Goal: Task Accomplishment & Management: Use online tool/utility

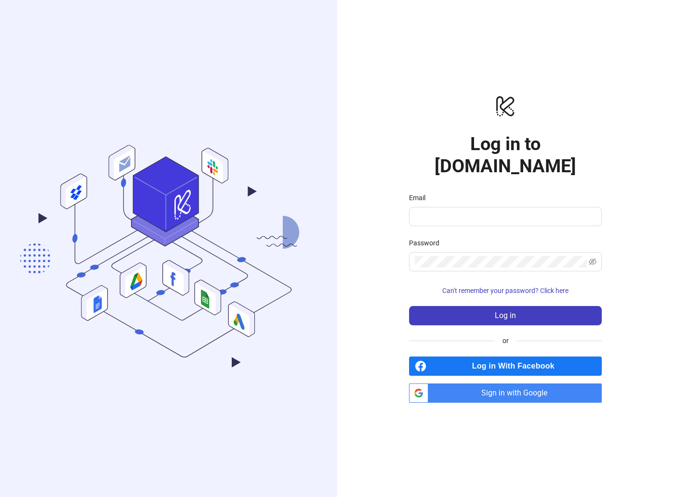
click at [517, 384] on span "Sign in with Google" at bounding box center [516, 393] width 169 height 19
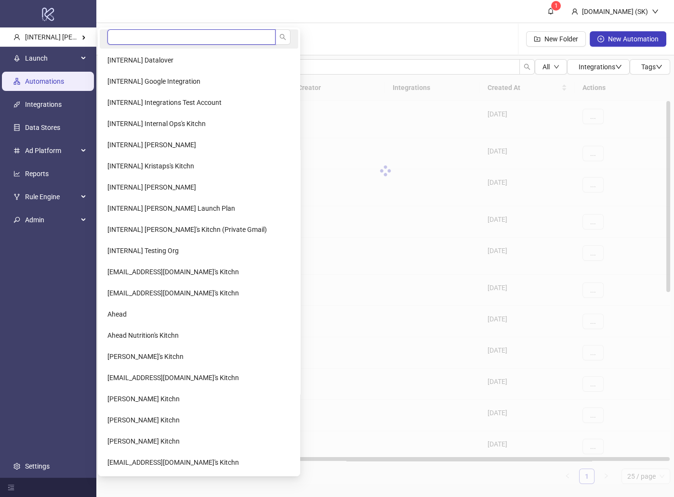
click at [137, 36] on input "search" at bounding box center [191, 36] width 168 height 15
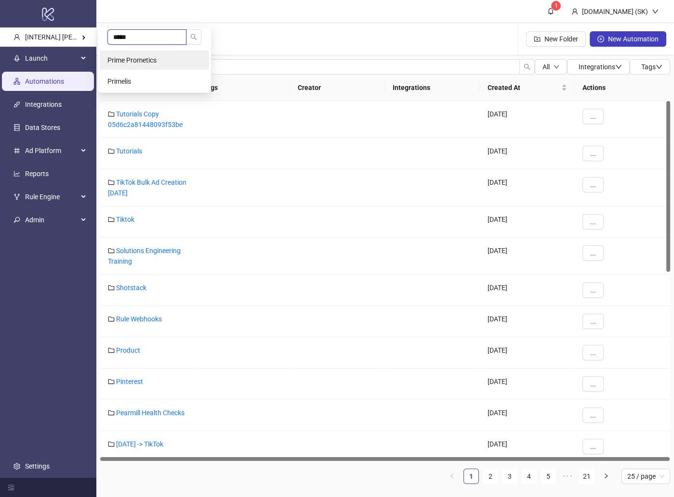
type input "*****"
click at [142, 55] on li "Prime Prometics" at bounding box center [154, 60] width 109 height 19
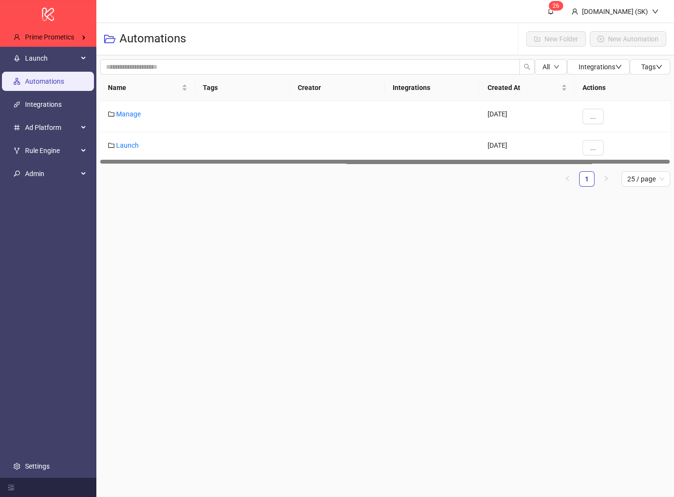
drag, startPoint x: 210, startPoint y: 231, endPoint x: 184, endPoint y: 193, distance: 46.3
click at [208, 227] on main "2 6 Kitchn.io (SK) Automations New Folder New Automation All Integrations Tags …" at bounding box center [384, 248] width 577 height 497
click at [61, 61] on span "Launch" at bounding box center [51, 58] width 53 height 19
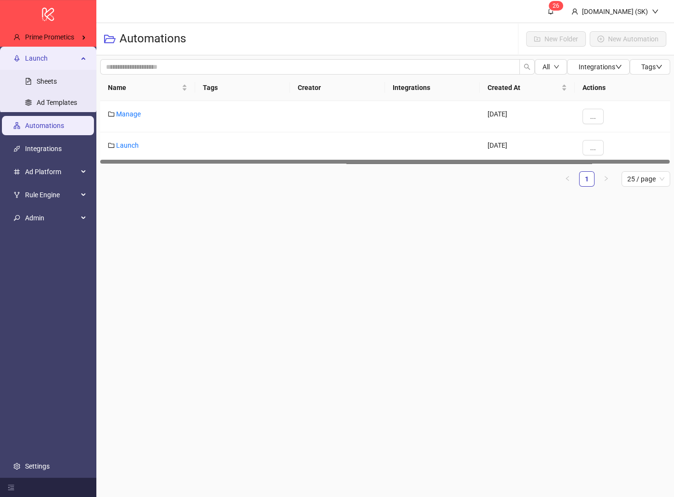
click at [57, 85] on link "Sheets" at bounding box center [47, 82] width 20 height 8
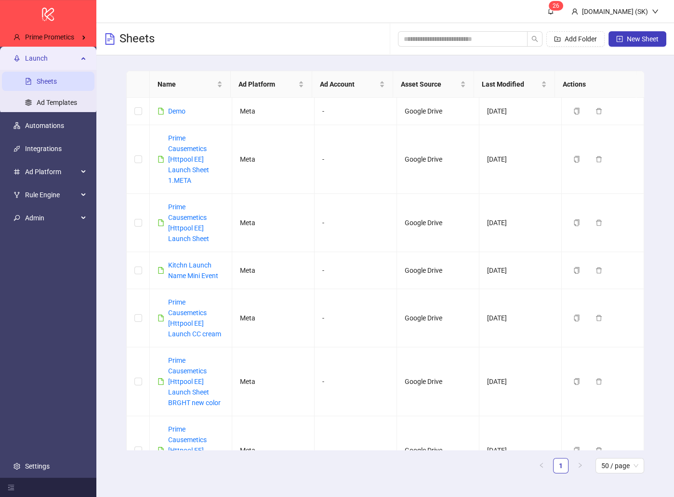
click at [55, 57] on span "Launch" at bounding box center [51, 58] width 53 height 19
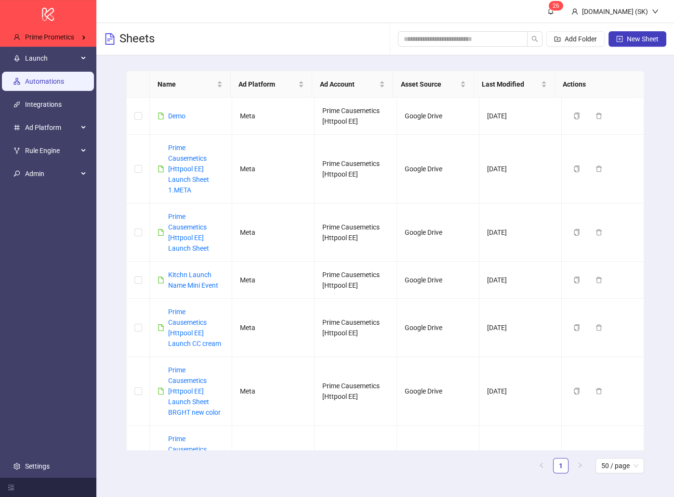
click at [58, 85] on link "Automations" at bounding box center [44, 82] width 39 height 8
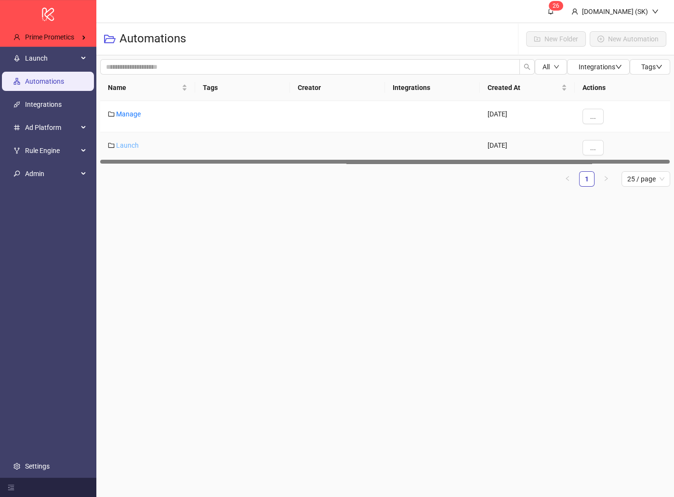
click at [127, 144] on link "Launch" at bounding box center [127, 146] width 23 height 8
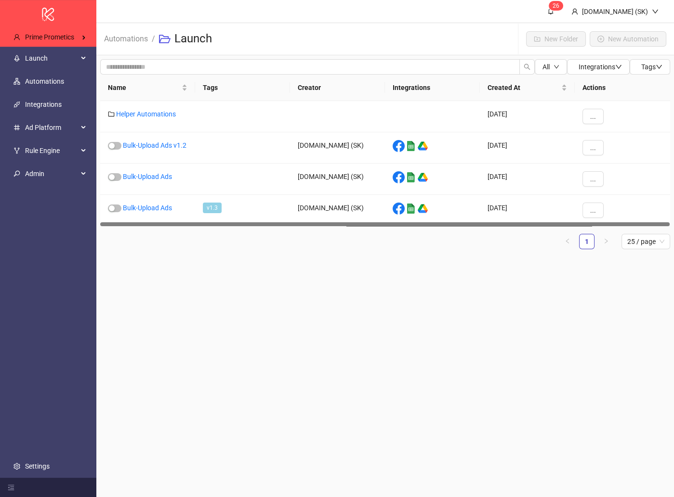
drag, startPoint x: 279, startPoint y: 316, endPoint x: 252, endPoint y: 288, distance: 38.8
click at [252, 288] on main "2 6 Kitchn.io (SK) Automations / Launch New Folder New Automation All Integrati…" at bounding box center [384, 248] width 577 height 497
click at [160, 145] on link "Bulk-Upload Ads v1.2" at bounding box center [155, 146] width 64 height 8
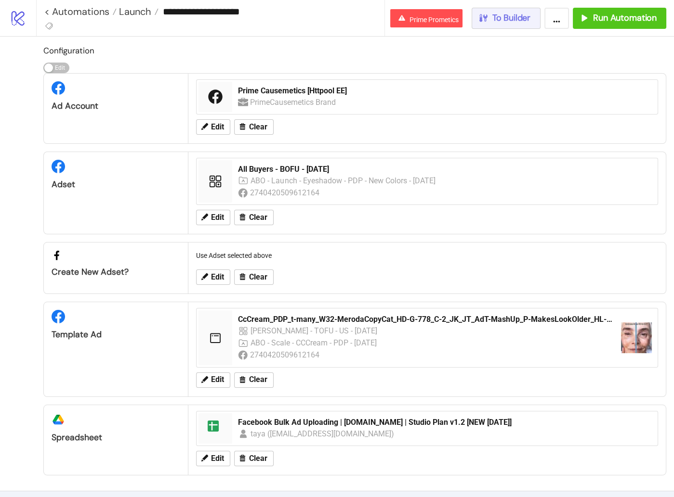
click at [505, 23] on span "To Builder" at bounding box center [511, 18] width 39 height 11
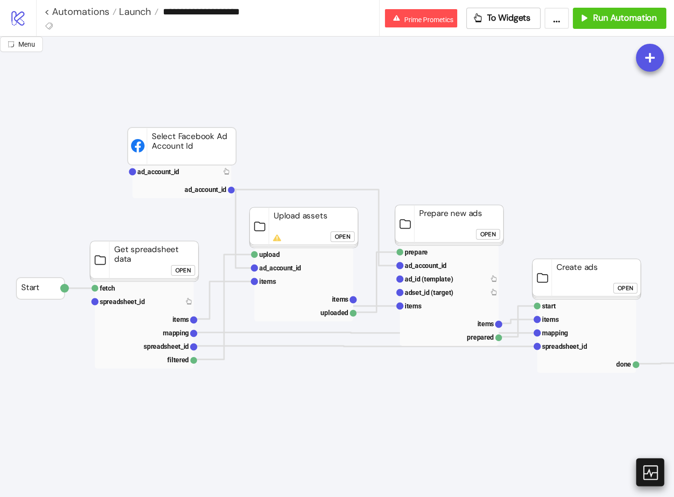
click at [647, 483] on div at bounding box center [650, 472] width 28 height 28
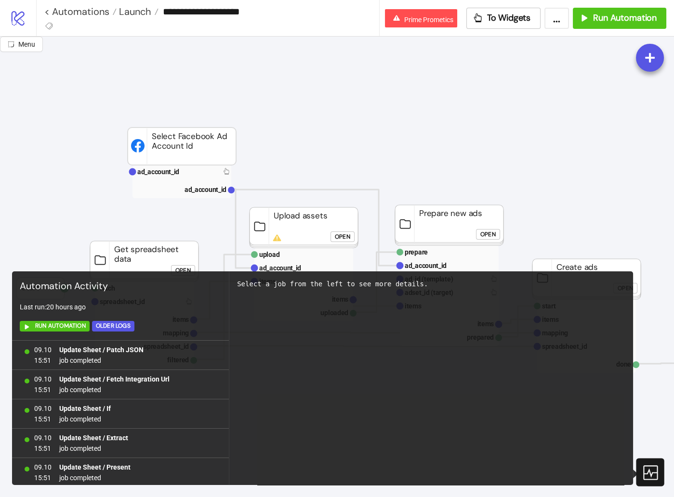
scroll to position [857, 0]
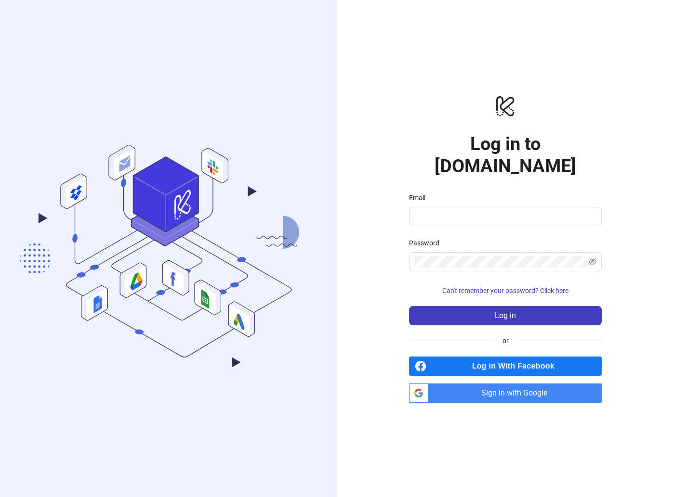
click at [501, 386] on span "Sign in with Google" at bounding box center [516, 393] width 169 height 19
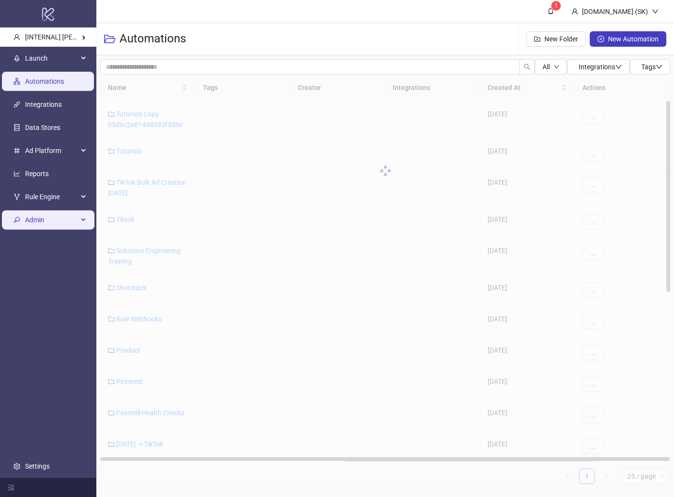
click at [42, 220] on span "Admin" at bounding box center [51, 219] width 53 height 19
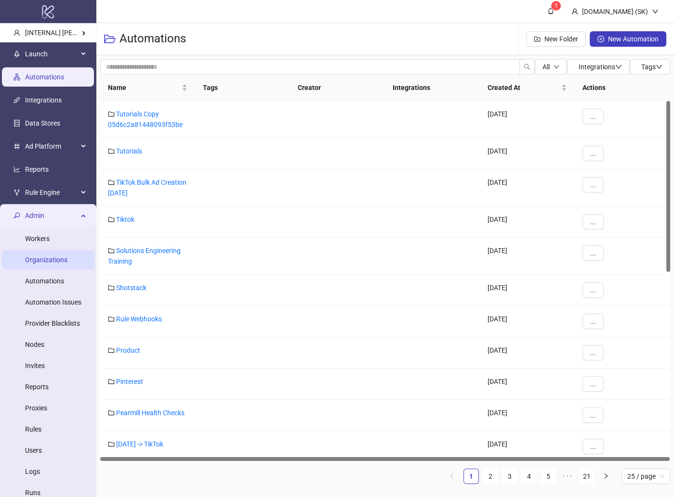
click at [52, 256] on link "Organizations" at bounding box center [46, 260] width 42 height 8
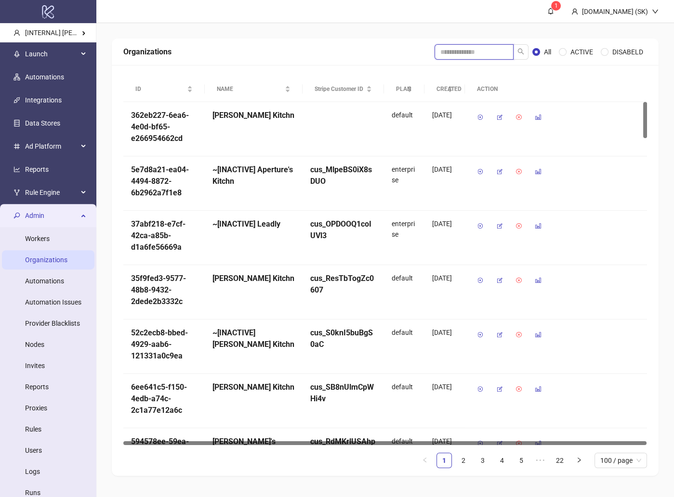
click at [459, 56] on input "search" at bounding box center [473, 51] width 79 height 15
type input "***"
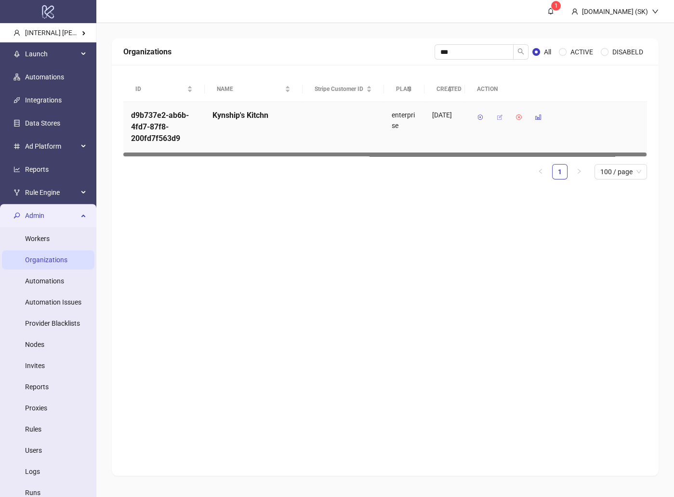
click at [502, 116] on icon "button" at bounding box center [499, 117] width 7 height 7
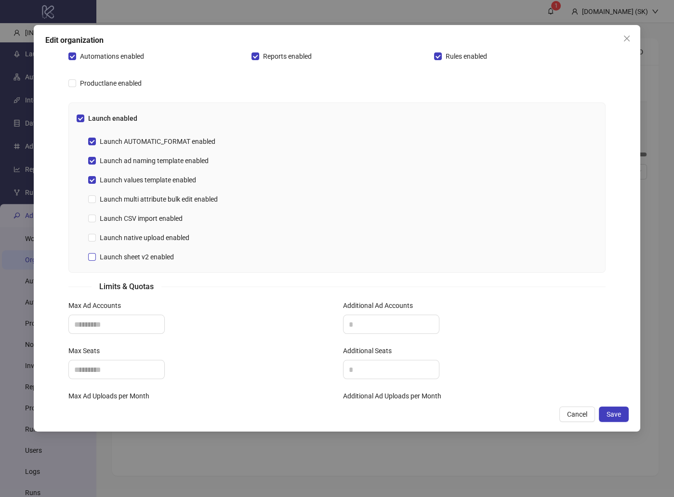
click at [149, 254] on span "Launch sheet v2 enabled" at bounding box center [137, 257] width 82 height 11
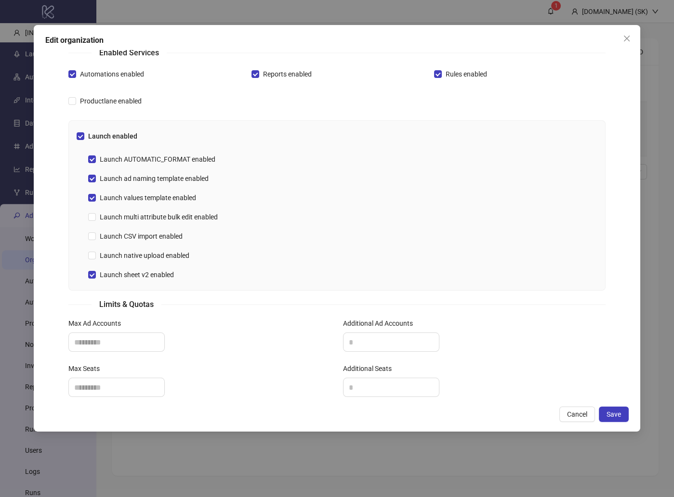
scroll to position [247, 0]
click at [627, 407] on div "**********" at bounding box center [337, 228] width 606 height 407
click at [623, 412] on button "Save" at bounding box center [613, 414] width 30 height 15
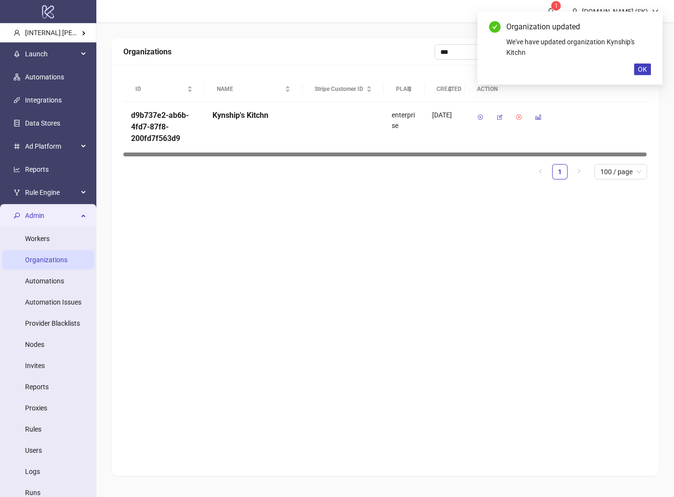
click at [271, 267] on div "Organizations *** All ACTIVE DISABELD ID NAME Stripe Customer ID PLAN CREATED A…" at bounding box center [385, 258] width 546 height 438
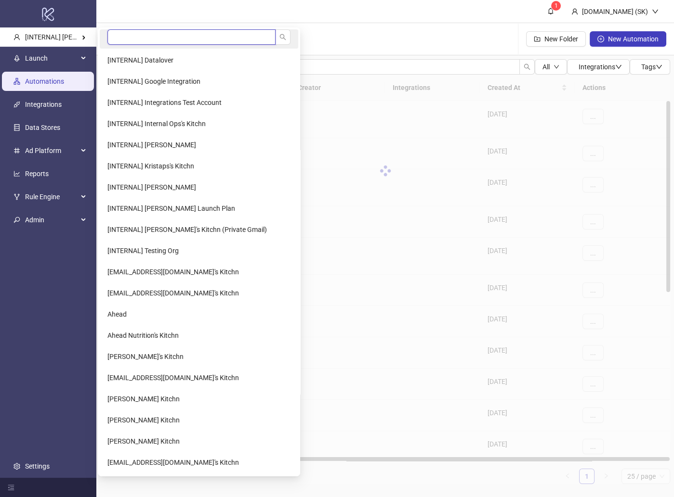
click at [134, 39] on input "search" at bounding box center [191, 36] width 168 height 15
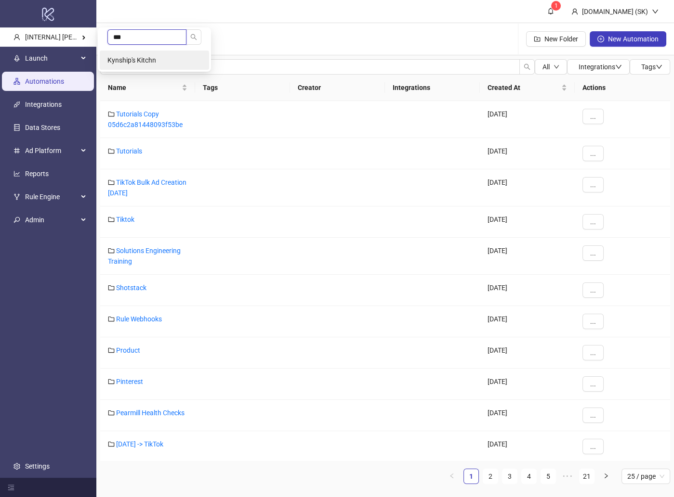
type input "***"
click at [143, 60] on span "Kynship's Kitchn" at bounding box center [131, 60] width 49 height 8
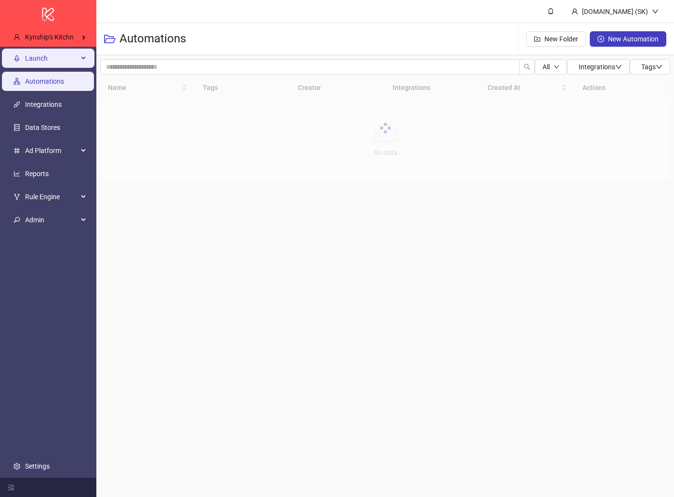
click at [35, 58] on span "Launch" at bounding box center [51, 58] width 53 height 19
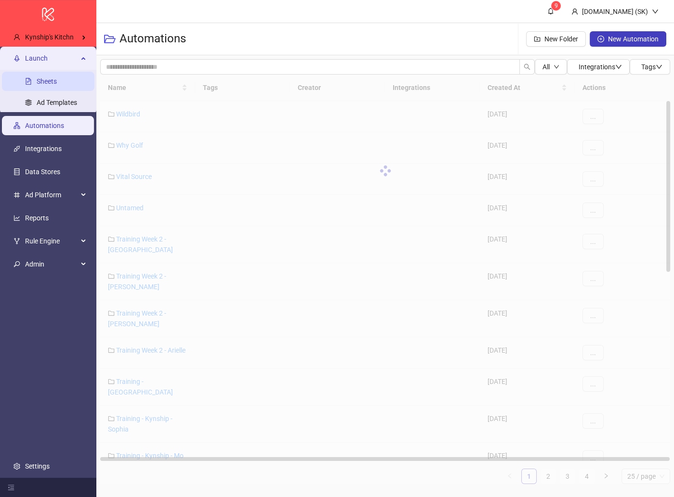
click at [52, 80] on link "Sheets" at bounding box center [47, 82] width 20 height 8
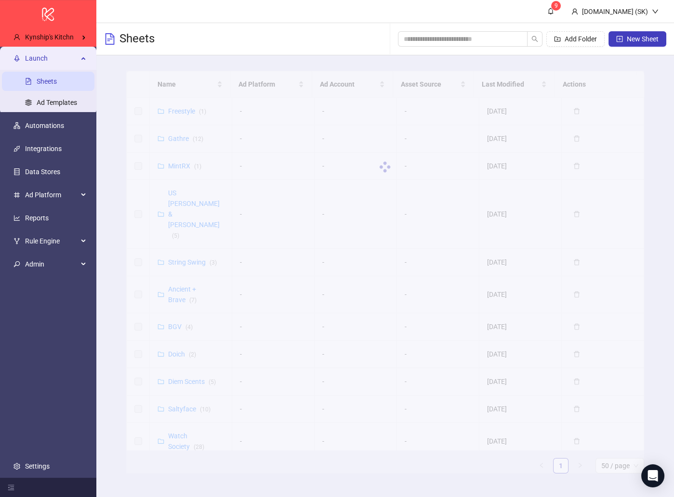
click at [183, 111] on div at bounding box center [385, 167] width 518 height 193
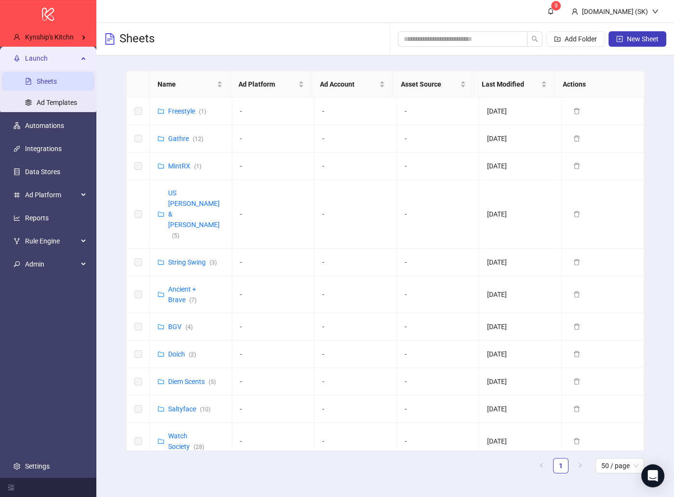
click at [187, 110] on link "Freestyle ( 1 )" at bounding box center [187, 111] width 38 height 8
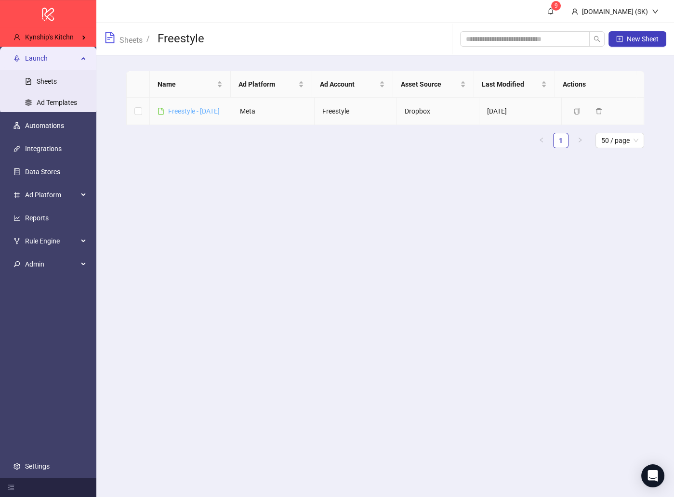
click at [188, 115] on link "Freestyle - [DATE]" at bounding box center [194, 111] width 52 height 8
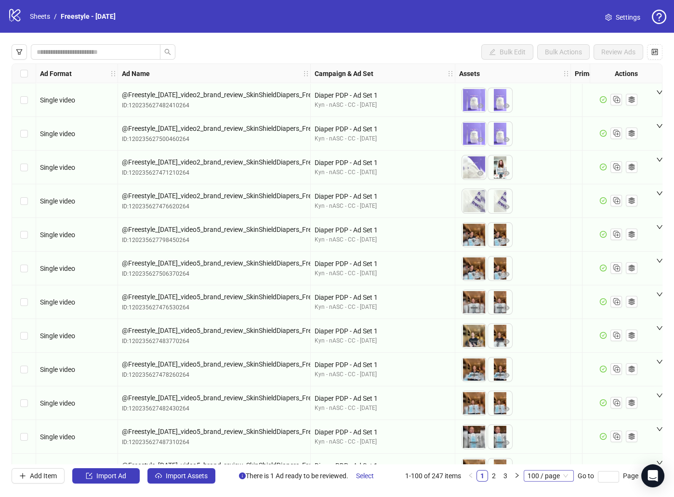
click at [554, 478] on span "100 / page" at bounding box center [548, 476] width 42 height 11
click at [560, 479] on span "100 / page" at bounding box center [548, 476] width 42 height 11
click at [33, 17] on link "Sheets" at bounding box center [40, 16] width 24 height 11
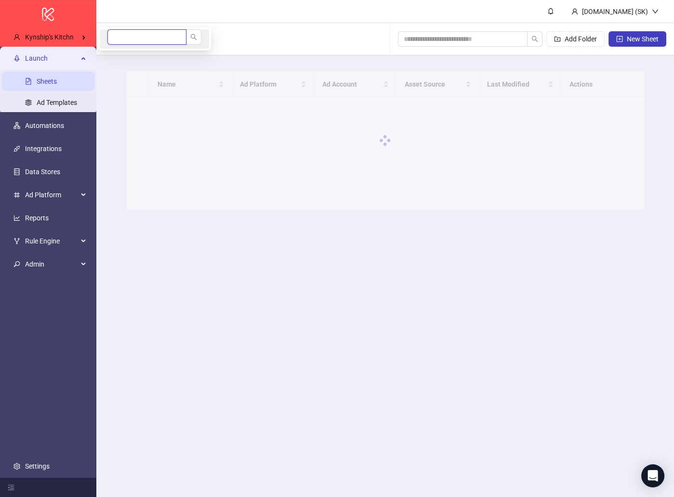
click at [153, 36] on input "search" at bounding box center [146, 36] width 79 height 15
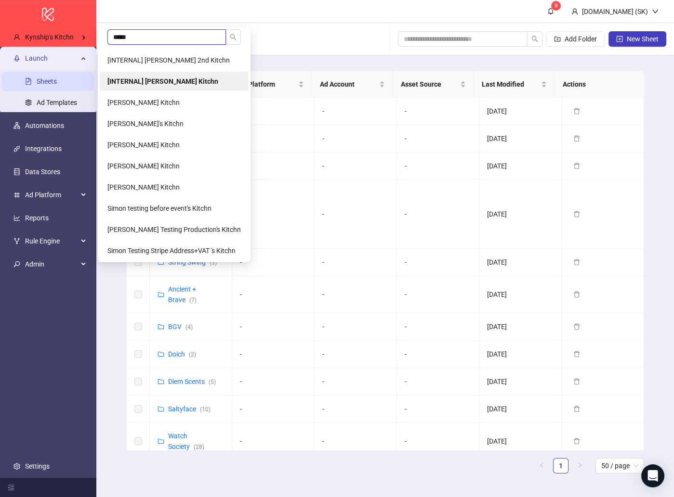
type input "*****"
click at [188, 83] on b "[INTERNAL] [PERSON_NAME] Kitchn" at bounding box center [162, 82] width 111 height 8
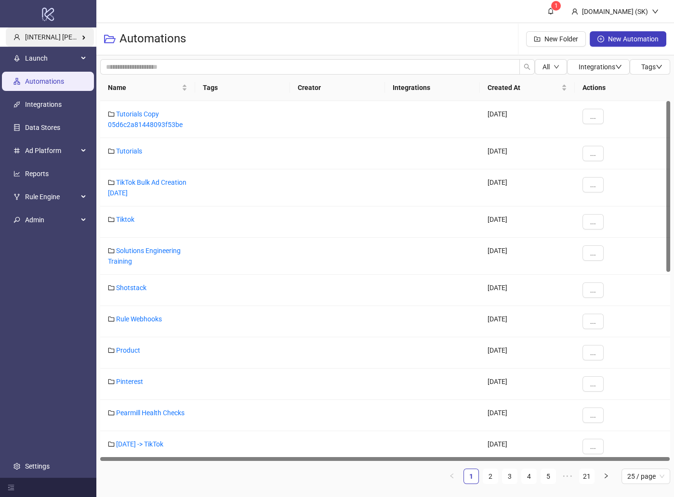
click at [54, 40] on span "[INTERNAL] [PERSON_NAME] Kitchn" at bounding box center [79, 37] width 109 height 8
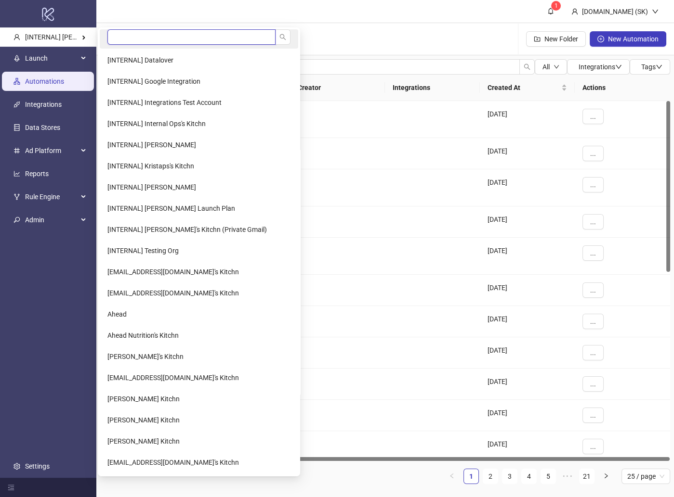
click at [138, 37] on input "search" at bounding box center [191, 36] width 168 height 15
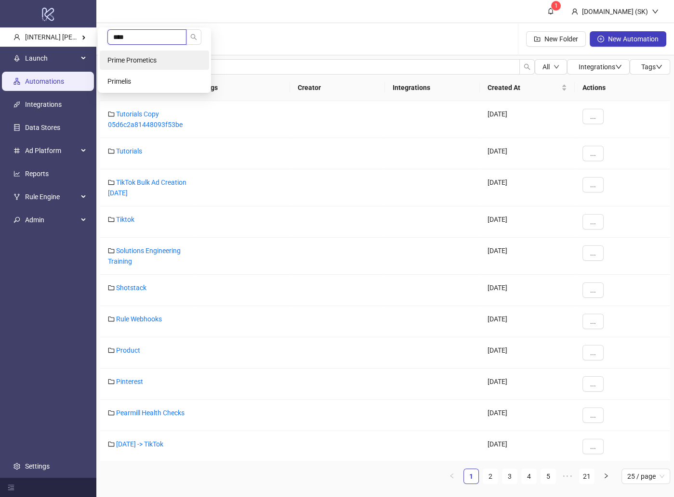
type input "****"
click at [137, 65] on li "Prime Prometics" at bounding box center [154, 60] width 109 height 19
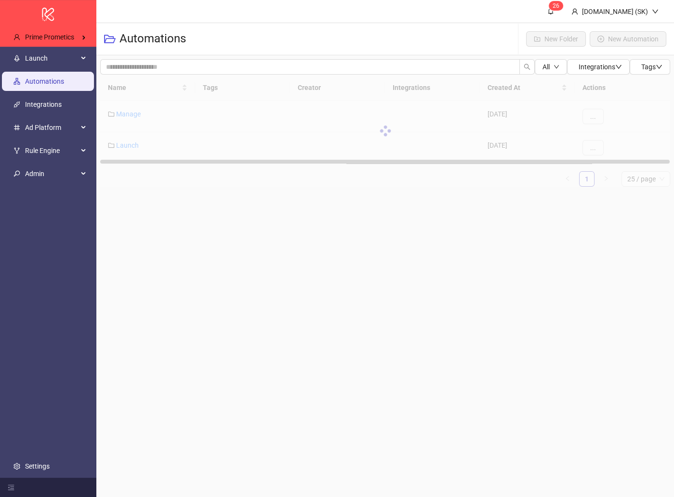
click at [65, 61] on span "Launch" at bounding box center [51, 58] width 53 height 19
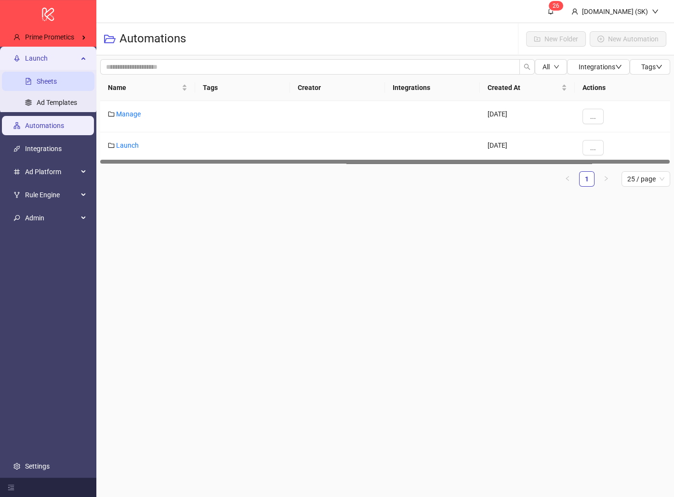
click at [57, 85] on link "Sheets" at bounding box center [47, 82] width 20 height 8
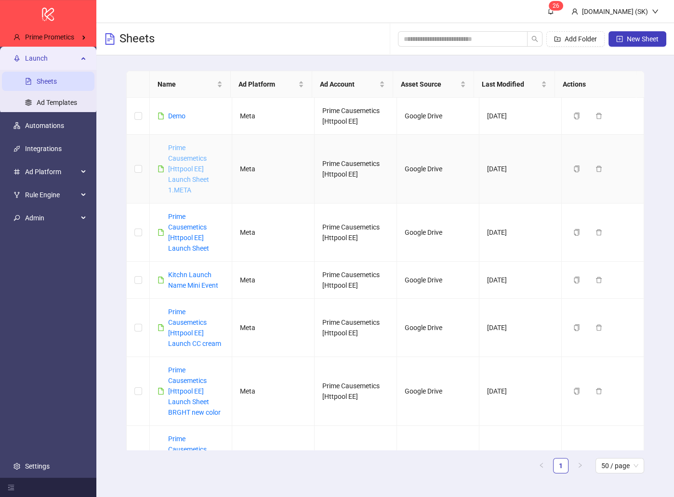
click at [176, 154] on link "Prime Causemetics [Httpool EE] Launch Sheet 1.META" at bounding box center [188, 169] width 41 height 50
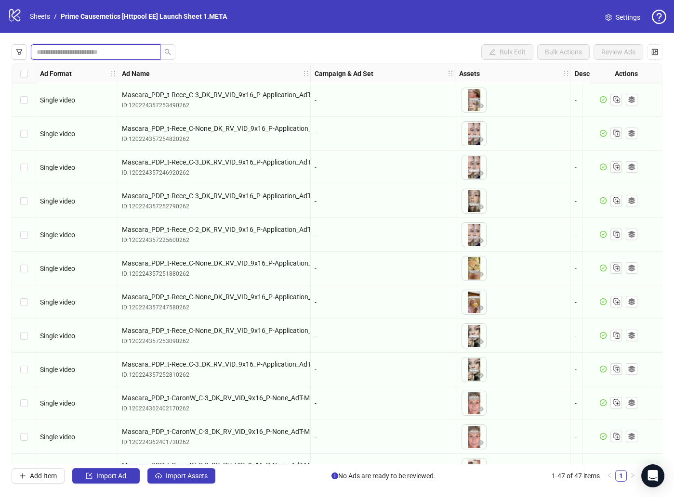
drag, startPoint x: 112, startPoint y: 56, endPoint x: 134, endPoint y: 52, distance: 21.9
click at [112, 56] on input "search" at bounding box center [92, 52] width 110 height 11
click at [278, 50] on div "Bulk Edit Bulk Actions Review Ads" at bounding box center [337, 51] width 650 height 15
drag, startPoint x: 278, startPoint y: 50, endPoint x: 273, endPoint y: 44, distance: 7.8
click at [273, 44] on div "Bulk Edit Bulk Actions Review Ads" at bounding box center [337, 51] width 650 height 15
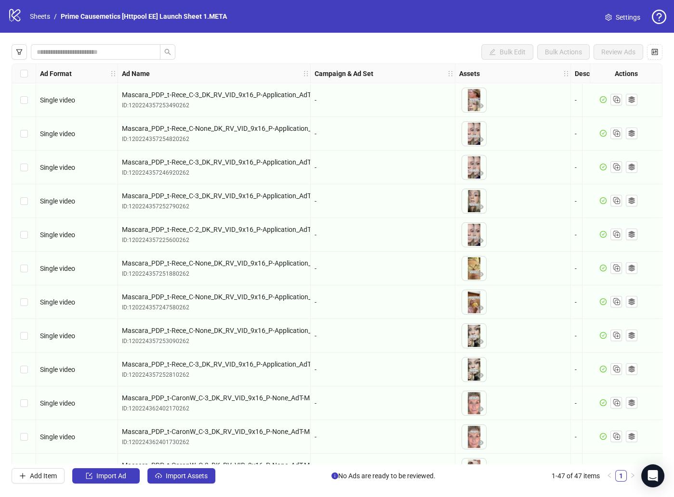
click at [384, 237] on div "-" at bounding box center [382, 235] width 136 height 11
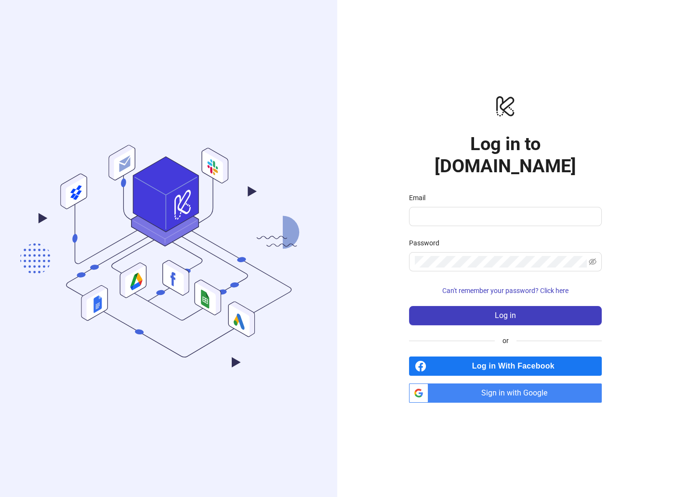
click at [572, 384] on span "Sign in with Google" at bounding box center [516, 393] width 169 height 19
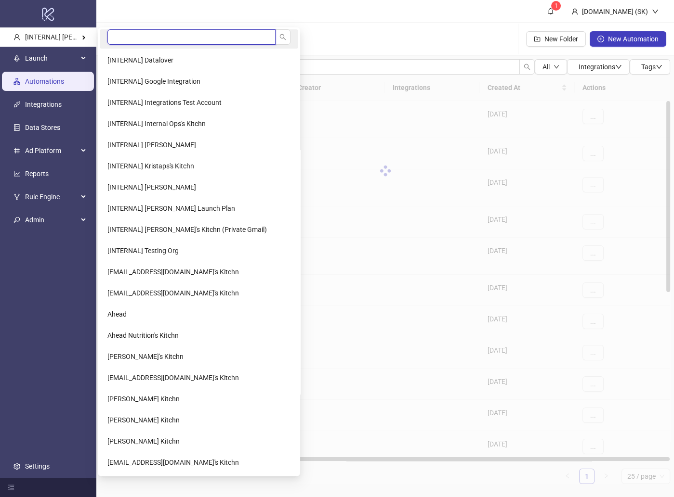
click at [136, 34] on input "search" at bounding box center [191, 36] width 168 height 15
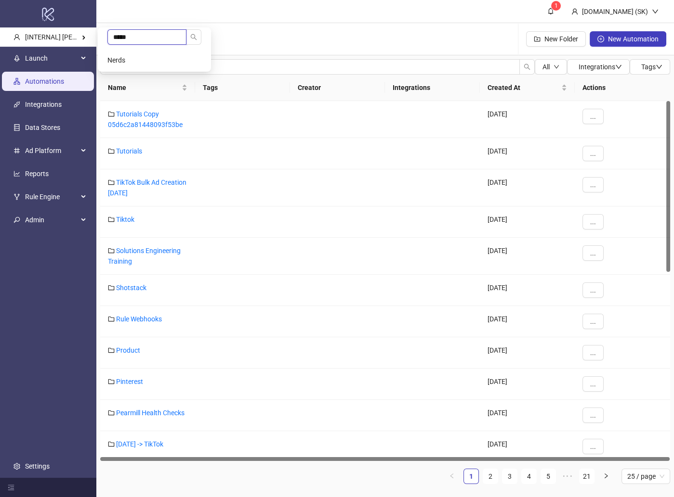
type input "*****"
click at [138, 49] on Kitchn-popup "***** Nerds" at bounding box center [154, 49] width 113 height 44
click at [130, 66] on li "Nerds" at bounding box center [154, 60] width 109 height 19
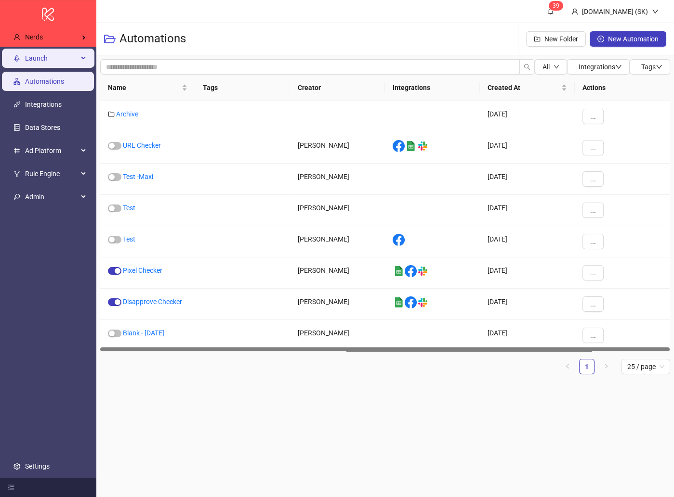
click at [63, 64] on span "Launch" at bounding box center [51, 58] width 53 height 19
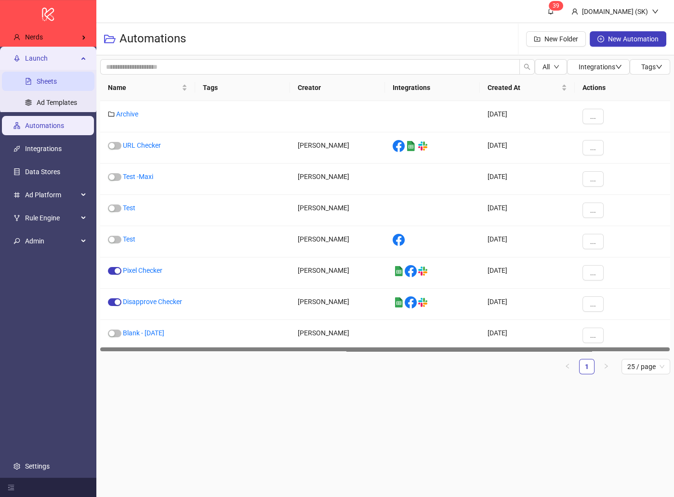
click at [57, 78] on link "Sheets" at bounding box center [47, 82] width 20 height 8
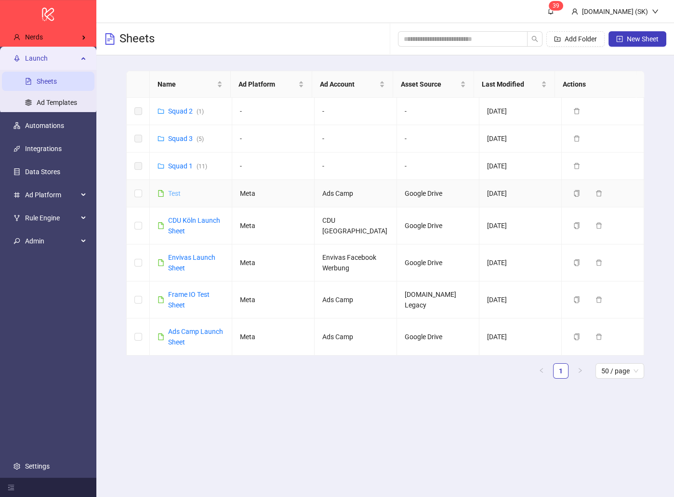
click at [174, 193] on link "Test" at bounding box center [174, 194] width 13 height 8
click at [179, 221] on link "CDU Köln Launch Sheet" at bounding box center [194, 226] width 52 height 18
click at [184, 164] on link "Squad 1 ( 11 )" at bounding box center [187, 166] width 39 height 8
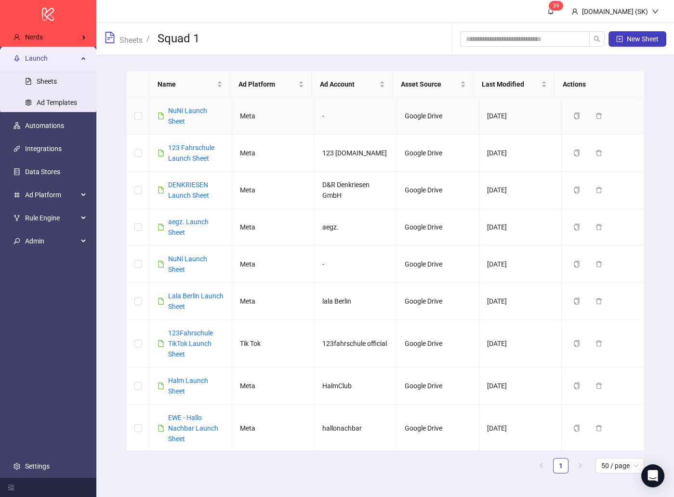
click at [182, 117] on div "NuNi Launch Sheet" at bounding box center [196, 115] width 56 height 21
click at [182, 107] on link "NuNi Launch Sheet" at bounding box center [187, 116] width 39 height 18
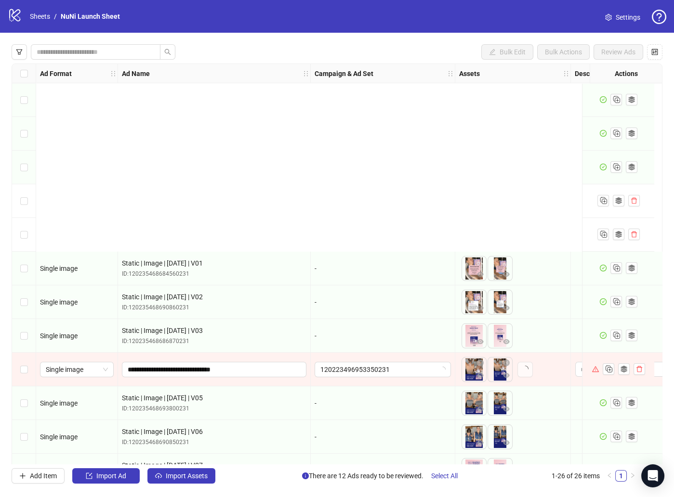
scroll to position [499, 0]
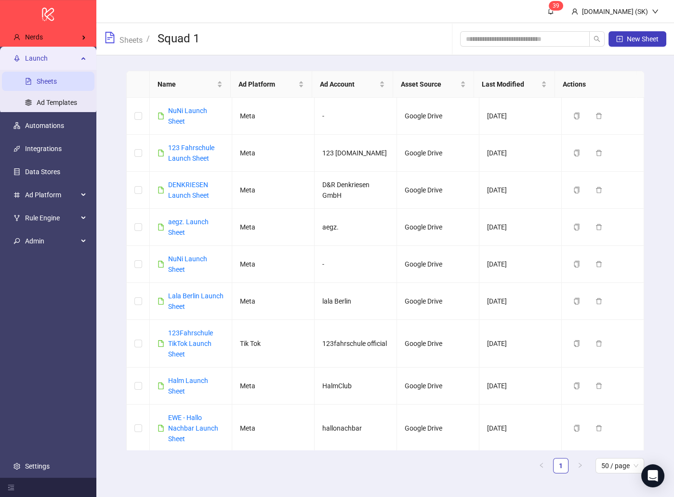
click at [55, 80] on link "Sheets" at bounding box center [47, 82] width 20 height 8
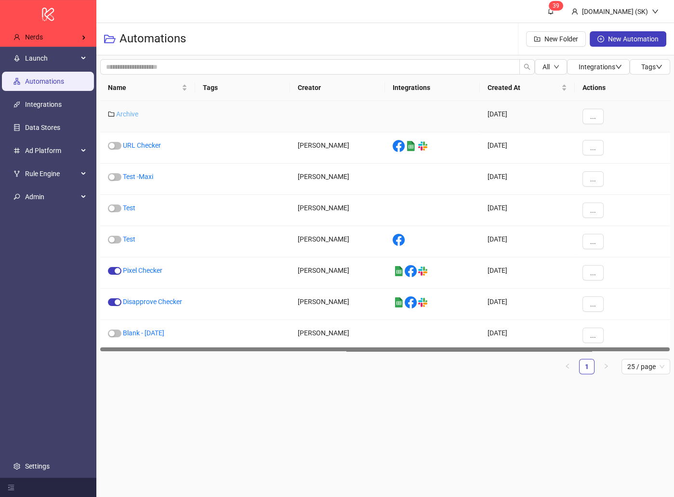
click at [129, 112] on link "Archive" at bounding box center [127, 114] width 22 height 8
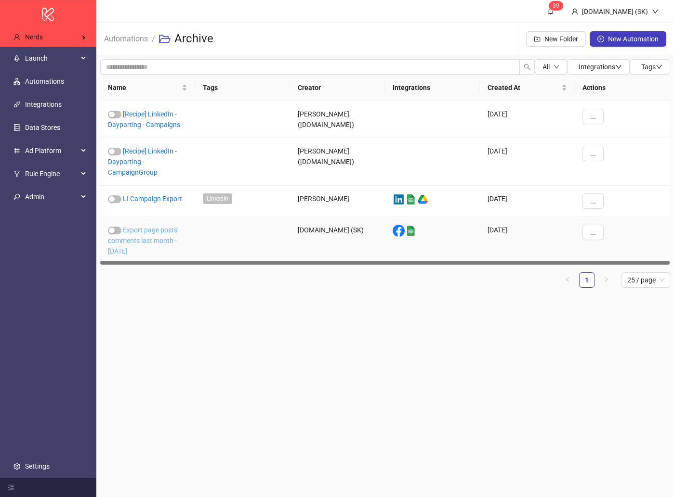
click at [163, 228] on link "Export page posts' comments last month - 2025-09-02" at bounding box center [143, 240] width 70 height 29
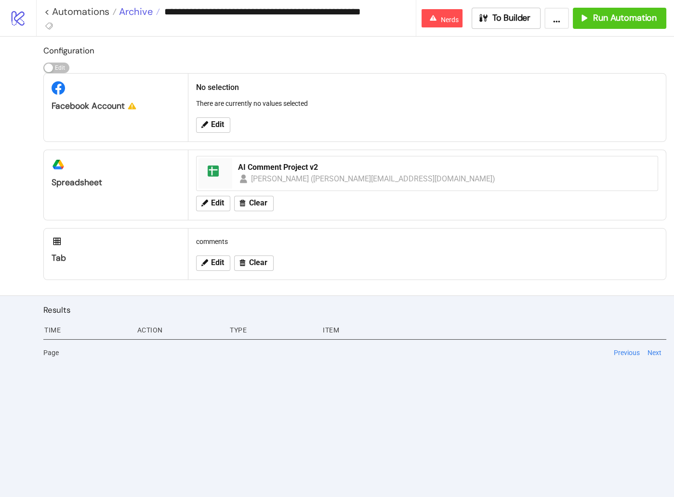
click at [144, 12] on span "Archive" at bounding box center [135, 11] width 36 height 13
click at [499, 16] on span "To Builder" at bounding box center [511, 18] width 39 height 11
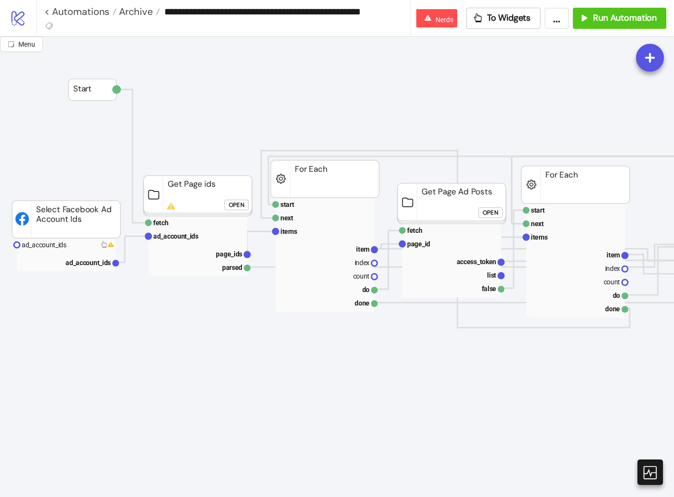
scroll to position [220, 0]
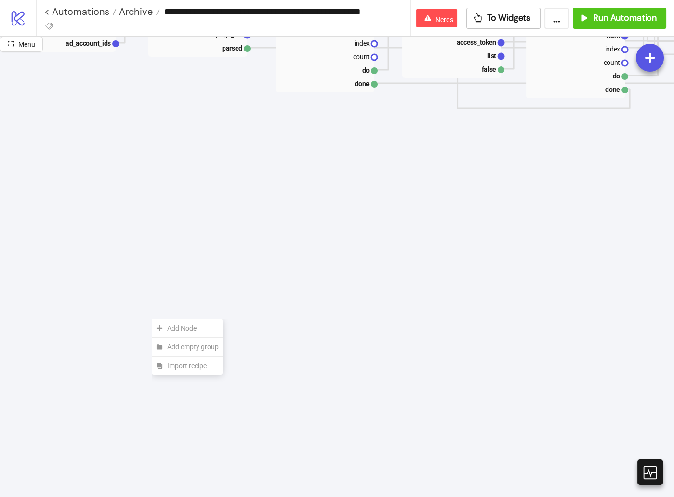
click at [152, 319] on div "Add Node" at bounding box center [187, 328] width 71 height 19
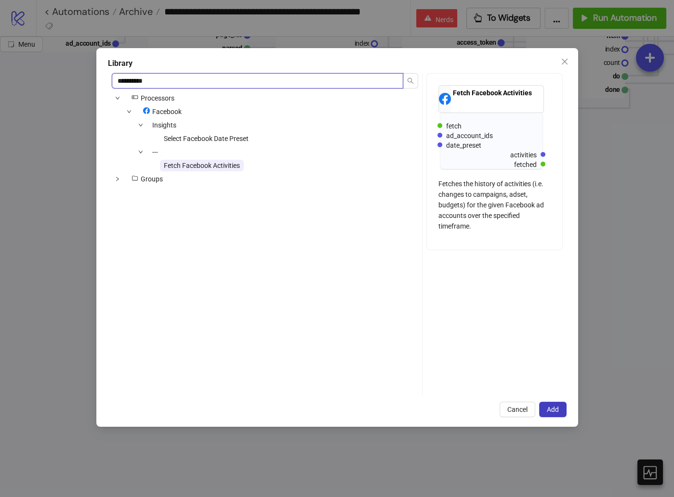
type input "**********"
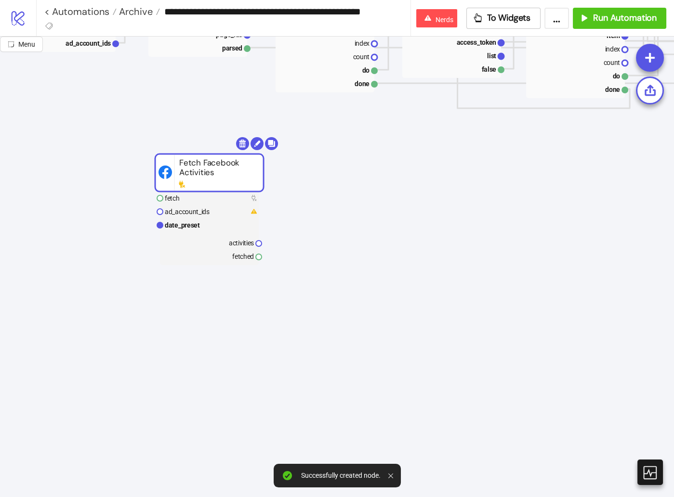
drag, startPoint x: 201, startPoint y: 316, endPoint x: 204, endPoint y: 156, distance: 159.4
drag, startPoint x: 193, startPoint y: 218, endPoint x: 213, endPoint y: 212, distance: 20.6
click at [193, 218] on rect at bounding box center [209, 211] width 99 height 13
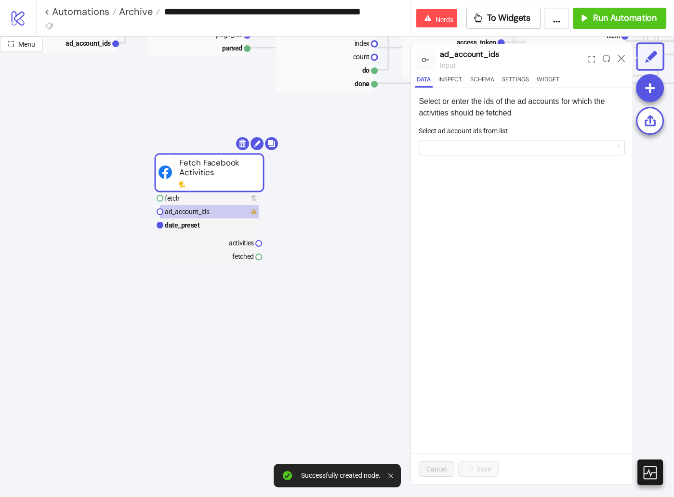
click at [475, 156] on form "Select ad account ids from list" at bounding box center [521, 146] width 206 height 41
click at [476, 153] on div at bounding box center [516, 147] width 192 height 13
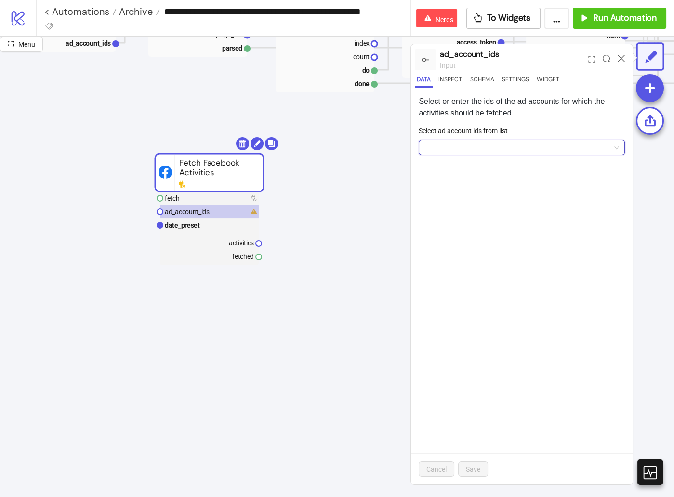
click at [453, 155] on form "Select ad account ids from list" at bounding box center [521, 146] width 206 height 41
click at [457, 151] on div at bounding box center [516, 147] width 192 height 13
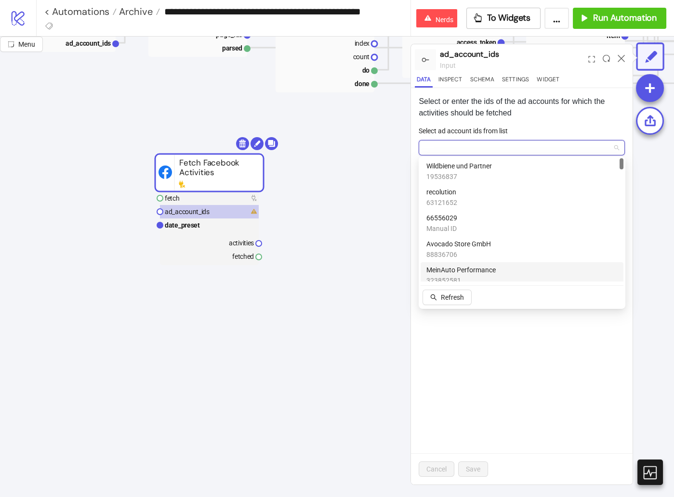
click at [516, 267] on div "MeinAuto Performance 323852581" at bounding box center [521, 275] width 191 height 21
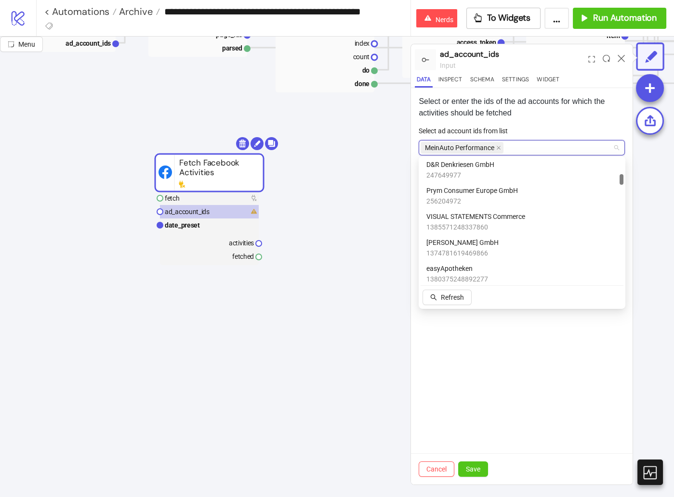
scroll to position [0, 0]
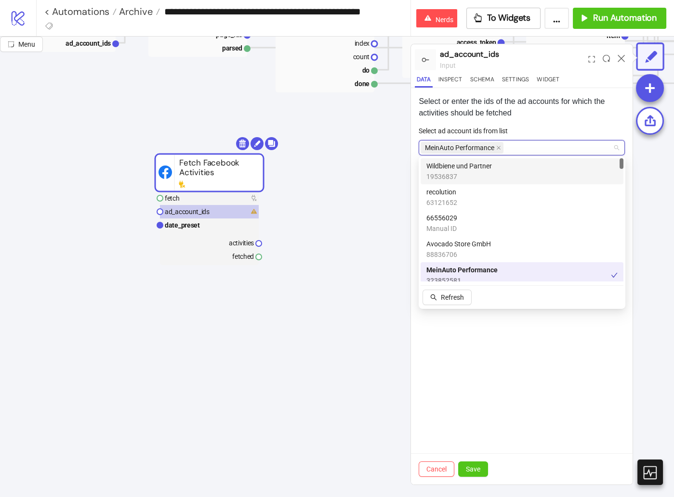
click at [515, 168] on div "Wildbiene und Partner 19536837" at bounding box center [521, 171] width 191 height 21
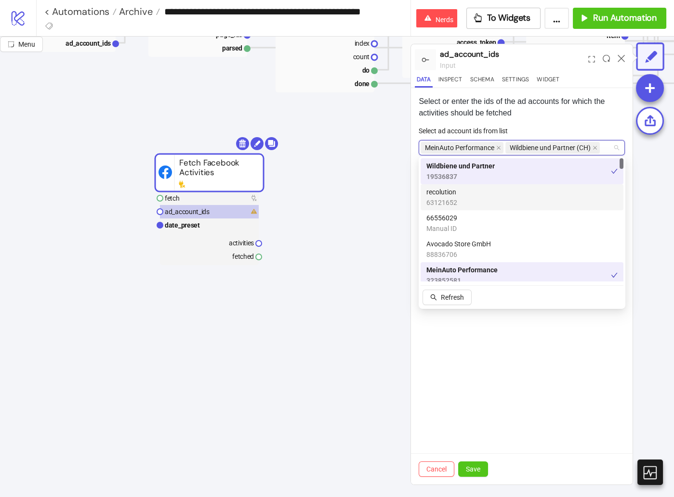
click at [517, 187] on div "recolution 63121652" at bounding box center [521, 197] width 191 height 21
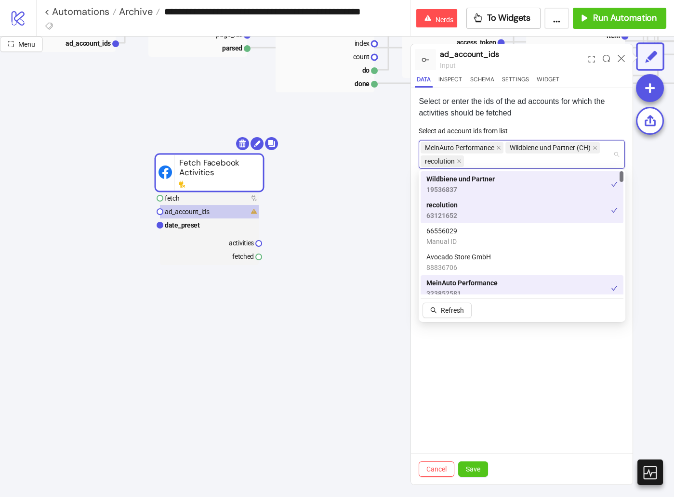
click at [517, 208] on div "recolution 63121652" at bounding box center [518, 210] width 184 height 21
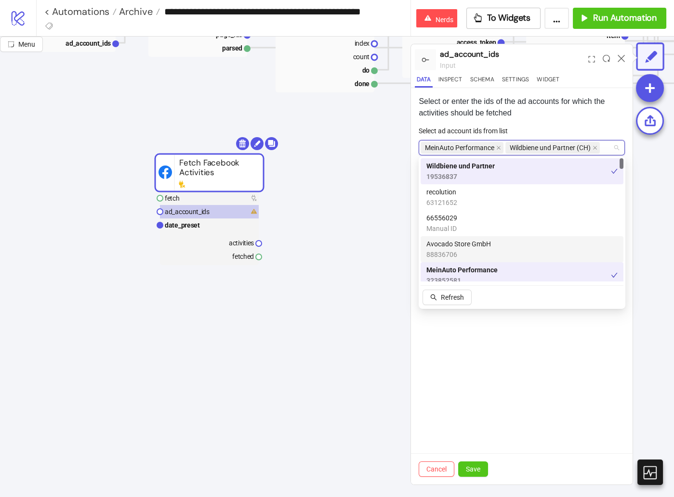
click at [517, 241] on div "Avocado Store GmbH 88836706" at bounding box center [521, 249] width 191 height 21
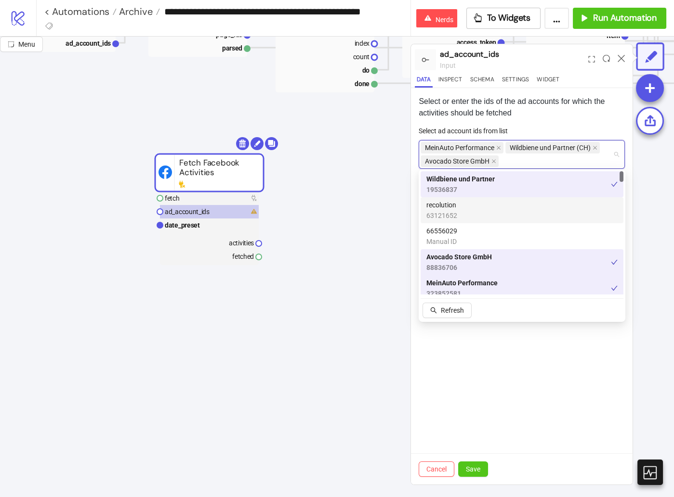
click at [517, 200] on div "recolution 63121652" at bounding box center [521, 210] width 191 height 21
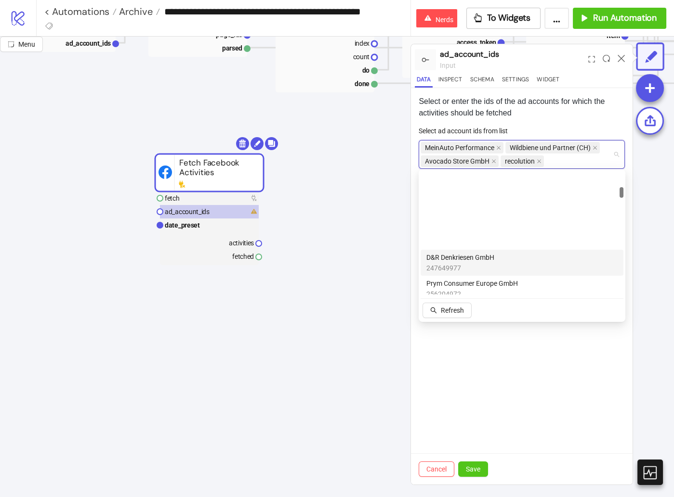
scroll to position [183, 0]
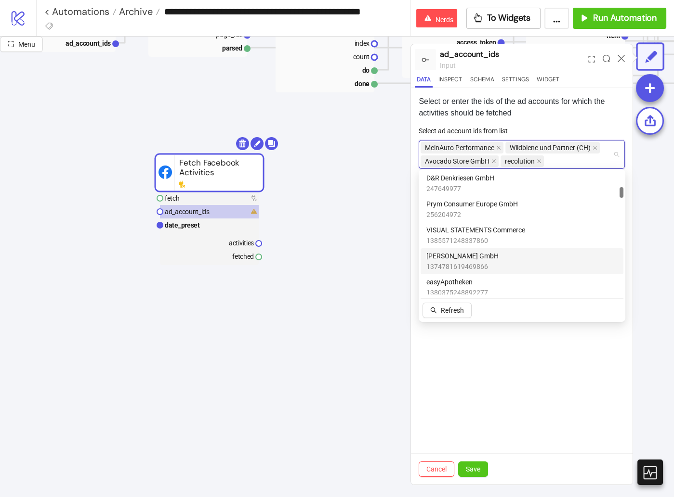
click at [512, 279] on div "easyApotheken 1380375248892277" at bounding box center [521, 287] width 191 height 21
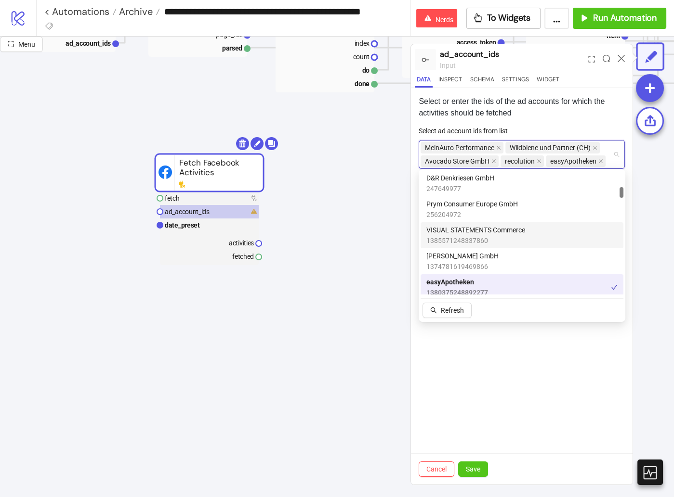
click at [517, 236] on span "1385571248337860" at bounding box center [475, 240] width 99 height 11
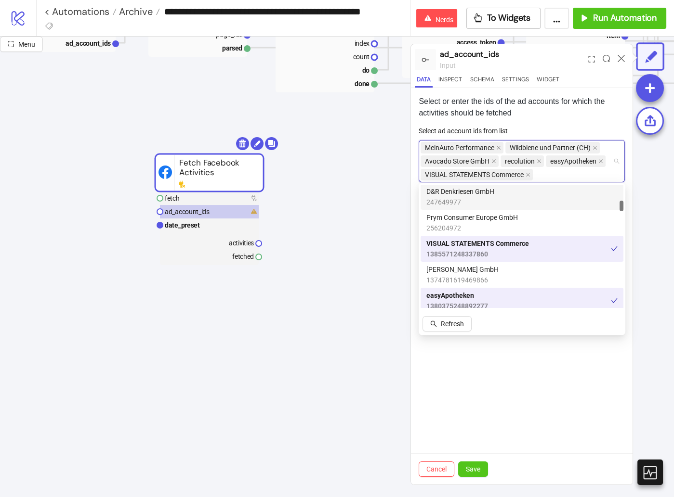
click at [522, 208] on div "D&R Denkriesen GmbH 247649977" at bounding box center [521, 197] width 203 height 26
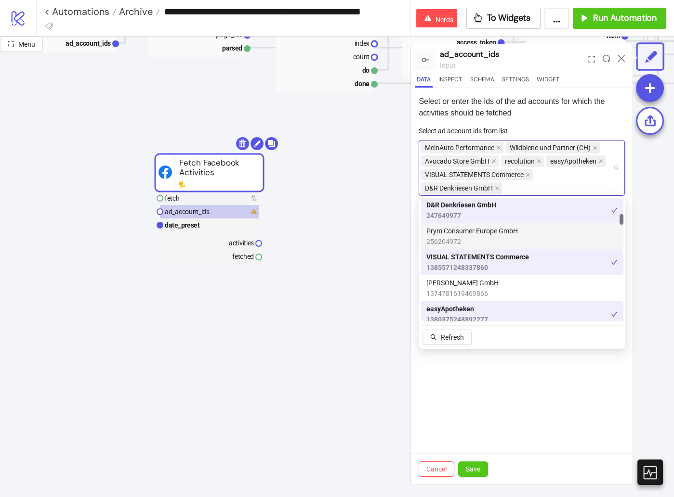
click at [521, 231] on div "Prym Consumer Europe GmbH 256204972" at bounding box center [521, 236] width 191 height 21
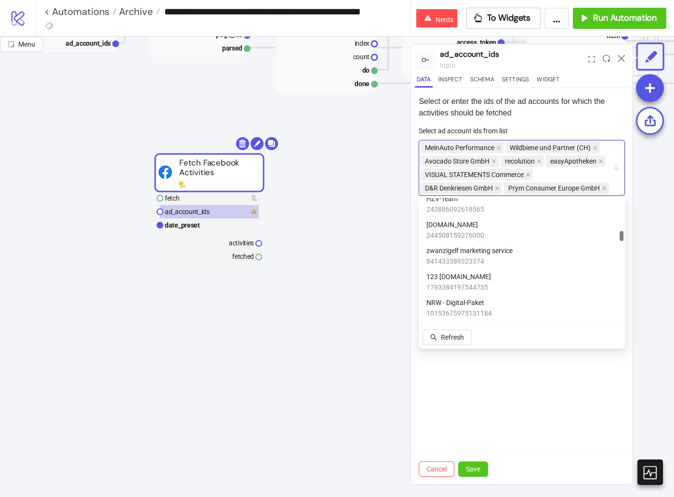
click at [521, 233] on div "MOIN.DE 244508159276000" at bounding box center [521, 230] width 191 height 21
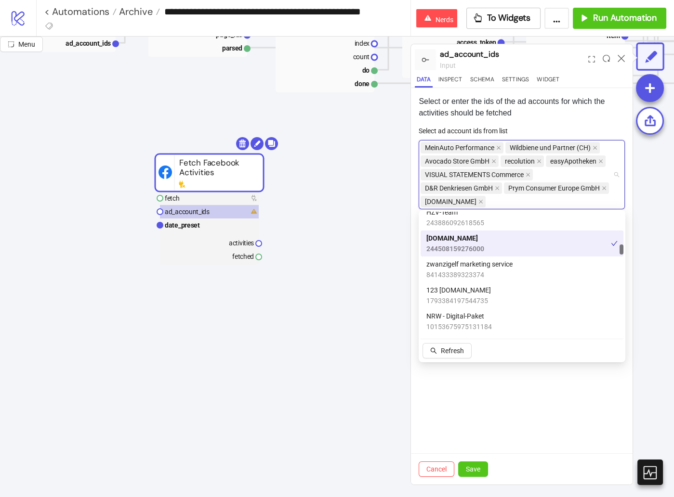
click at [525, 263] on div "zwanzigelf marketing service 841433389323374" at bounding box center [521, 269] width 191 height 21
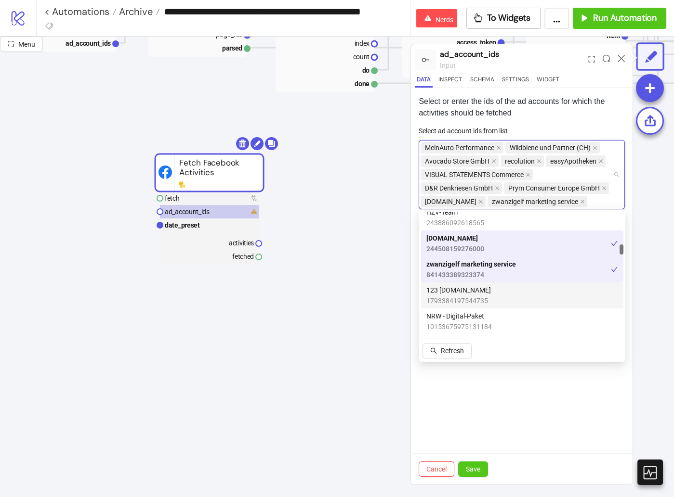
click at [527, 288] on div "123 Fahrschule.de 1793384197544735" at bounding box center [521, 295] width 191 height 21
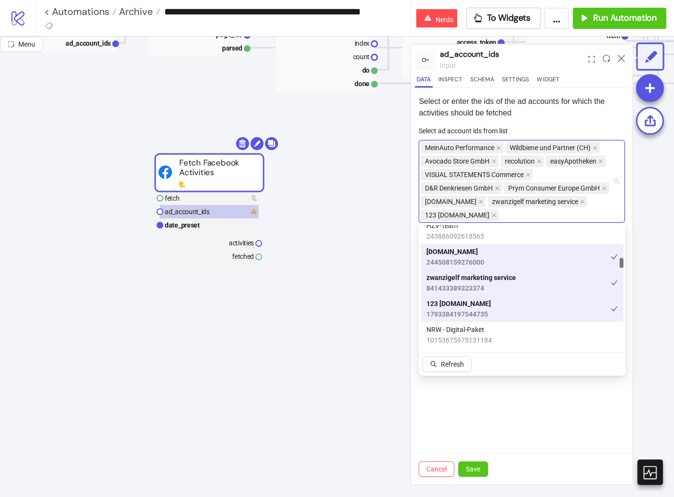
scroll to position [417, 0]
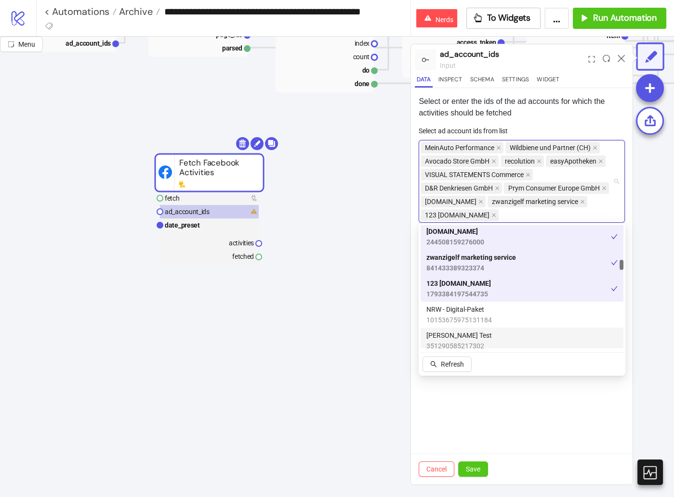
drag, startPoint x: 479, startPoint y: 471, endPoint x: 472, endPoint y: 460, distance: 13.0
click at [479, 470] on span "Save" at bounding box center [473, 470] width 14 height 8
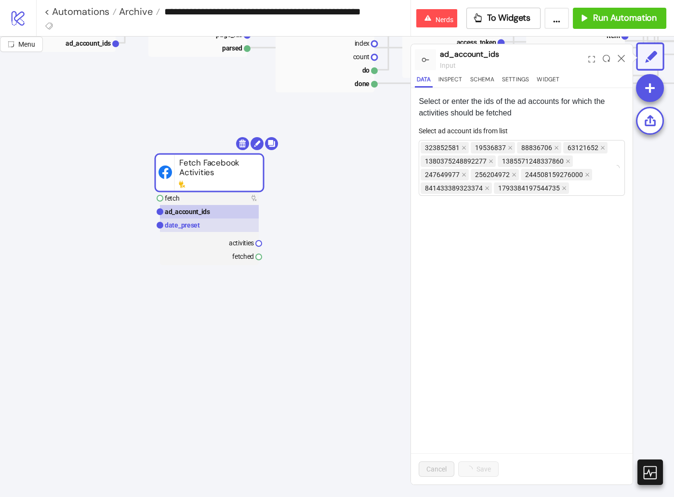
click at [216, 223] on rect at bounding box center [209, 225] width 99 height 13
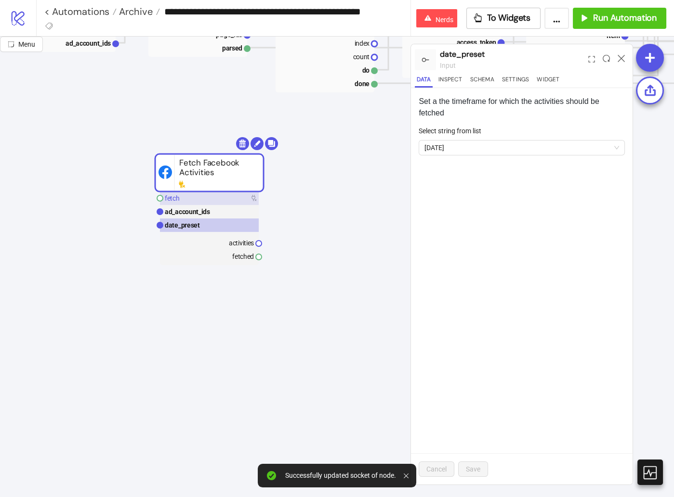
click at [213, 200] on rect at bounding box center [209, 198] width 99 height 13
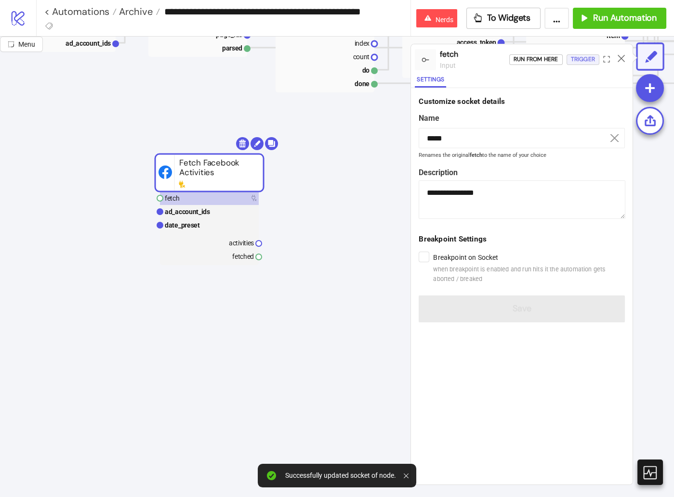
click at [578, 61] on div "Trigger" at bounding box center [583, 59] width 24 height 11
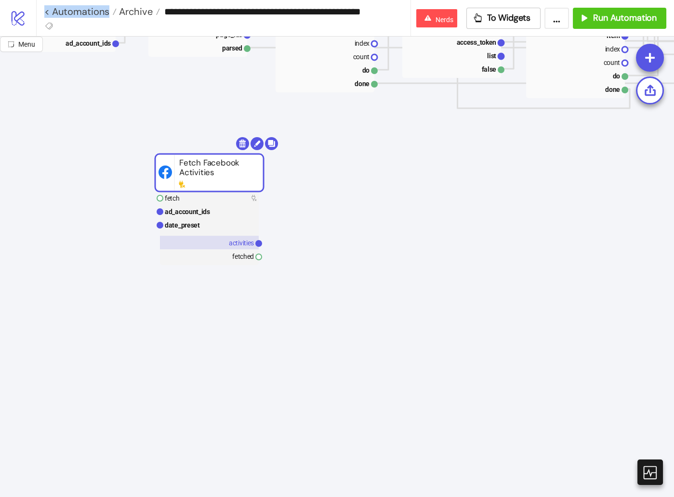
click at [219, 242] on rect at bounding box center [209, 242] width 99 height 13
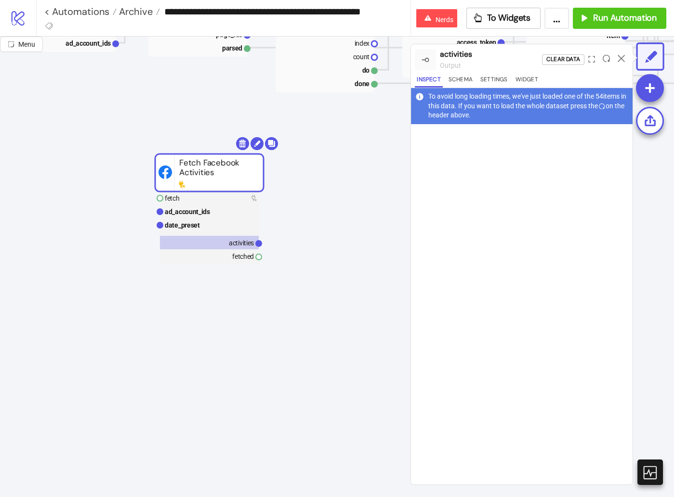
click at [542, 183] on div at bounding box center [521, 304] width 221 height 361
click at [606, 55] on icon at bounding box center [605, 58] width 7 height 7
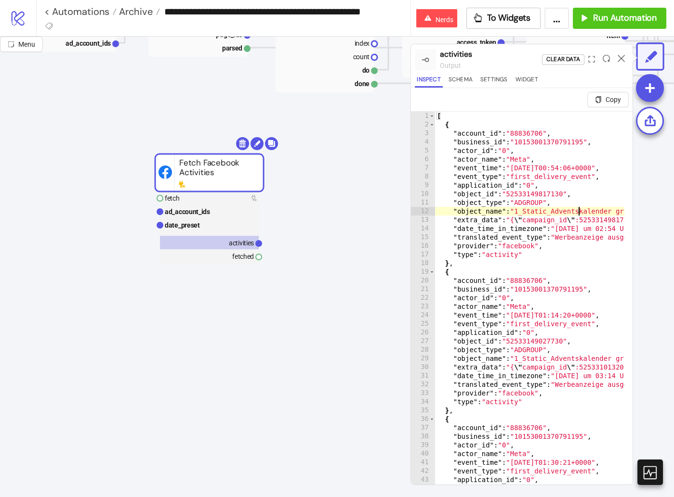
click at [593, 58] on icon "expand" at bounding box center [591, 59] width 7 height 7
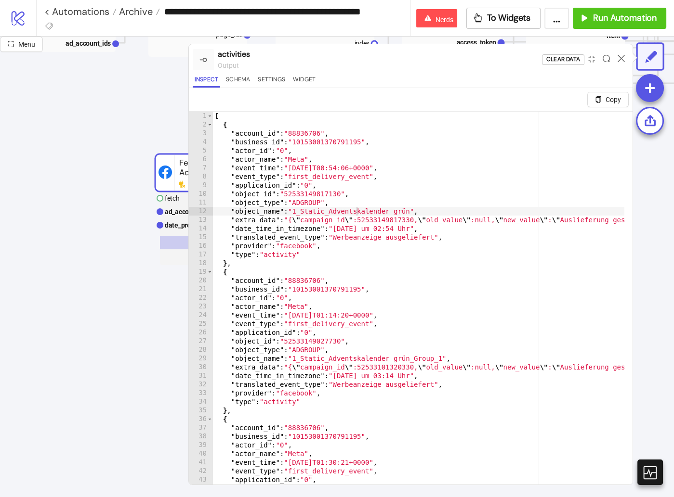
click at [500, 195] on div "[ { "account_id" : "88836706" , "business_id" : "10153001370791195" , "actor_id…" at bounding box center [682, 315] width 938 height 407
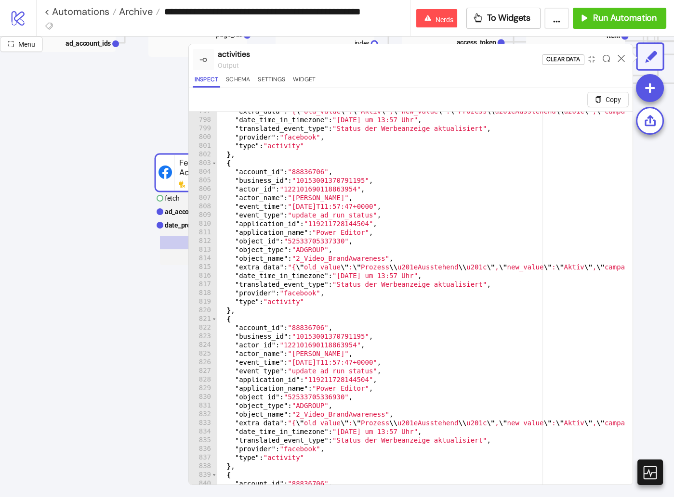
scroll to position [6903, 0]
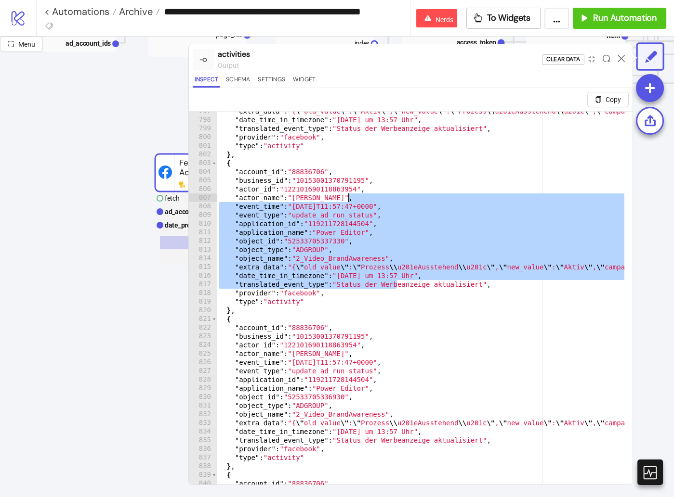
drag, startPoint x: 375, startPoint y: 236, endPoint x: 351, endPoint y: 188, distance: 54.0
click at [351, 188] on div ""extra_data" : "{ \" old_value \" : \" Aktiv \" , \" new_value \" : \" Prozess …" at bounding box center [686, 310] width 938 height 407
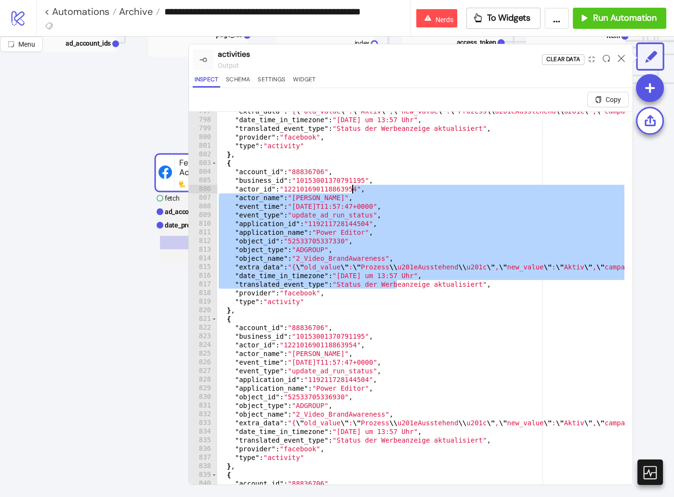
click at [351, 188] on div ""extra_data" : "{ \" old_value \" : \" Aktiv \" , \" new_value \" : \" Prozess …" at bounding box center [686, 310] width 938 height 407
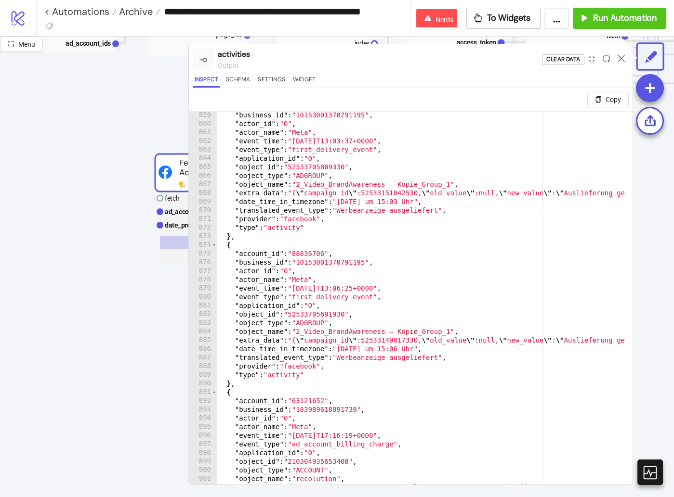
scroll to position [7437, 0]
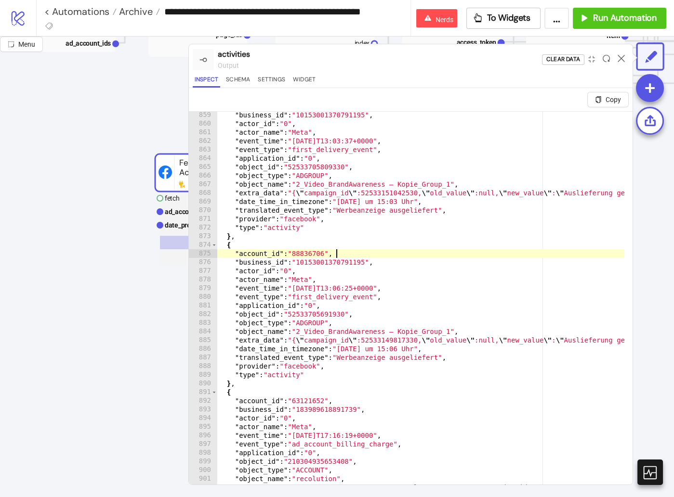
click at [469, 249] on div ""business_id" : "10153001370791195" , "actor_id" : "0" , "actor_name" : "Meta" …" at bounding box center [686, 314] width 938 height 407
type textarea "**********"
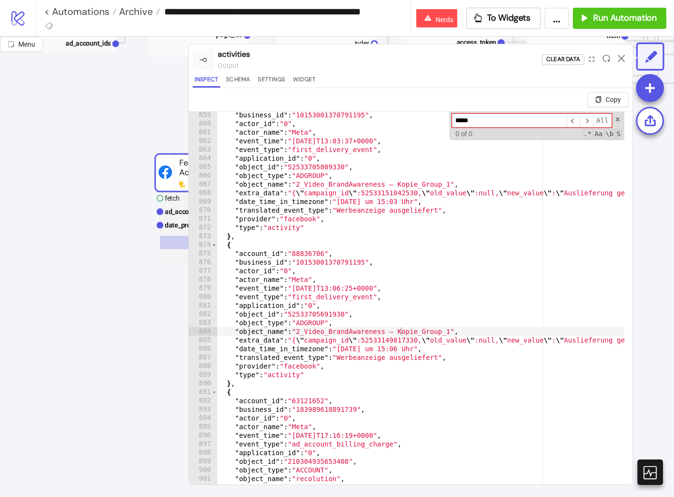
type input "******"
type textarea "**********"
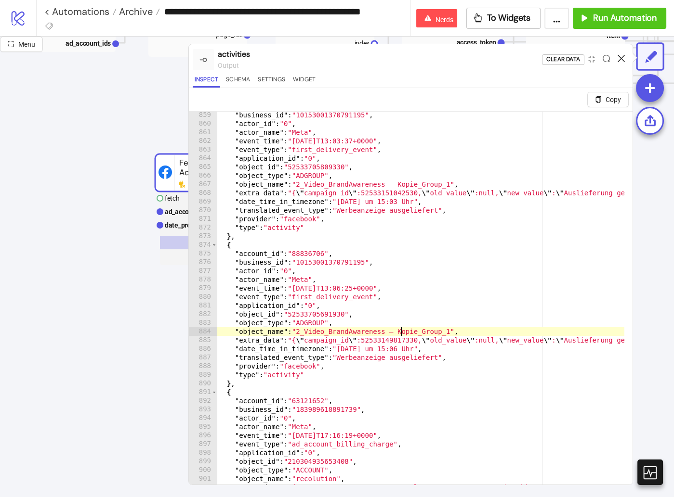
click at [617, 59] on icon at bounding box center [620, 58] width 7 height 7
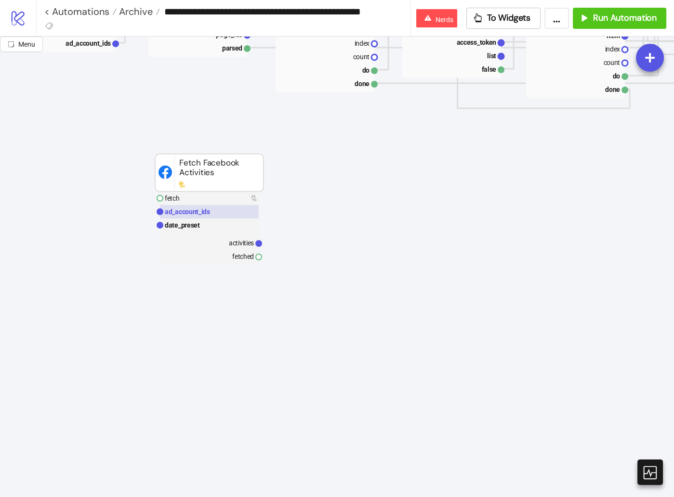
click at [204, 218] on rect at bounding box center [209, 211] width 99 height 13
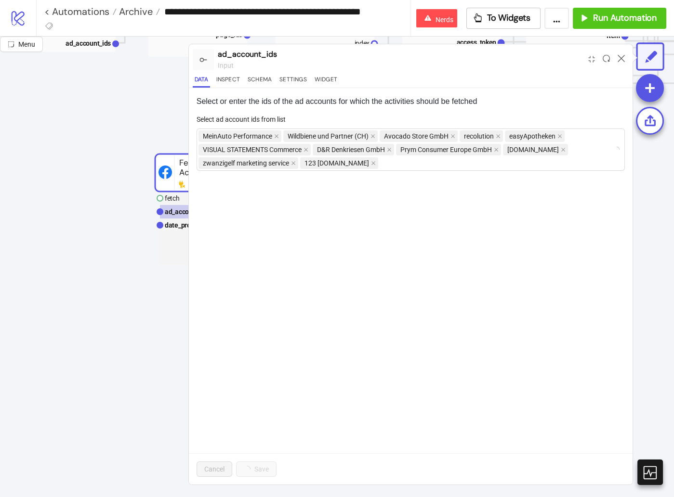
click at [539, 172] on form "Select ad account ids from list MeinAuto Performance Wildbiene und Partner (CH)…" at bounding box center [410, 148] width 428 height 68
click at [541, 165] on div "MeinAuto Performance Wildbiene und Partner (CH) Avocado Store GmbH recolution e…" at bounding box center [405, 150] width 414 height 40
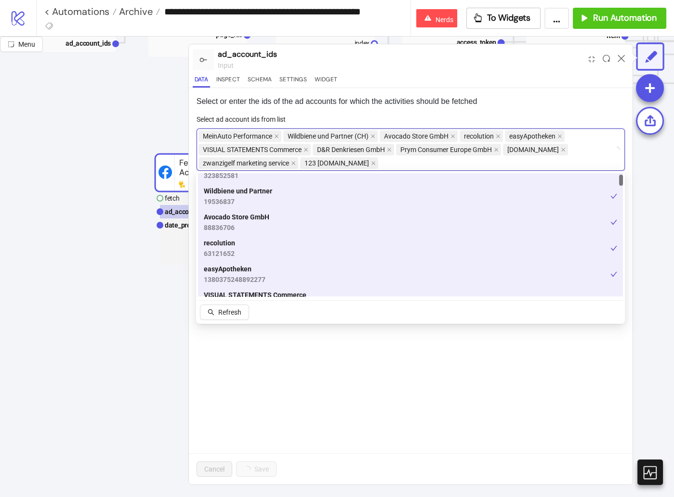
scroll to position [251, 0]
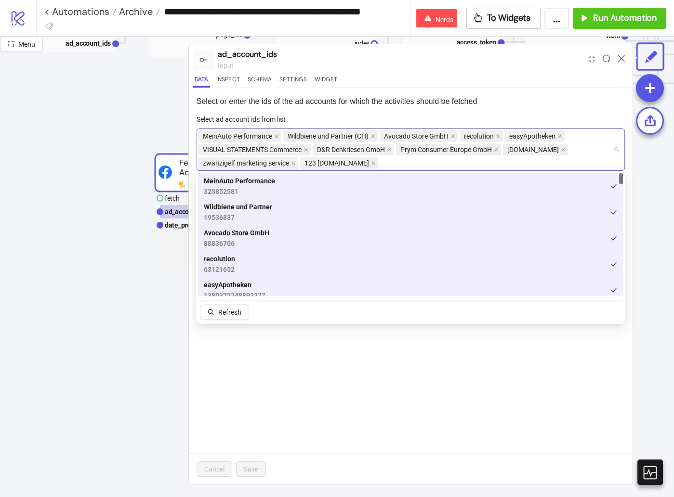
click at [468, 154] on span "Prym Consumer Europe GmbH" at bounding box center [448, 150] width 105 height 12
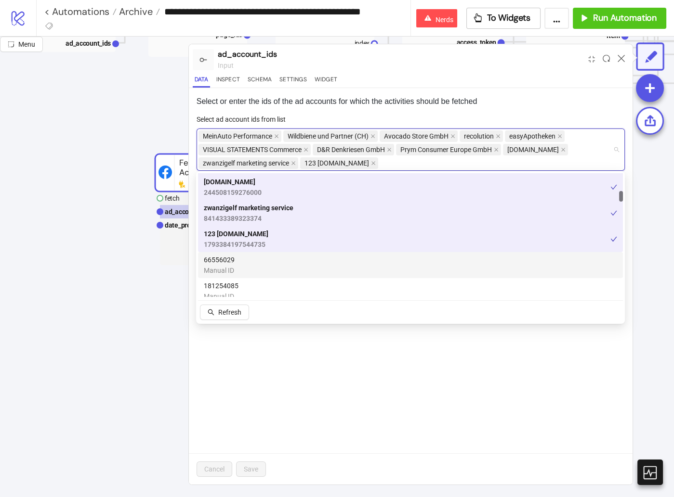
click at [307, 267] on div "66556029 Manual ID" at bounding box center [410, 265] width 413 height 21
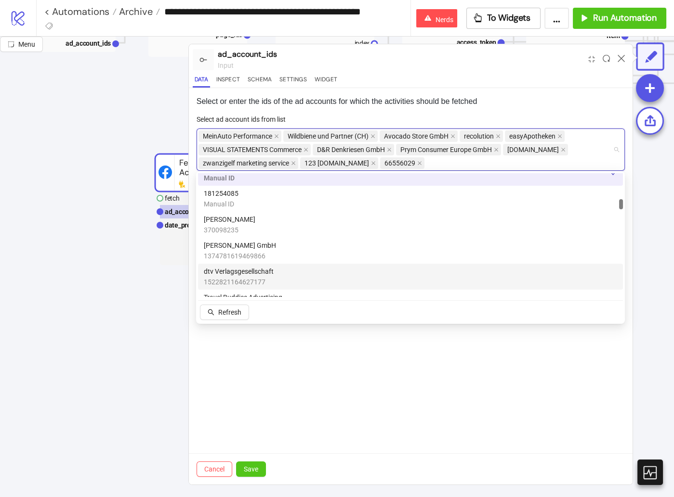
click at [311, 264] on div "dtv Verlagsgesellschaft 1522821164627177" at bounding box center [410, 277] width 425 height 26
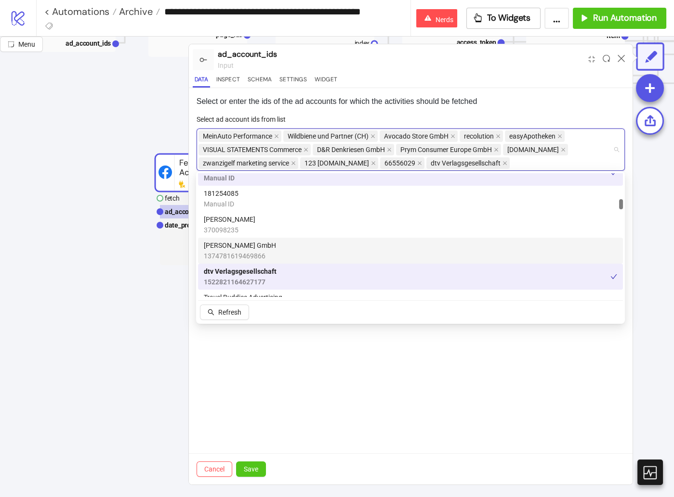
click at [312, 253] on div "maloon GmbH 1374781619469866" at bounding box center [410, 250] width 413 height 21
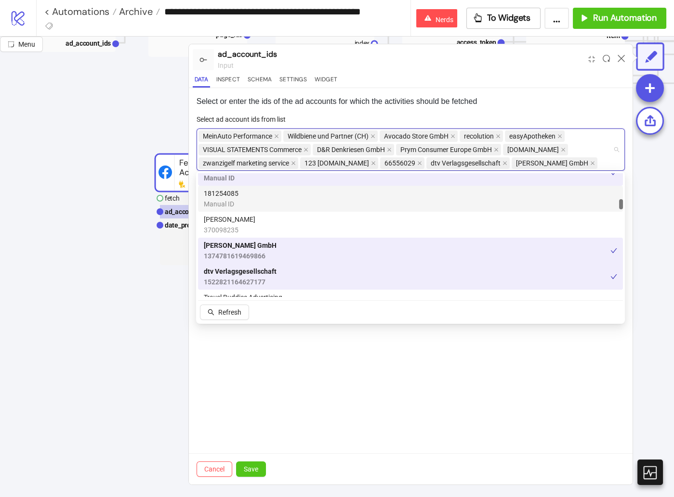
click at [324, 195] on div "181254085 Manual ID" at bounding box center [410, 198] width 413 height 21
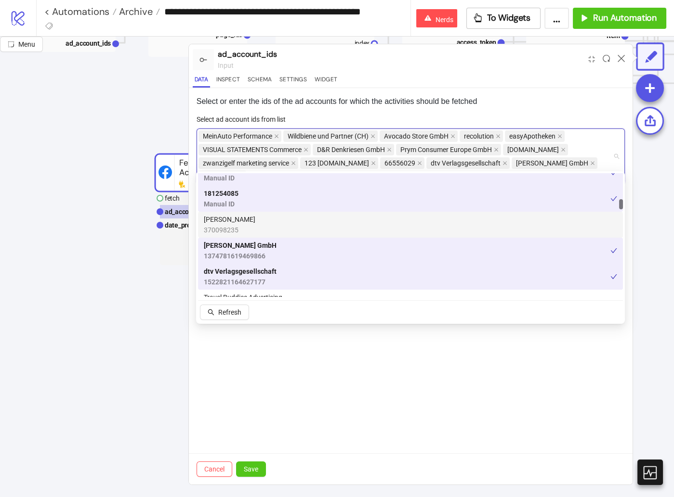
click at [326, 223] on div "Yannick Schmidt 370098235" at bounding box center [410, 224] width 413 height 21
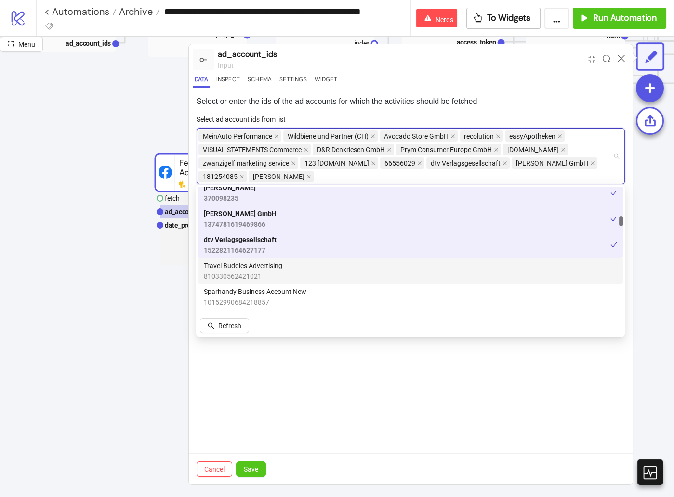
click at [316, 271] on div "Travel Buddies Advertising 810330562421021" at bounding box center [410, 270] width 413 height 21
click at [308, 297] on div "Sparhandy Business Account New 10152990684218857" at bounding box center [410, 296] width 413 height 21
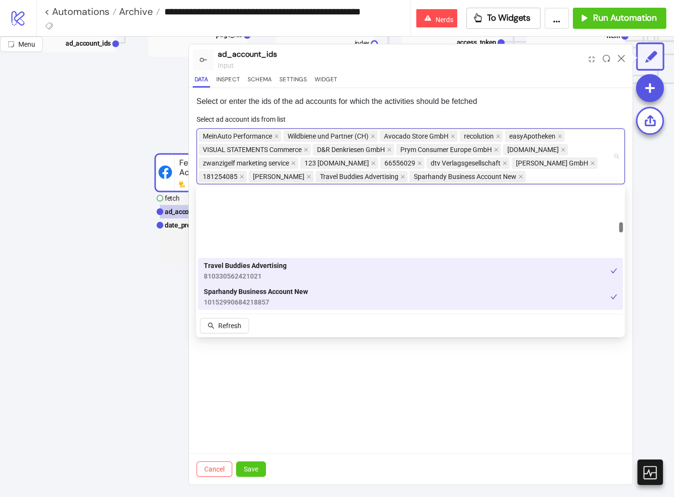
scroll to position [435, 0]
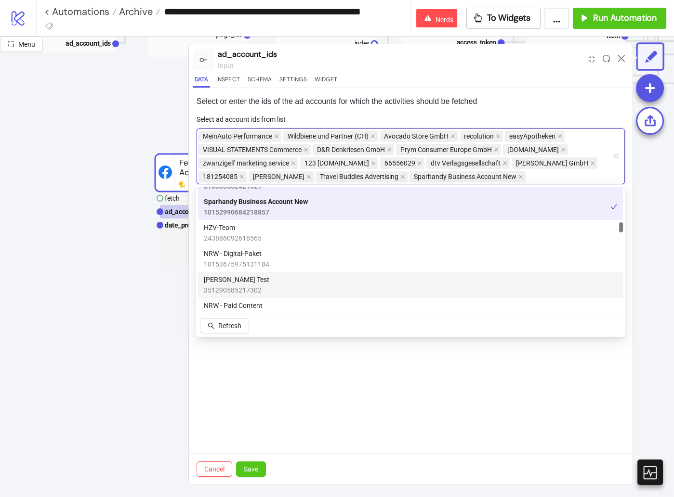
click at [314, 282] on div "Thalia Test 351290585217302" at bounding box center [410, 284] width 413 height 21
click at [317, 262] on div "NRW - Digital-Paket 10153675975131184" at bounding box center [410, 258] width 413 height 21
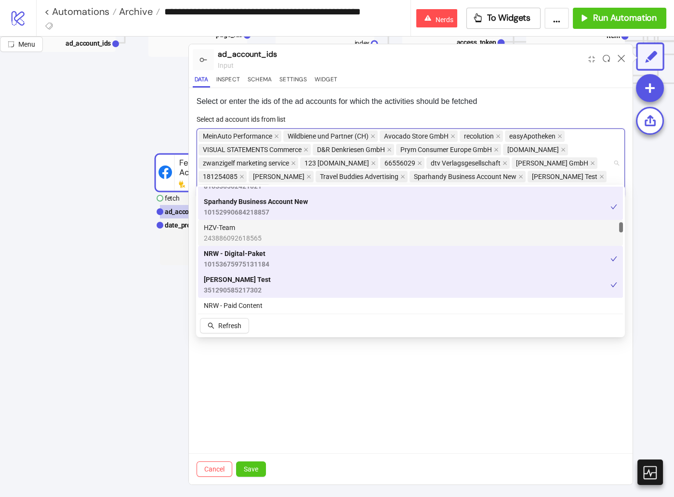
click at [320, 235] on div "HZV-Team 243886092618565" at bounding box center [410, 232] width 413 height 21
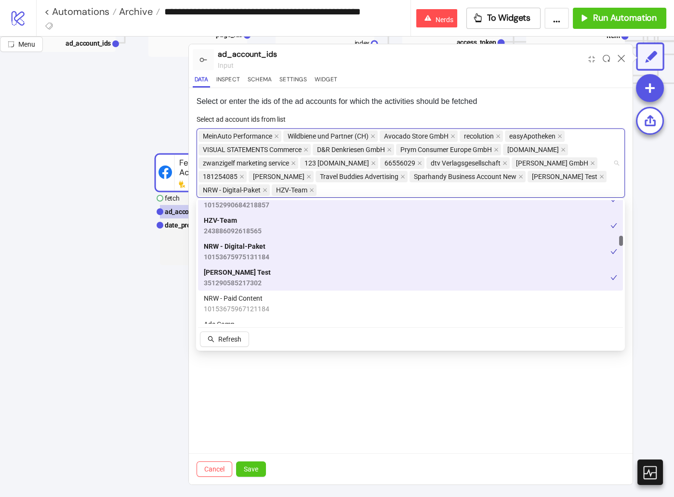
scroll to position [503, 0]
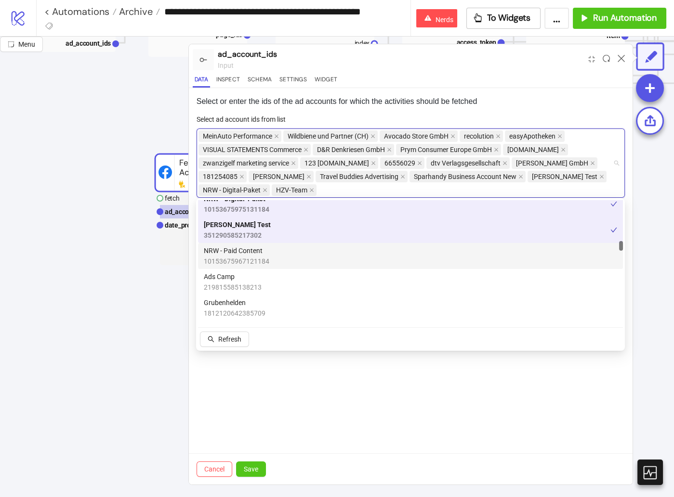
click at [317, 267] on div "NRW - Paid Content 10153675967121184" at bounding box center [410, 256] width 425 height 26
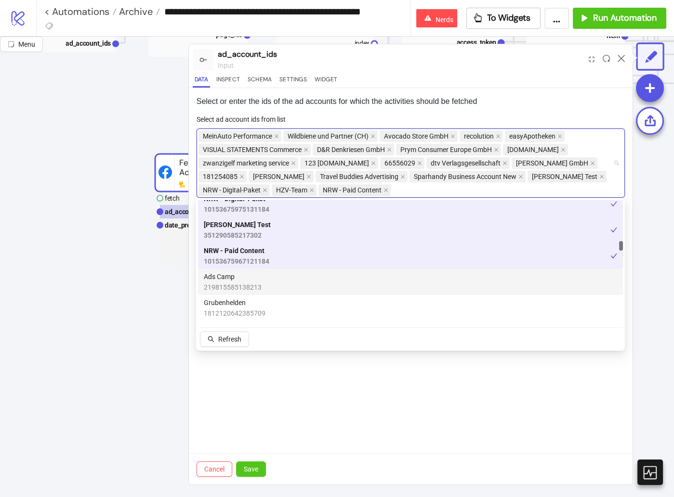
click at [311, 285] on div "Ads Camp 219815585138213" at bounding box center [410, 282] width 413 height 21
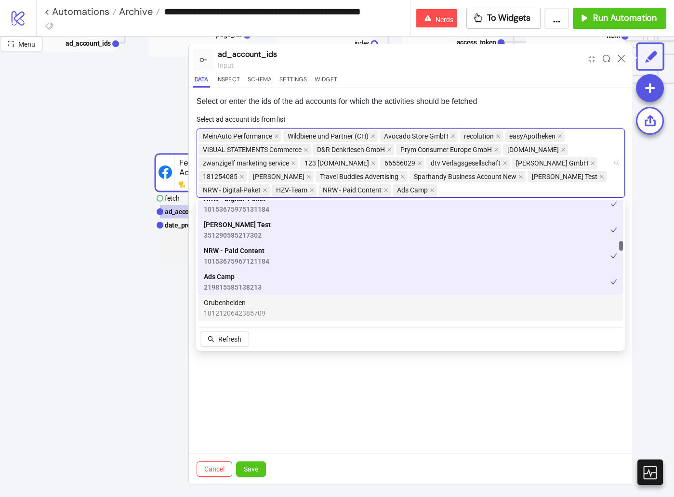
click at [308, 302] on div "Grubenhelden 1812120642385709" at bounding box center [410, 308] width 413 height 21
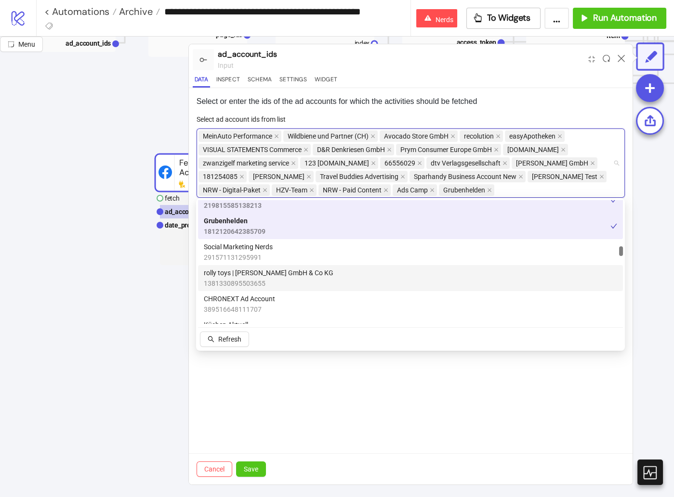
click at [314, 267] on div "rolly toys | Franz Schneider GmbH & Co KG 1381330895503655" at bounding box center [410, 278] width 425 height 26
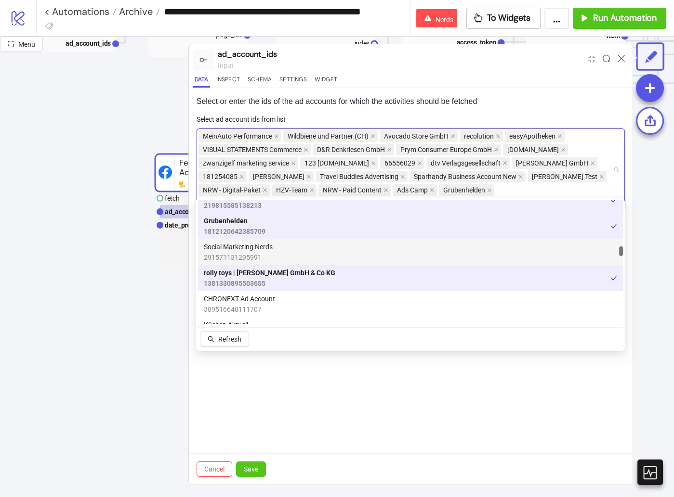
click at [317, 256] on div "Social Marketing Nerds 291571131295991" at bounding box center [410, 252] width 413 height 21
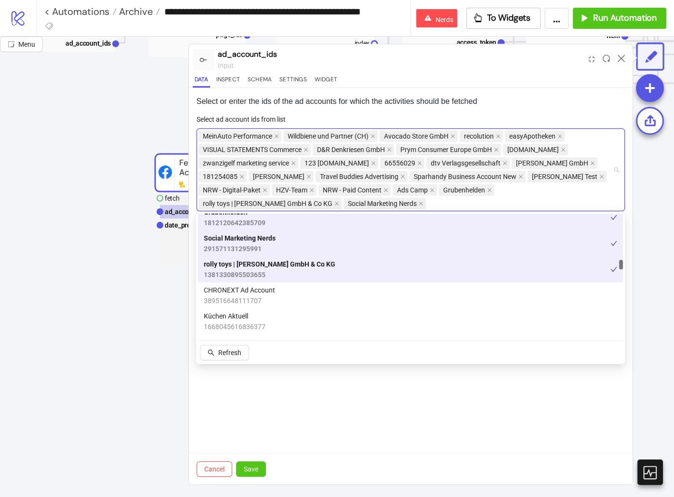
scroll to position [648, 0]
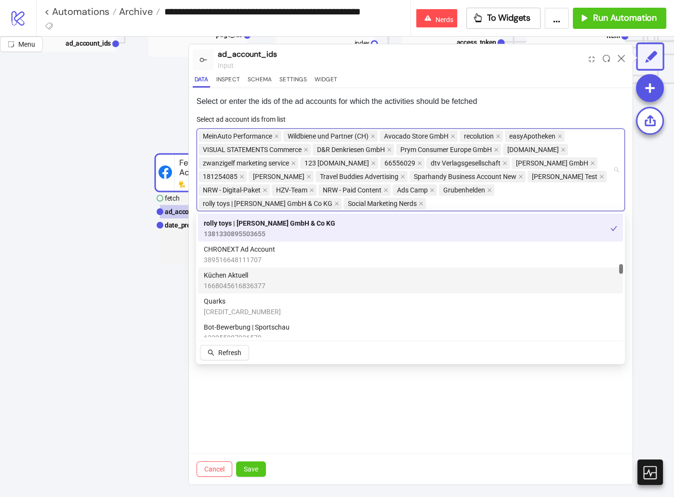
click at [308, 278] on div "Küchen Aktuell 1668045616836377" at bounding box center [410, 280] width 413 height 21
click at [312, 260] on div "CHRONEXT Ad Account 389516648111707" at bounding box center [410, 254] width 413 height 21
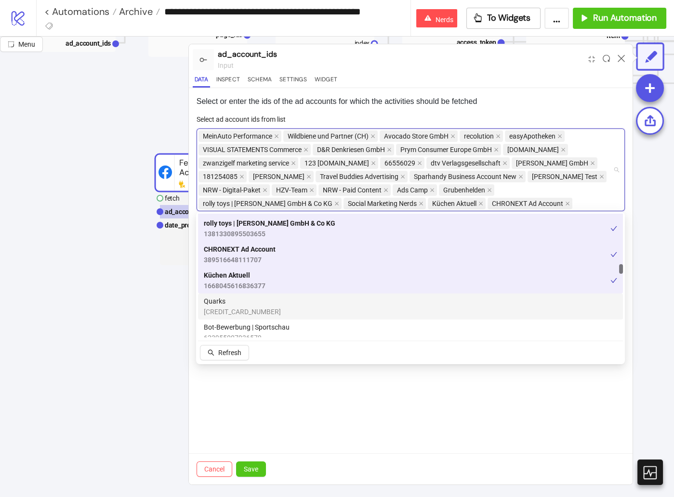
click at [304, 295] on div "Quarks 136870540282715" at bounding box center [410, 307] width 425 height 26
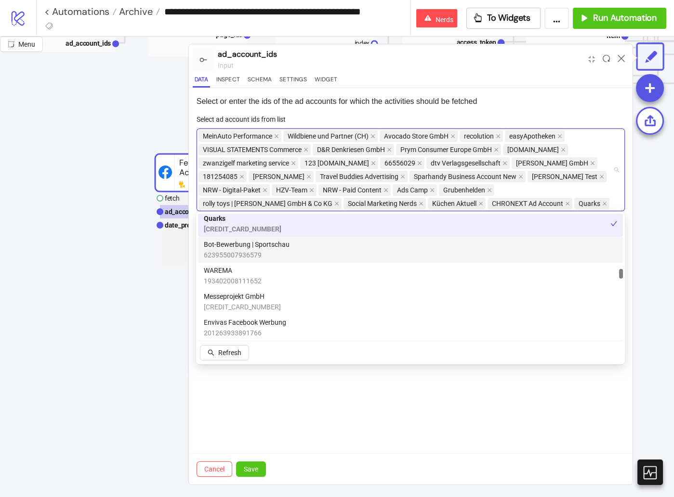
click at [322, 253] on div "Bot-Bewerbung | Sportschau 623955007936579" at bounding box center [410, 249] width 413 height 21
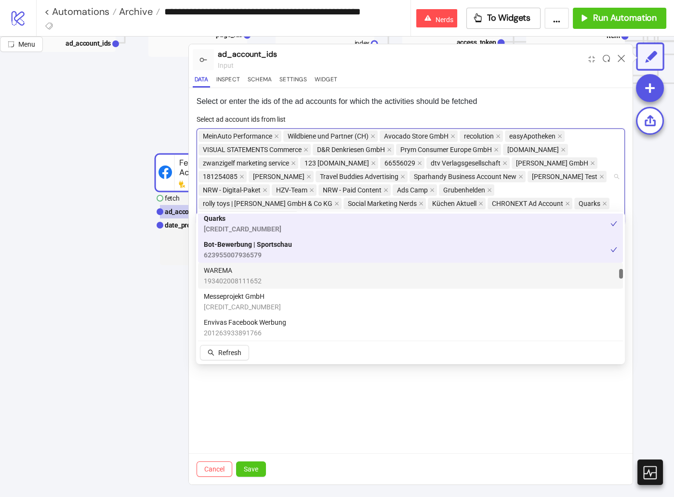
click at [312, 279] on div "WAREMA 193402008111652" at bounding box center [410, 275] width 413 height 21
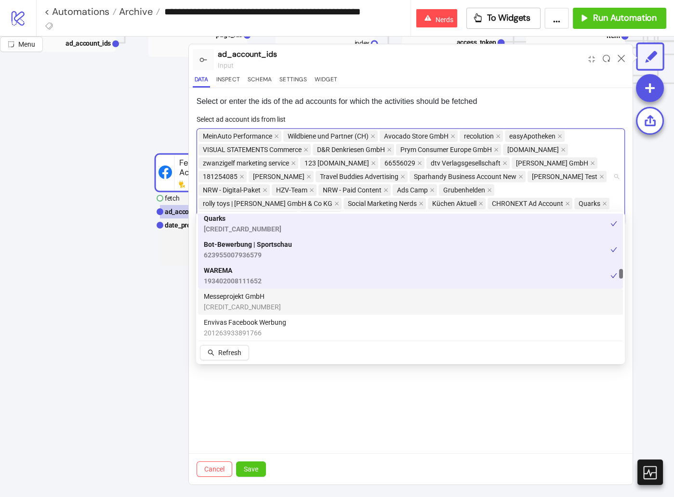
click at [309, 298] on div "Messeprojekt GmbH 2227094457360689" at bounding box center [410, 301] width 413 height 21
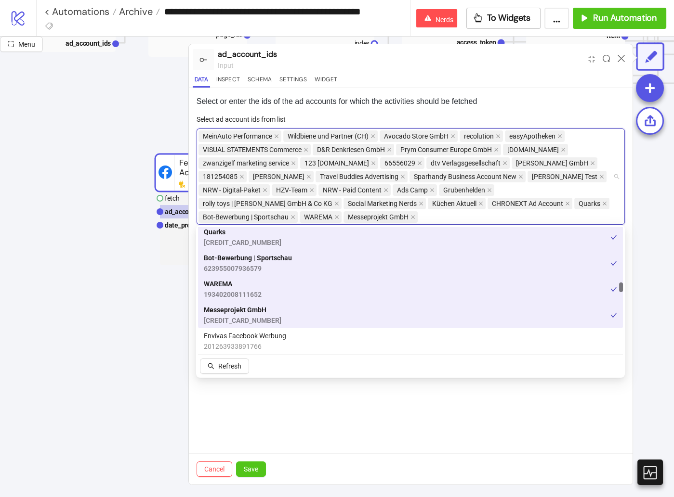
click at [305, 315] on div "Messeprojekt GmbH 2227094457360689" at bounding box center [407, 315] width 406 height 21
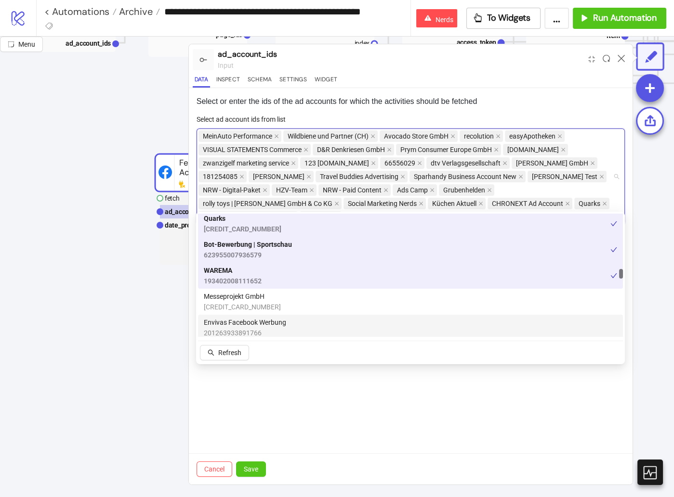
click at [304, 324] on div "Envivas Facebook Werbung 201263933891766" at bounding box center [410, 327] width 413 height 21
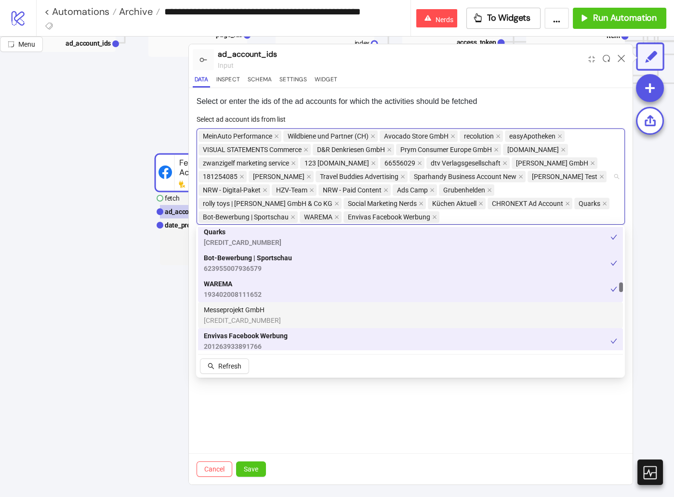
click at [306, 309] on div "Messeprojekt GmbH 2227094457360689" at bounding box center [410, 315] width 413 height 21
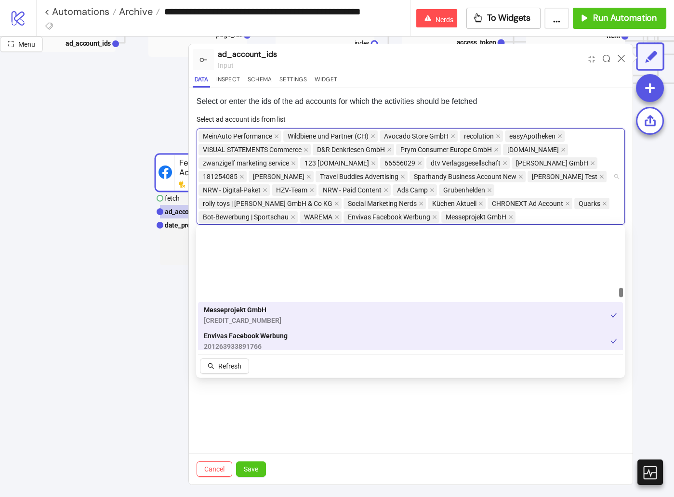
scroll to position [822, 0]
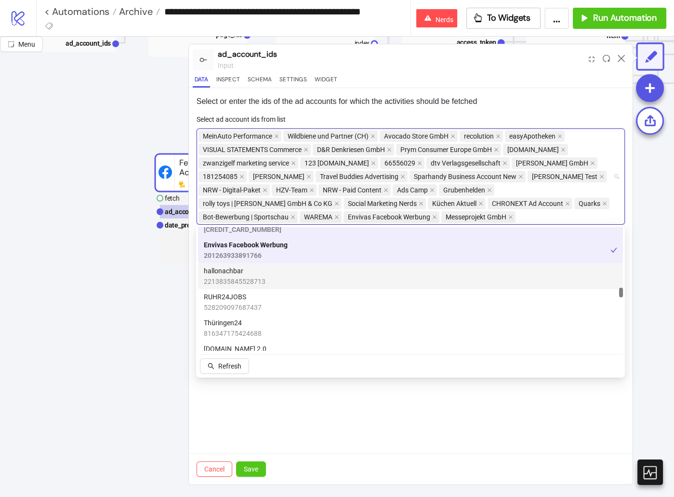
click at [314, 273] on div "hallonachbar 2213835845528713" at bounding box center [410, 276] width 413 height 21
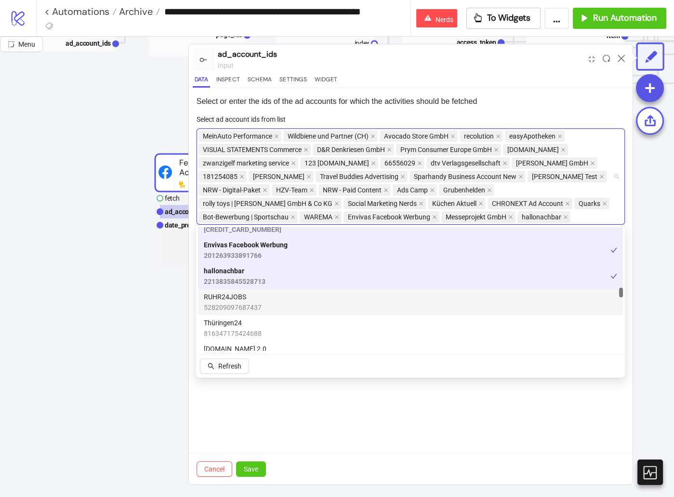
click at [302, 308] on div "RUHR24JOBS 528209097687437" at bounding box center [410, 302] width 413 height 21
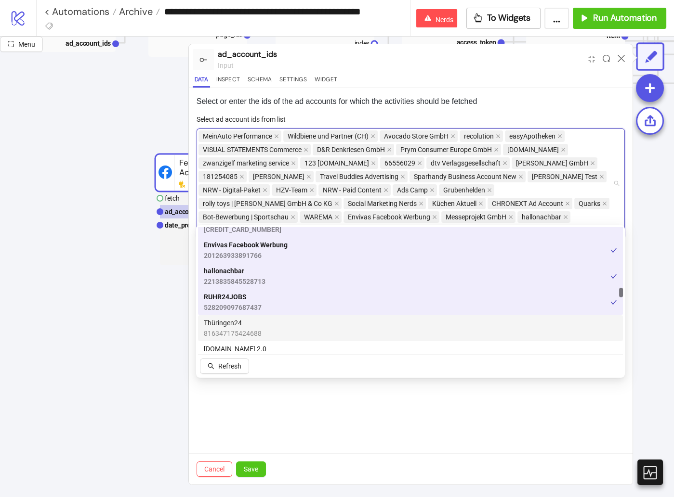
click at [299, 323] on div "Thüringen24 816347175424688" at bounding box center [410, 328] width 413 height 21
click at [295, 347] on div "DEINHANDY.DE 2.0 617516985393525" at bounding box center [410, 354] width 413 height 21
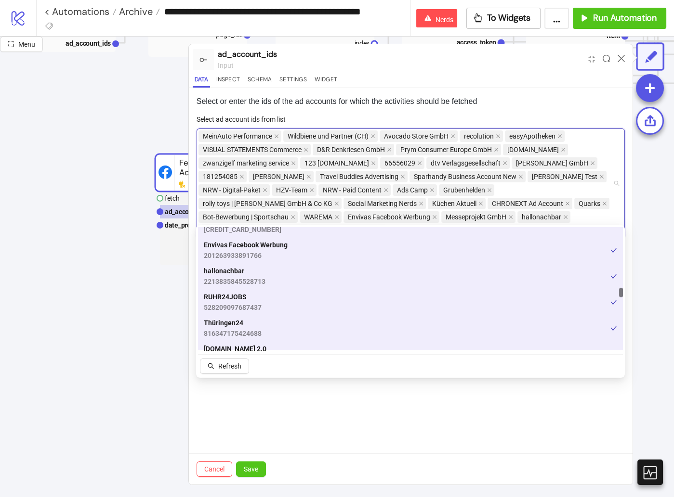
scroll to position [911, 0]
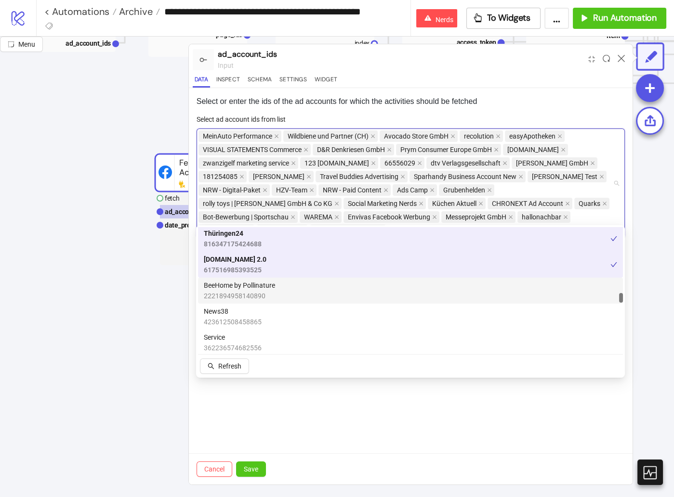
click at [301, 295] on div "BeeHome by Pollinature 2221894958140890" at bounding box center [410, 290] width 413 height 21
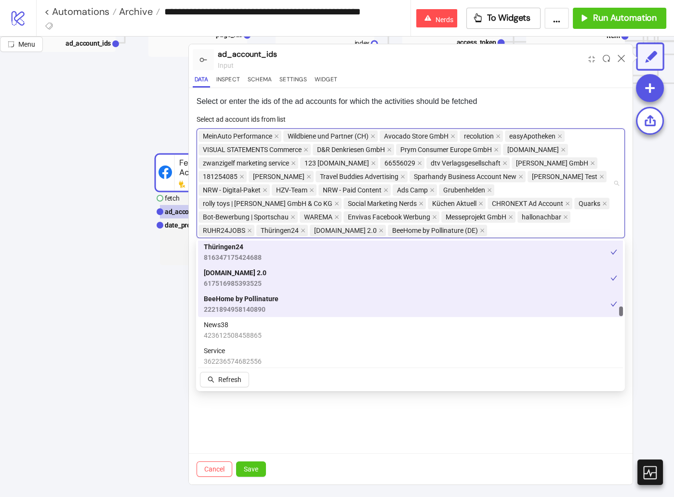
click at [292, 322] on div "News38 423612508458865" at bounding box center [410, 330] width 413 height 21
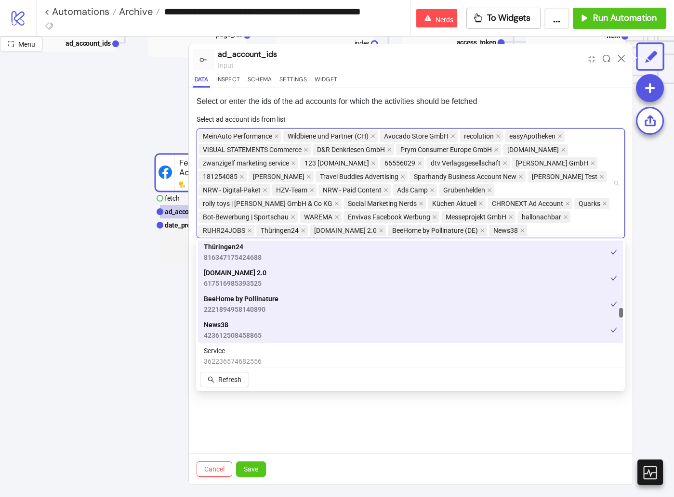
scroll to position [931, 0]
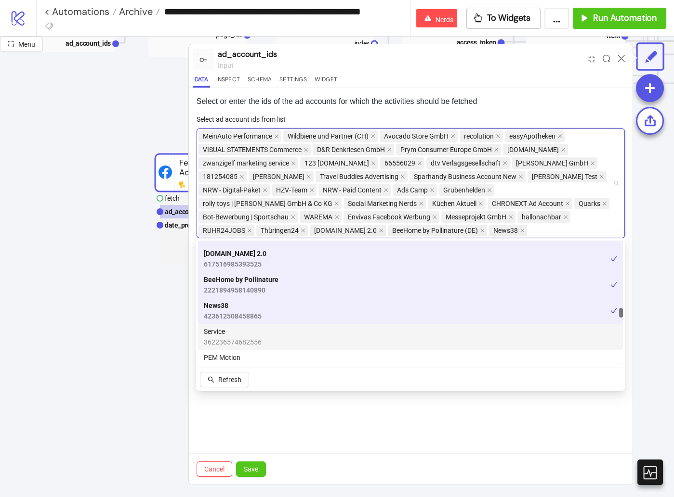
click at [291, 328] on div "Service 362236574682556" at bounding box center [410, 336] width 413 height 21
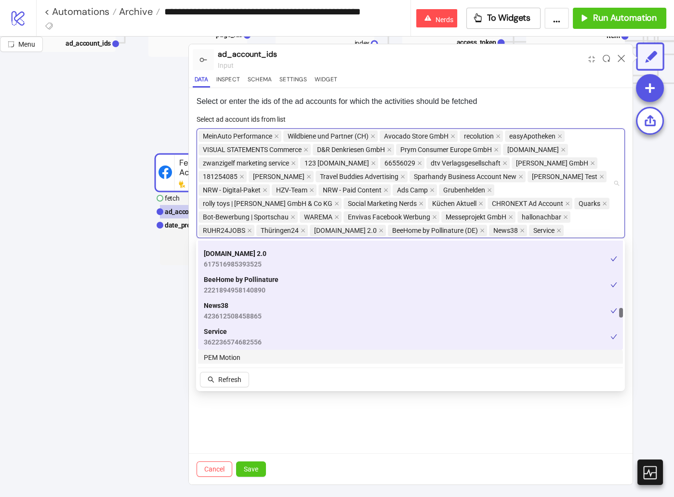
click at [288, 357] on div "PEM Motion 444229039536577" at bounding box center [410, 362] width 413 height 21
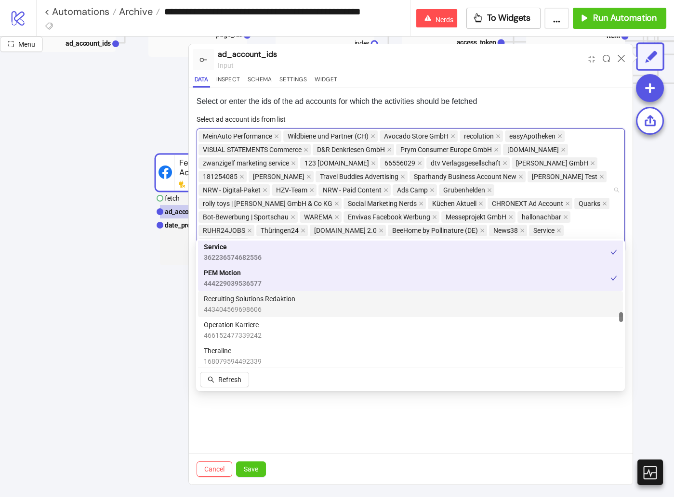
click at [299, 306] on div "Recruiting Solutions Redaktion 443404569698606" at bounding box center [410, 304] width 413 height 21
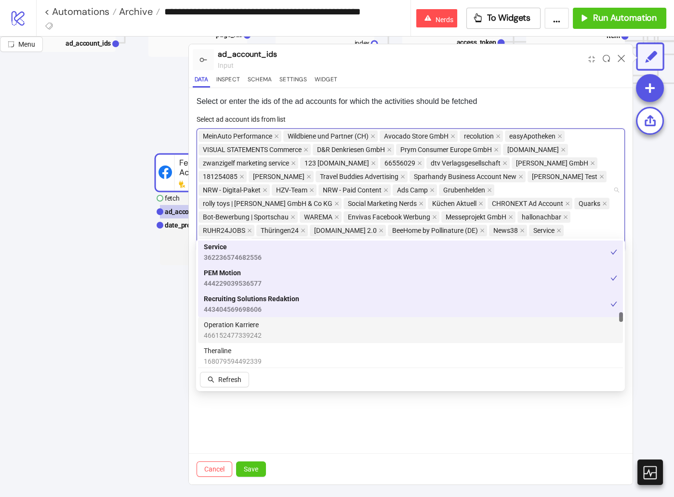
click at [294, 341] on div "Operation Karriere 466152477339242" at bounding box center [410, 330] width 425 height 26
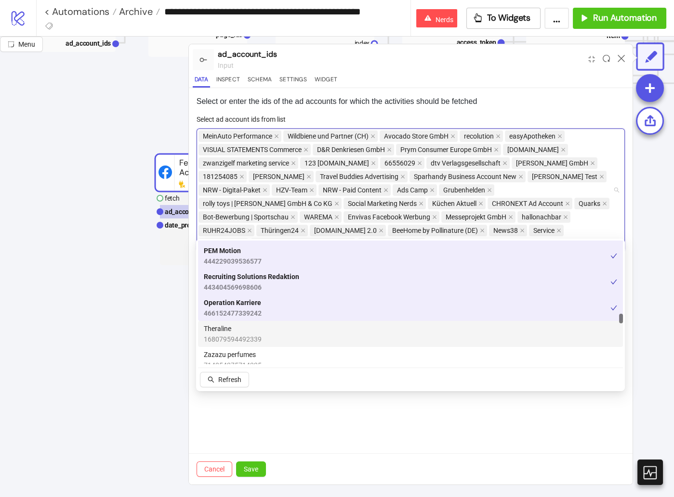
click at [295, 334] on div "Theraline 168079594492339" at bounding box center [410, 334] width 413 height 21
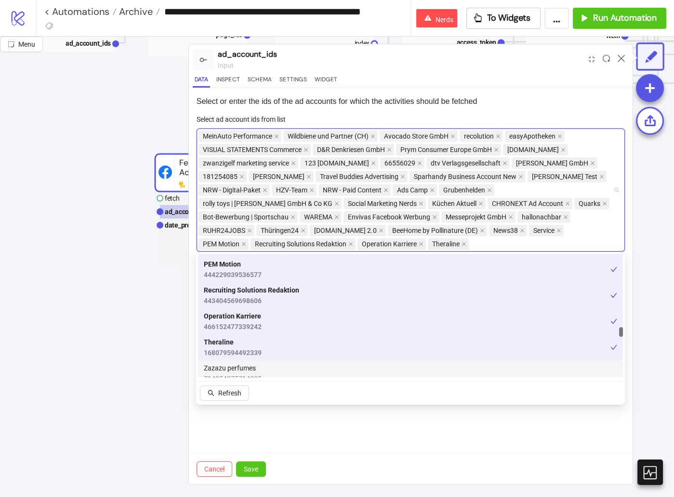
click at [292, 366] on div "Zazazu perfumes 714054275714325" at bounding box center [410, 373] width 413 height 21
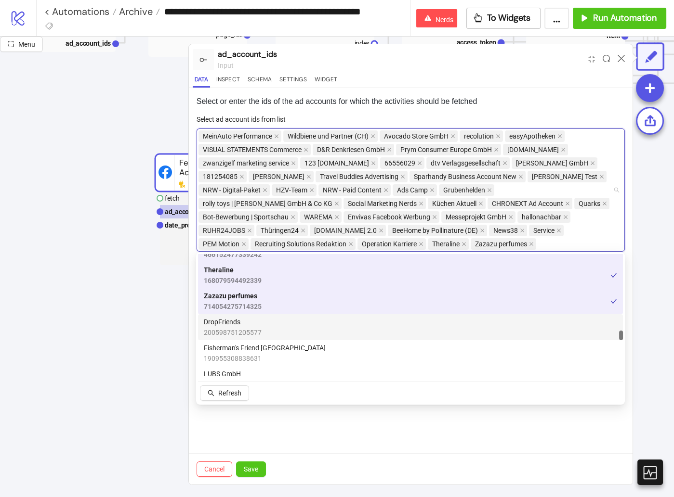
drag, startPoint x: 293, startPoint y: 334, endPoint x: 292, endPoint y: 359, distance: 25.1
click at [293, 334] on div "DropFriends 200598751205577" at bounding box center [410, 327] width 413 height 21
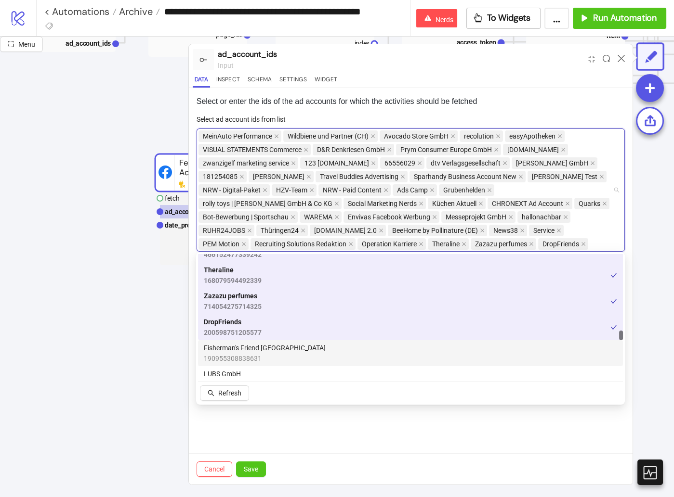
click at [292, 359] on div "Fisherman's Friend Germany 190955308838631" at bounding box center [410, 353] width 413 height 21
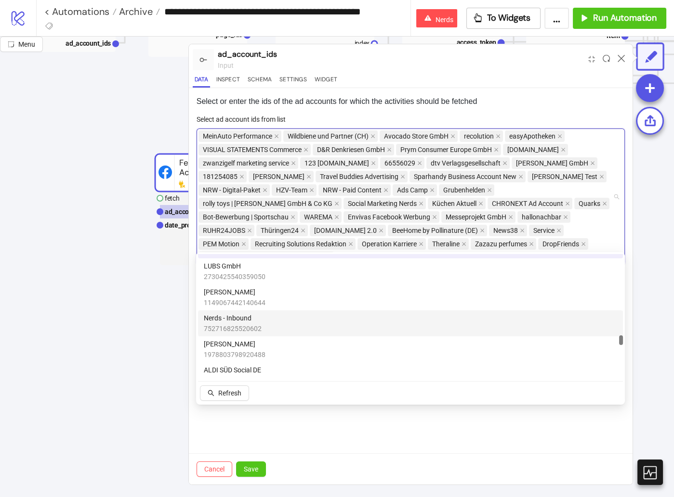
click at [302, 309] on div "Korrell 1149067442140644" at bounding box center [410, 298] width 425 height 26
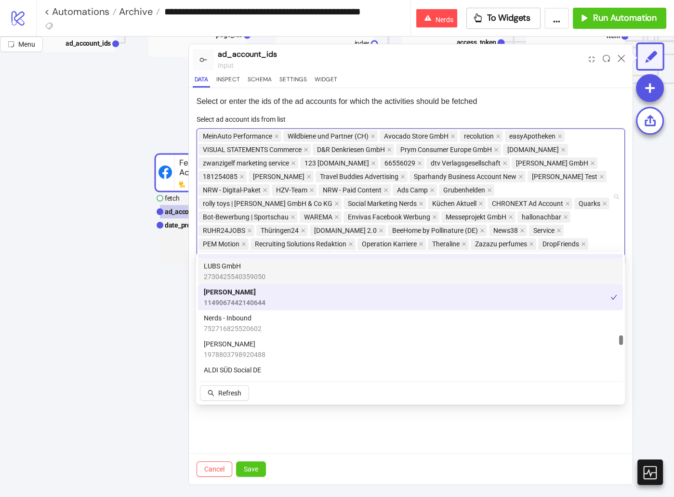
click at [303, 270] on div "LUBS GmbH 2730425540359050" at bounding box center [410, 271] width 413 height 21
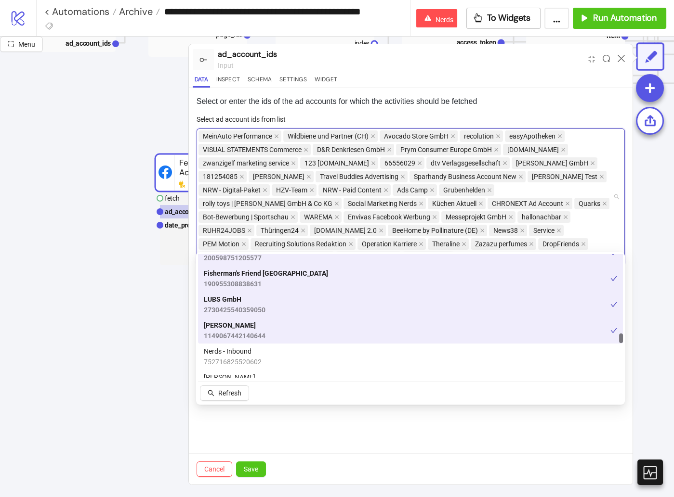
scroll to position [1275, 0]
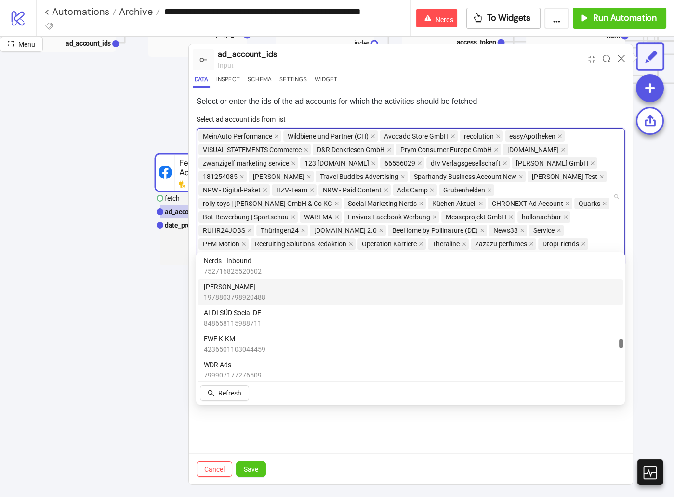
click at [305, 303] on div "Gerri Kampagne 1978803798920488" at bounding box center [410, 292] width 425 height 26
click at [308, 279] on div "Gerri Kampagne 1978803798920488" at bounding box center [410, 292] width 425 height 26
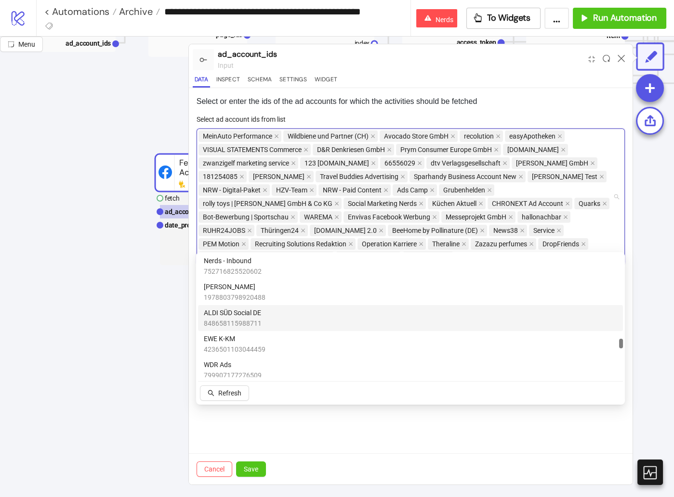
click at [294, 327] on div "ALDI SÜD Social DE 848658115988711" at bounding box center [410, 318] width 413 height 21
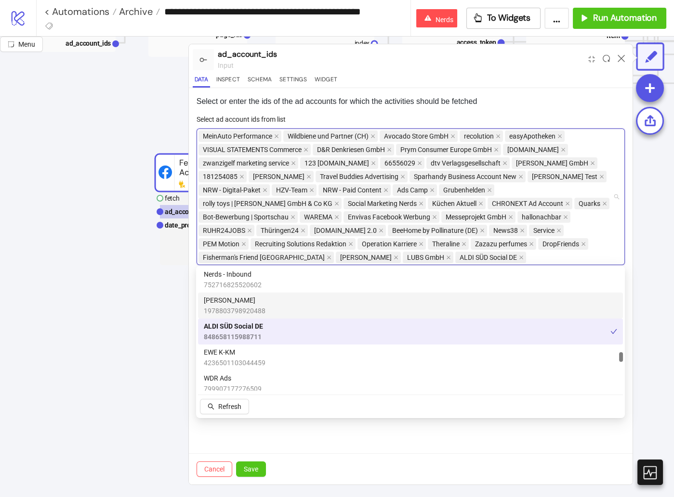
click at [297, 293] on div "Gerri Kampagne 1978803798920488" at bounding box center [410, 306] width 425 height 26
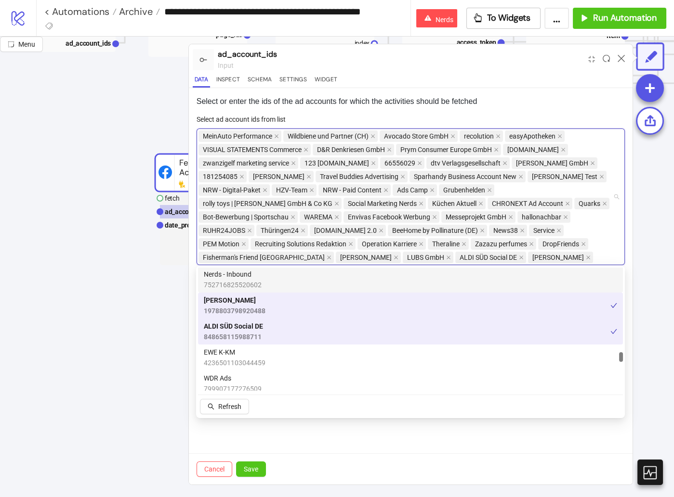
click at [298, 279] on div "Nerds - Inbound 752716825520602" at bounding box center [410, 279] width 413 height 21
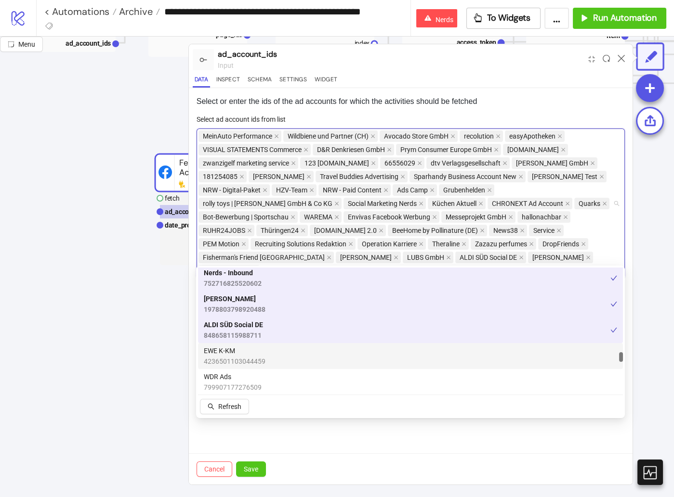
click at [286, 352] on div "EWE K-KM 4236501103044459" at bounding box center [410, 356] width 413 height 21
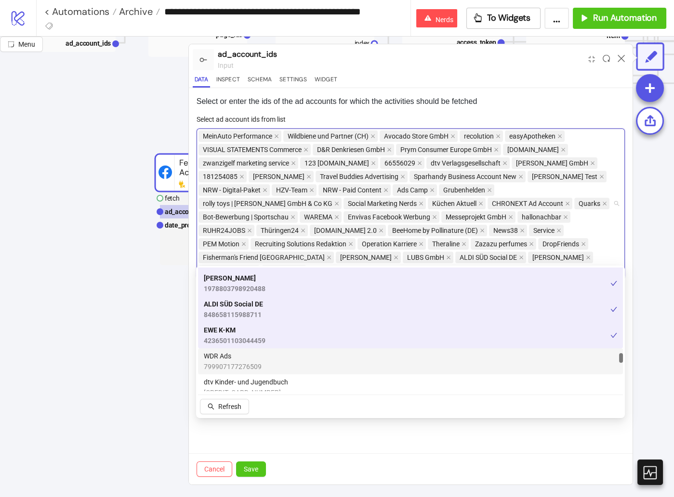
click at [286, 353] on div "WDR Ads 799907177276509" at bounding box center [410, 361] width 413 height 21
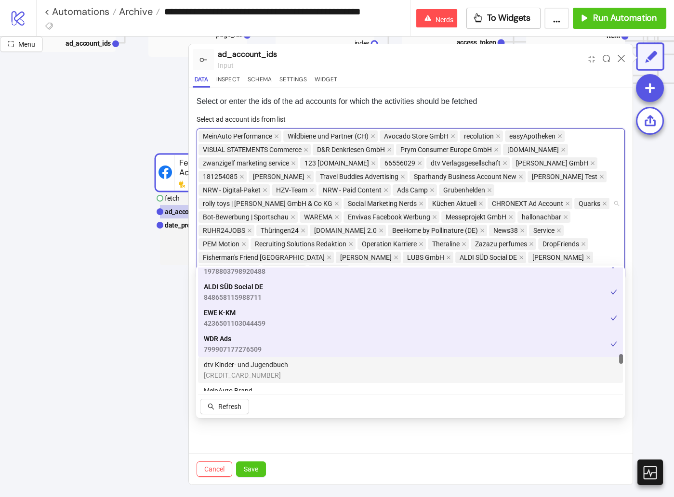
click at [286, 362] on span "dtv Kinder- und Jugendbuch" at bounding box center [246, 365] width 84 height 11
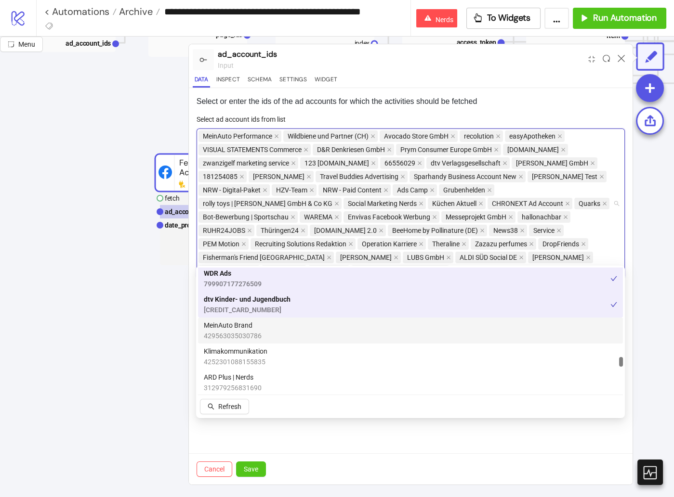
click at [292, 338] on div "MeinAuto Brand 429563035030786" at bounding box center [410, 330] width 413 height 21
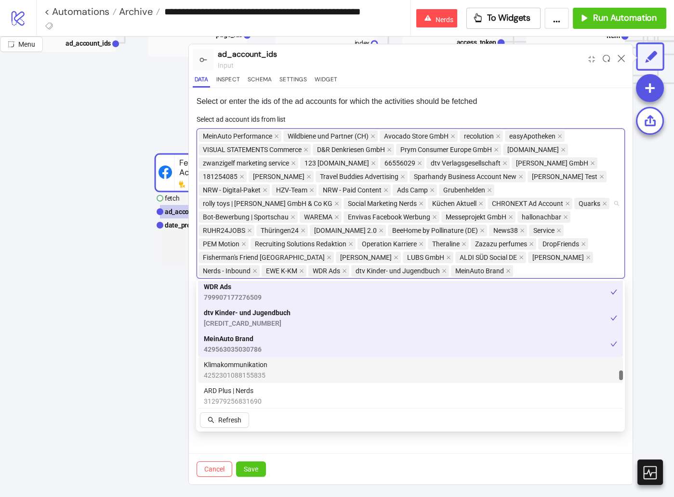
click at [290, 362] on div "Klimakommunikation 4252301088155835" at bounding box center [410, 370] width 413 height 21
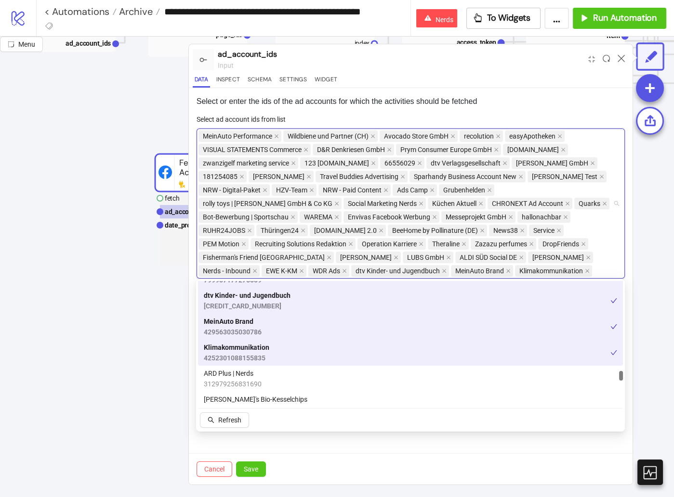
click at [289, 369] on div "ARD Plus | Nerds 312979256831690" at bounding box center [410, 378] width 413 height 21
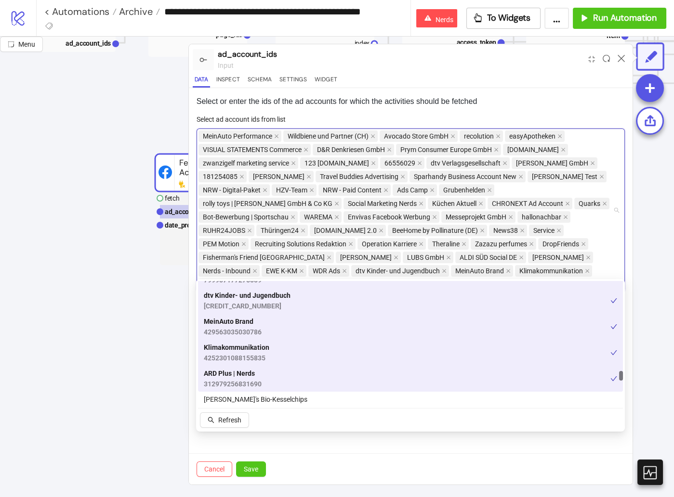
scroll to position [1586, 0]
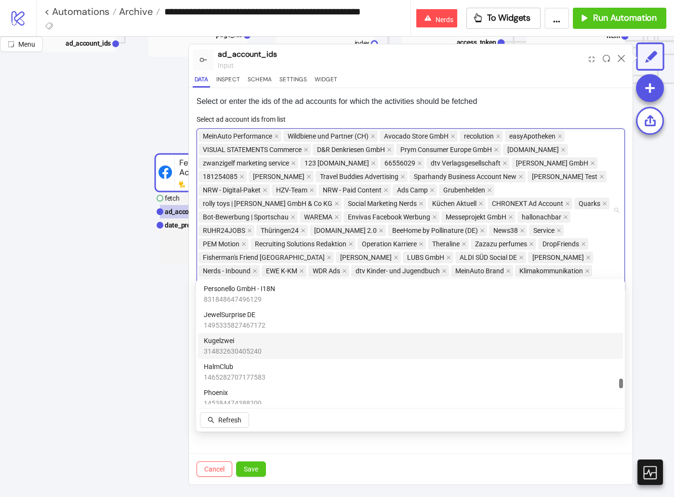
click at [299, 339] on div "Kugelzwei 314832630405240" at bounding box center [410, 346] width 413 height 21
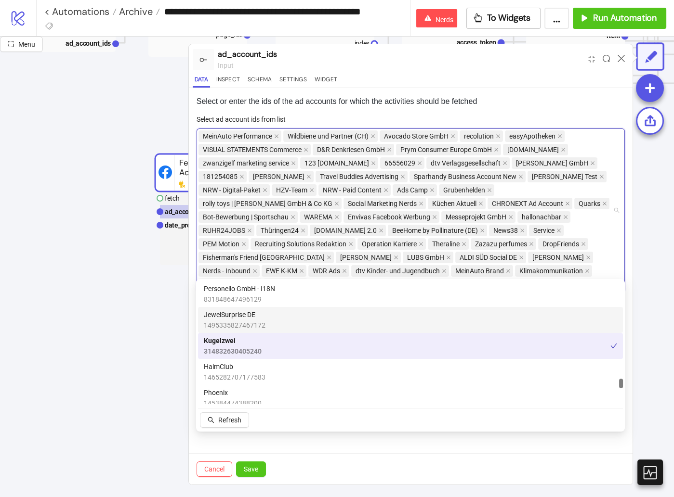
click at [301, 324] on div "JewelSurprise DE 1495335827467172" at bounding box center [410, 320] width 413 height 21
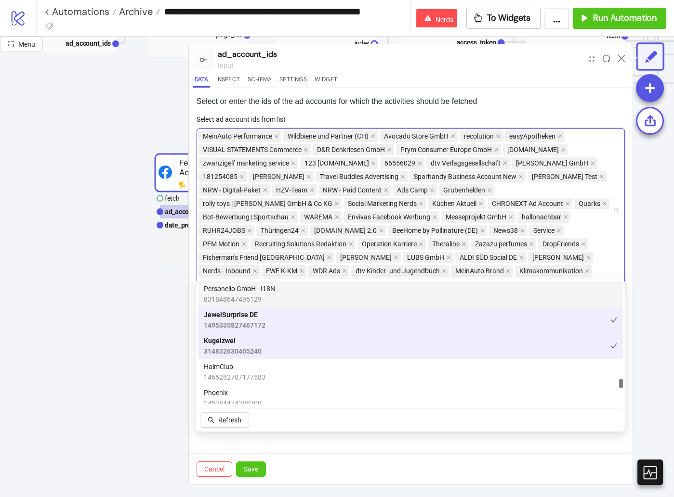
click at [308, 298] on div "Personello GmbH - I18N 831848647496129" at bounding box center [410, 294] width 413 height 21
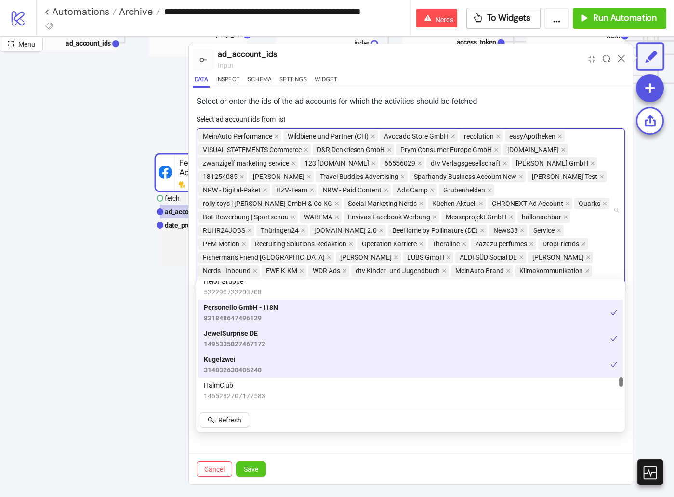
scroll to position [1516, 0]
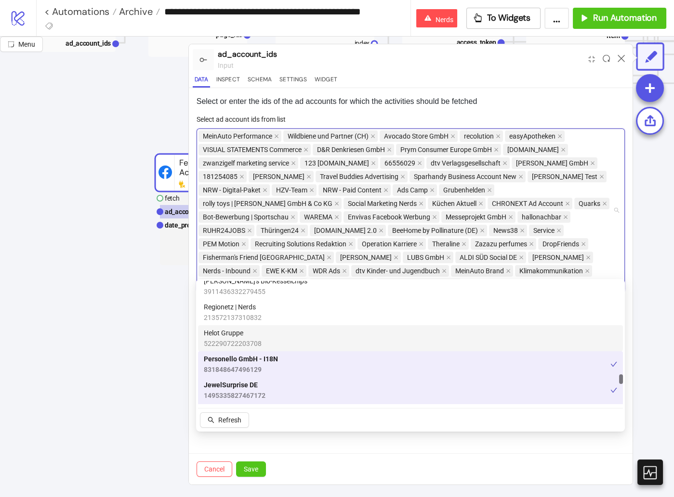
click at [303, 341] on div "Helot Gruppe 522290722203708" at bounding box center [410, 338] width 413 height 21
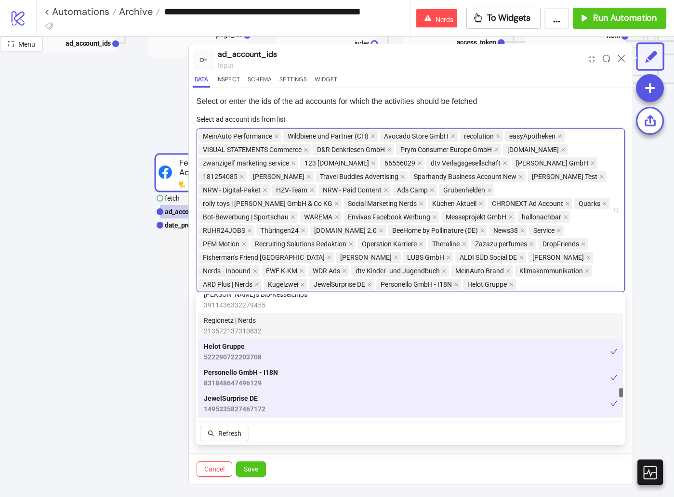
click at [305, 318] on div "Regionetz | Nerds 213572137310832" at bounding box center [410, 325] width 413 height 21
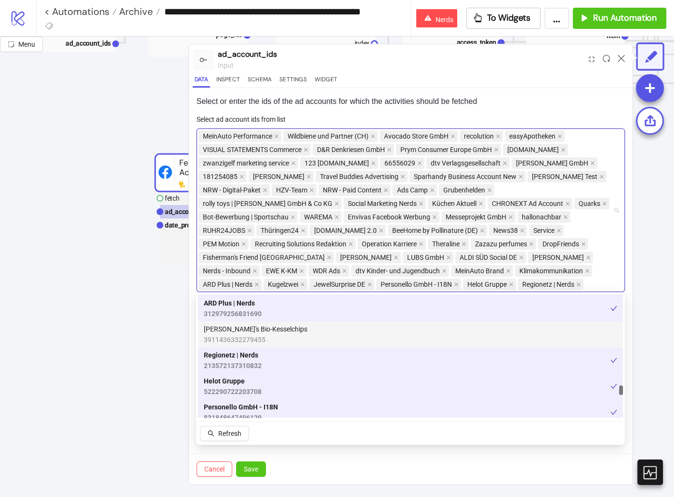
click at [299, 334] on div "Lisa's Bio-Kesselchips 3911436332279455" at bounding box center [410, 334] width 413 height 21
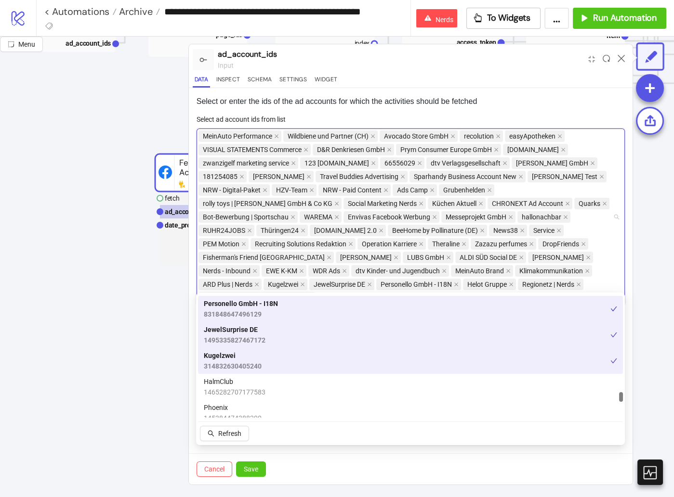
scroll to position [1595, 0]
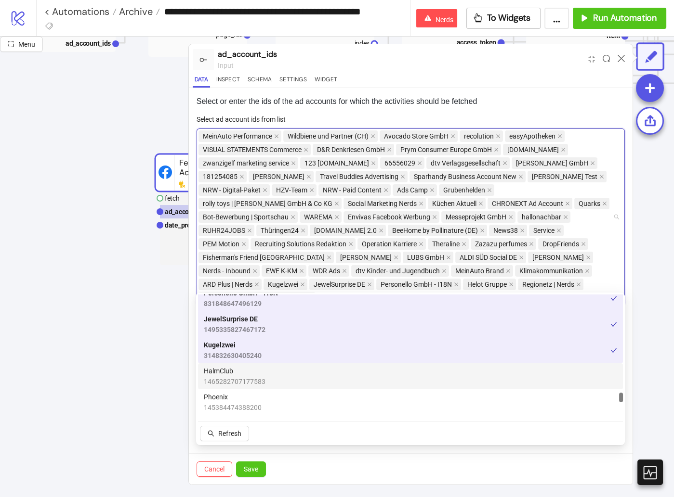
click at [298, 376] on div "HalmClub 1465282707177583" at bounding box center [410, 376] width 413 height 21
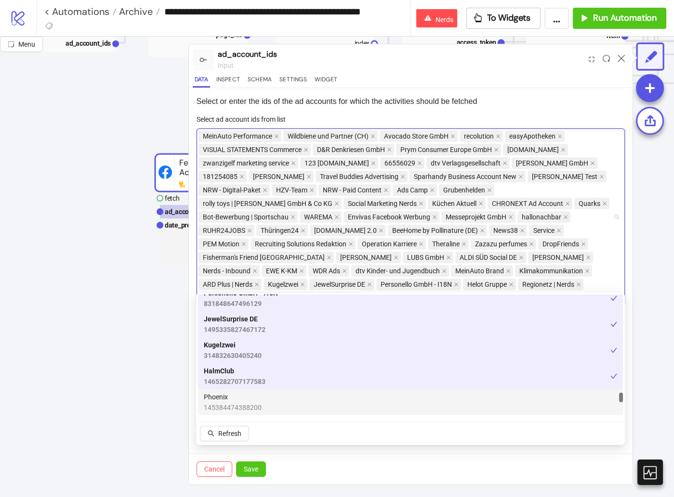
click at [292, 410] on div "Phoenix 145384474388200" at bounding box center [410, 402] width 413 height 21
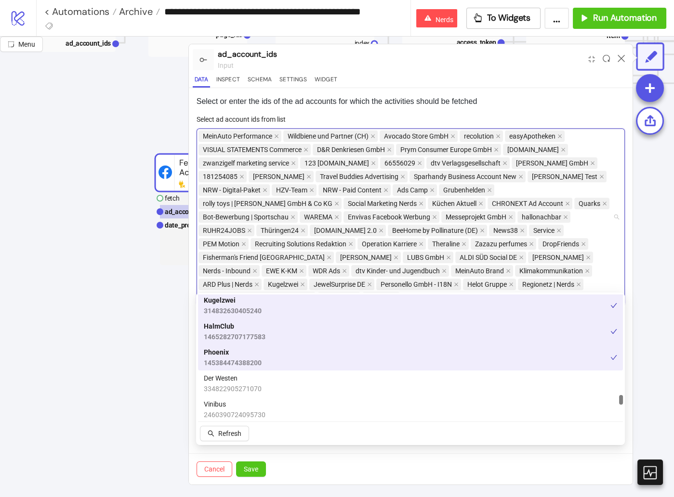
click at [294, 383] on div "Der Westen 334822905271070" at bounding box center [410, 383] width 413 height 21
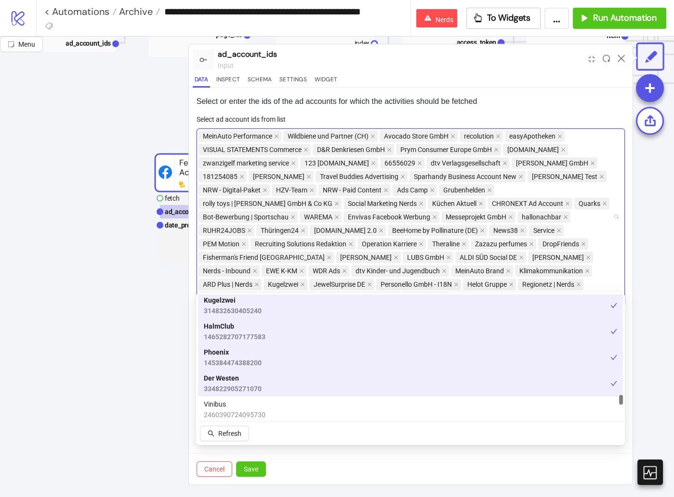
click at [291, 405] on div "Vinibus 2460390724095730" at bounding box center [410, 409] width 413 height 21
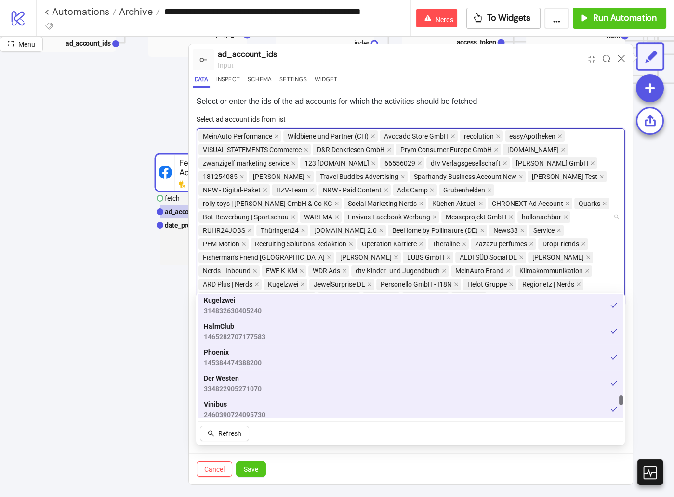
scroll to position [1715, 0]
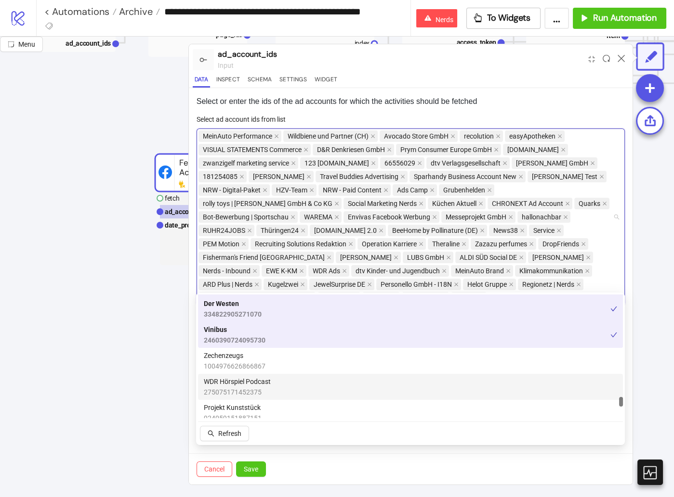
click at [294, 376] on div "WDR Hörspiel Podcast 275075171452375" at bounding box center [410, 387] width 425 height 26
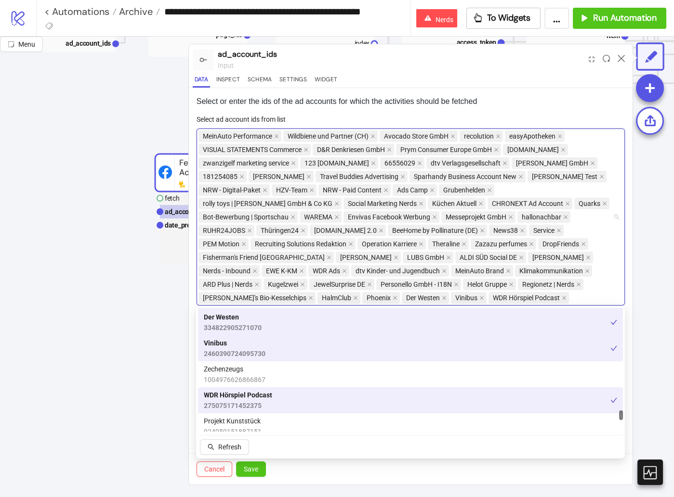
click at [291, 379] on div "Zechenzeugs 1004976626866867" at bounding box center [410, 374] width 413 height 21
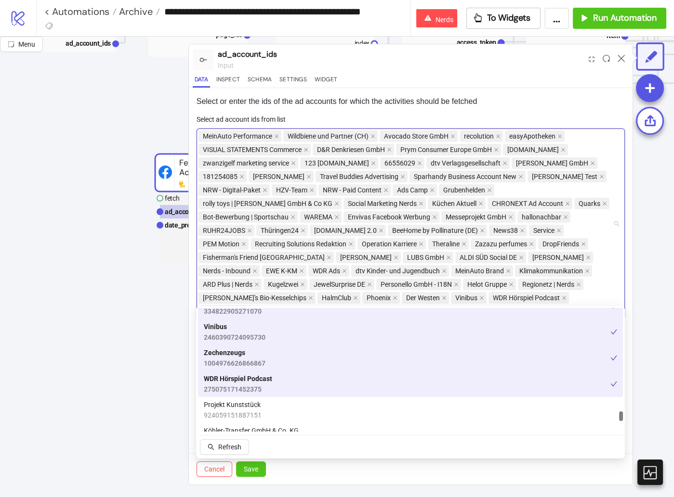
click at [296, 412] on div "Projekt Kunststück 924059151887151" at bounding box center [410, 410] width 413 height 21
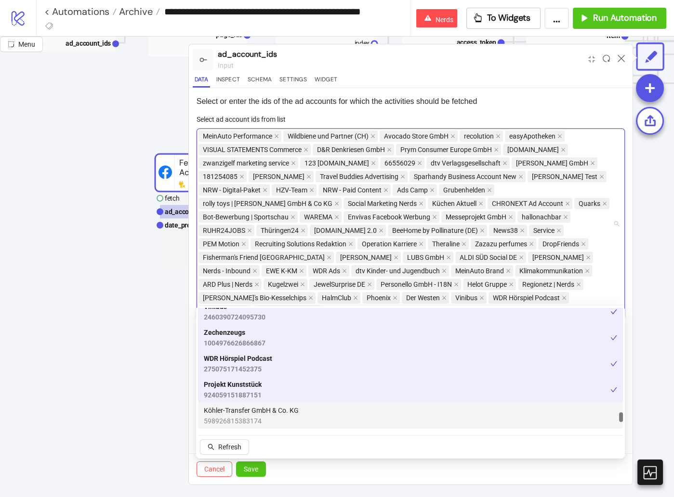
scroll to position [1789, 0]
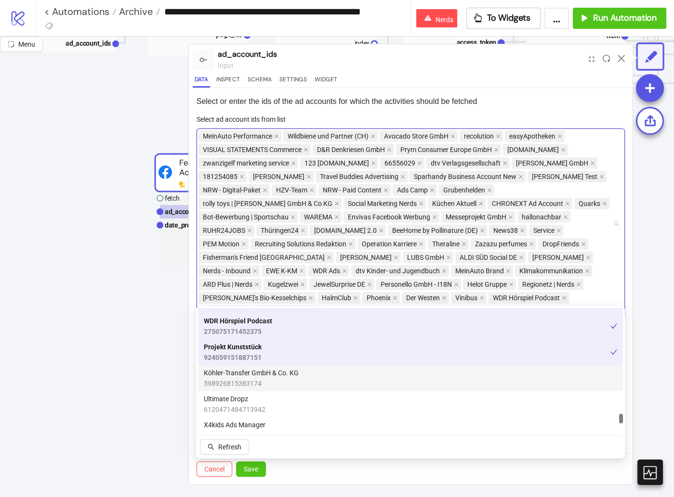
click at [298, 389] on div "Köhler-Transfer GmbH & Co. KG 598926815383174" at bounding box center [410, 378] width 425 height 26
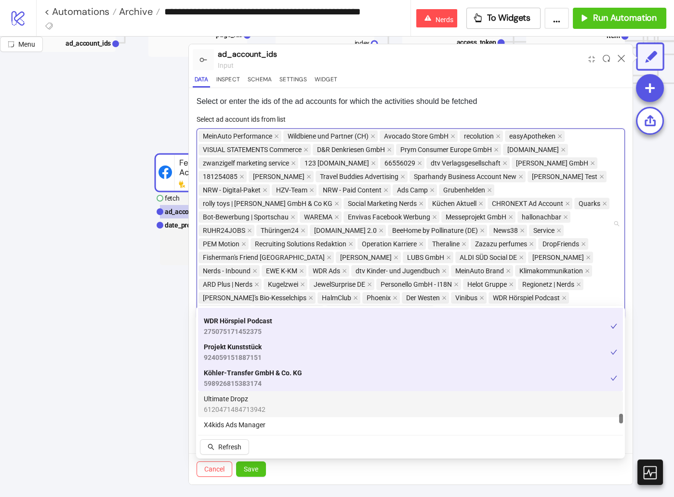
click at [297, 413] on div "Ultimate Dropz 6120471484713942" at bounding box center [410, 404] width 413 height 21
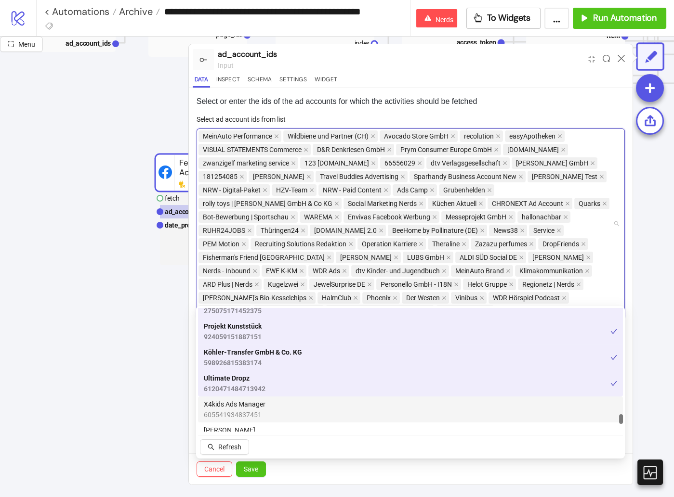
click at [298, 406] on div "X4kids Ads Manager 605541934837451" at bounding box center [410, 409] width 413 height 21
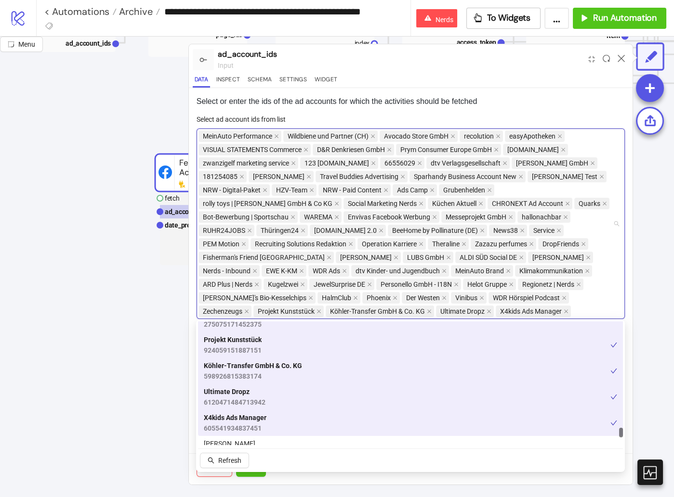
scroll to position [1885, 0]
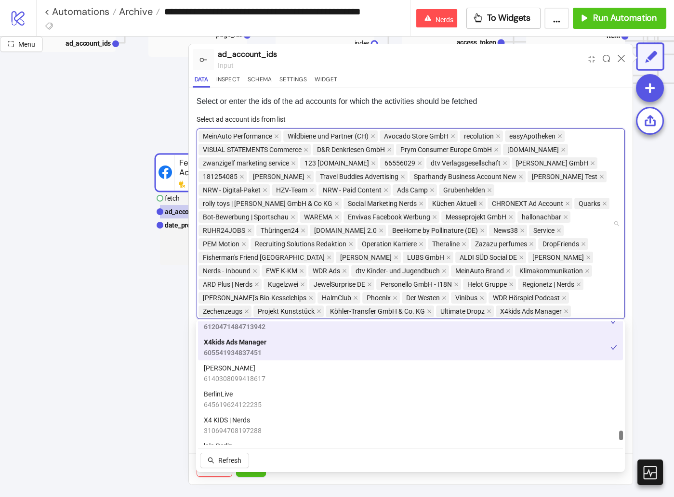
click at [298, 406] on div "BerlinLive 645619624122235" at bounding box center [410, 399] width 413 height 21
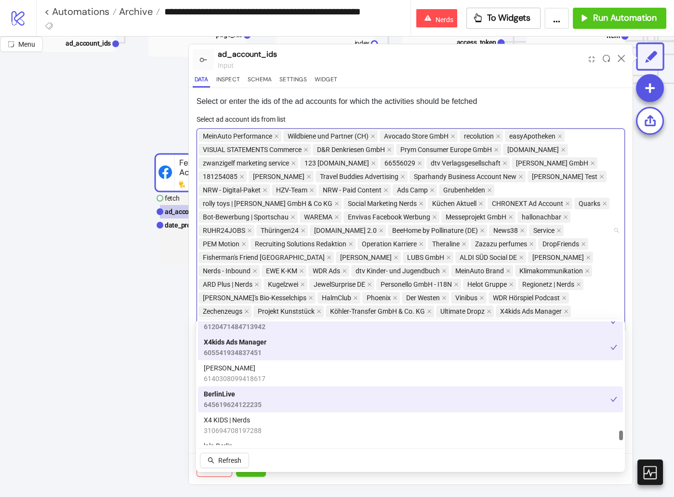
click at [297, 383] on div "PR Hermanns 6140308099418617" at bounding box center [410, 373] width 413 height 21
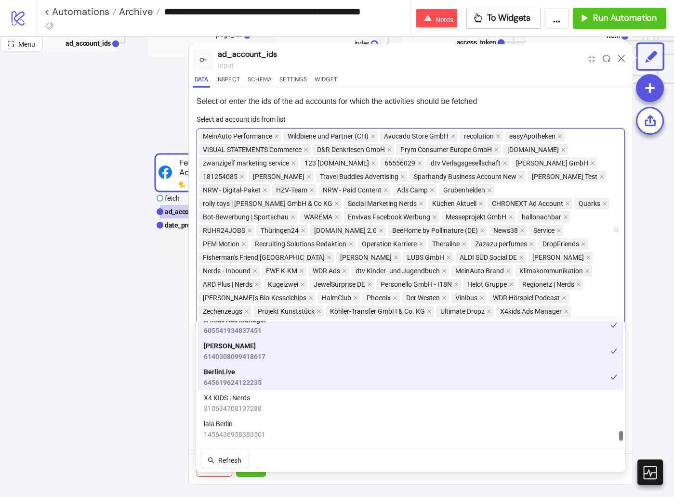
click at [300, 407] on div "X4 KIDS | Nerds 310694708197288" at bounding box center [410, 403] width 413 height 21
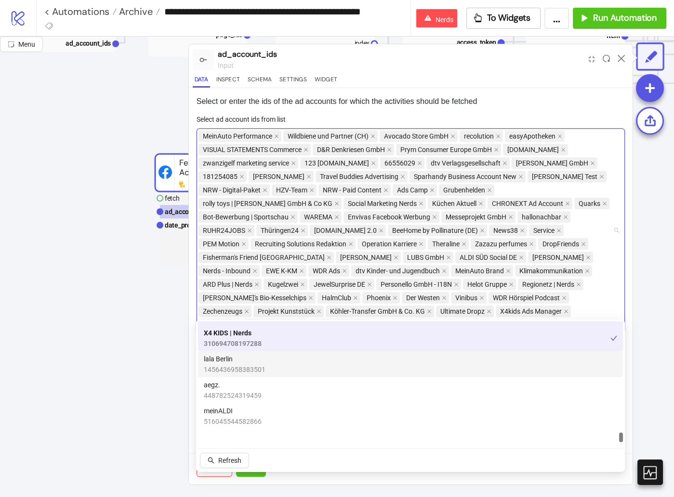
scroll to position [1972, 0]
click at [304, 369] on div "lala Berlin 1456436958383501" at bounding box center [410, 364] width 413 height 21
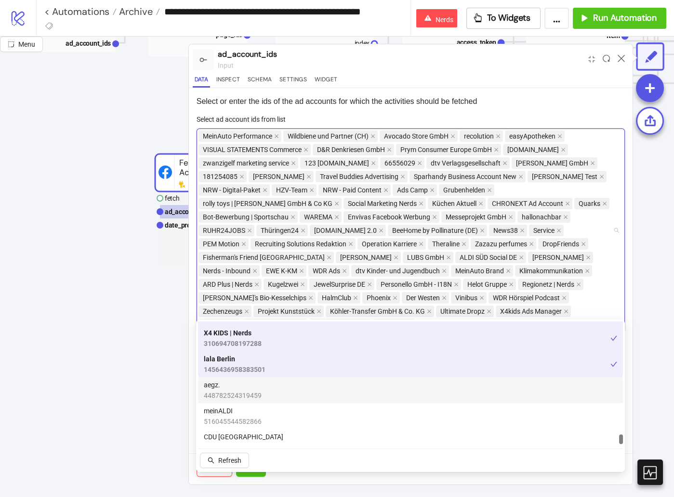
click at [300, 401] on div "aegz. 448782524319459" at bounding box center [410, 390] width 425 height 26
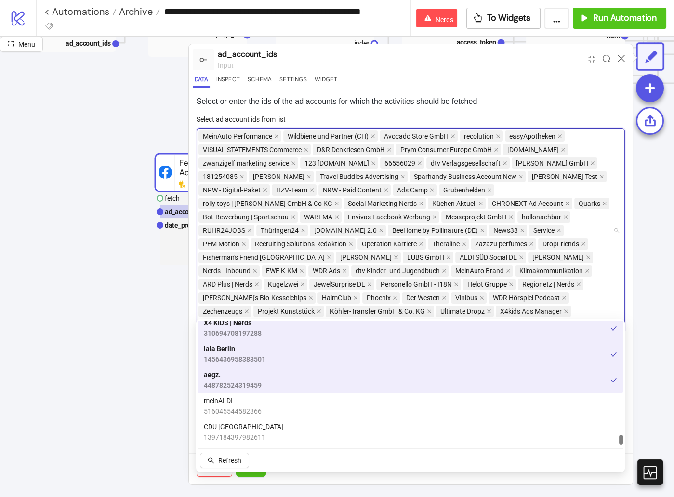
click at [299, 403] on div "meinALDI 516045544582866" at bounding box center [410, 406] width 413 height 21
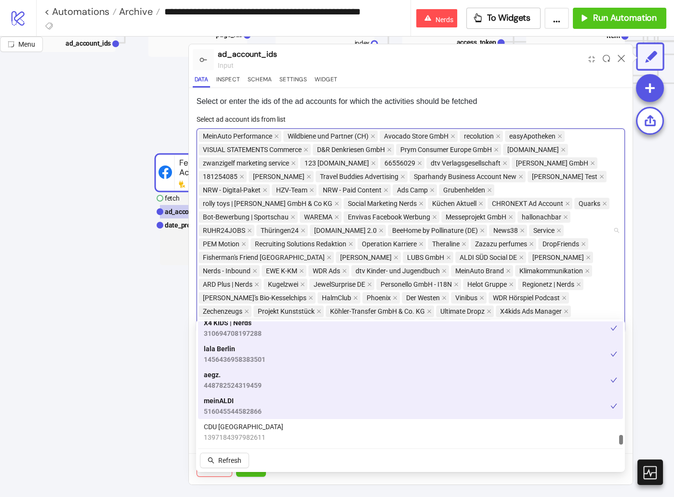
click at [296, 430] on div "CDU Köln 1397184397982611" at bounding box center [410, 432] width 413 height 21
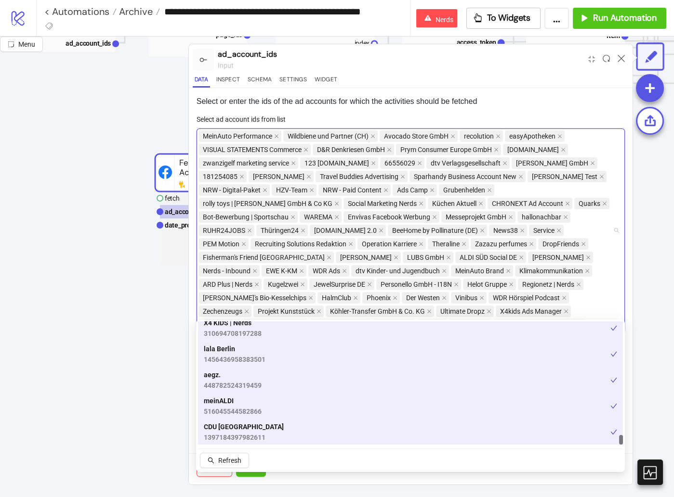
click at [315, 480] on div "Cancel Save" at bounding box center [410, 469] width 443 height 31
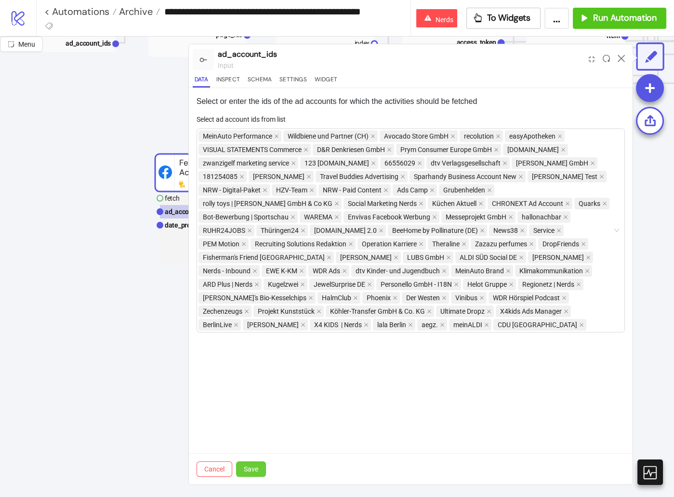
click at [257, 469] on span "Save" at bounding box center [251, 470] width 14 height 8
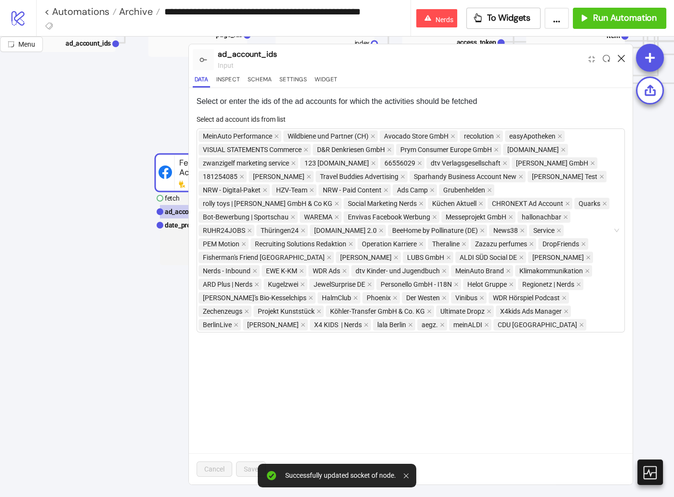
click at [623, 60] on icon at bounding box center [620, 58] width 7 height 7
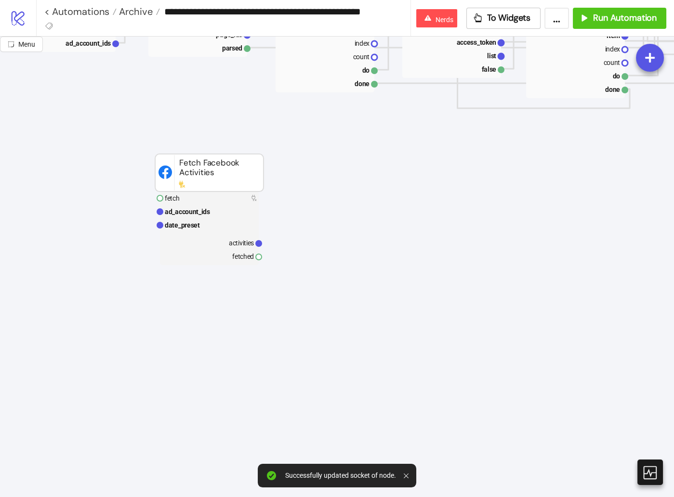
click at [218, 232] on rect at bounding box center [209, 229] width 99 height 74
click at [218, 228] on rect at bounding box center [209, 225] width 99 height 13
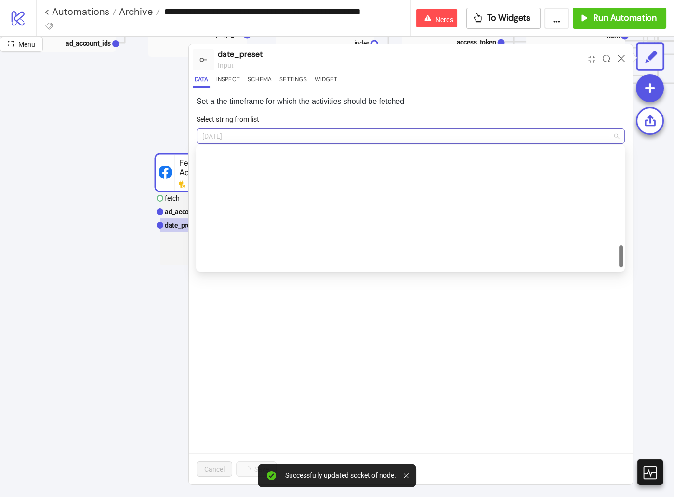
click at [436, 134] on span "yesterday" at bounding box center [410, 136] width 416 height 14
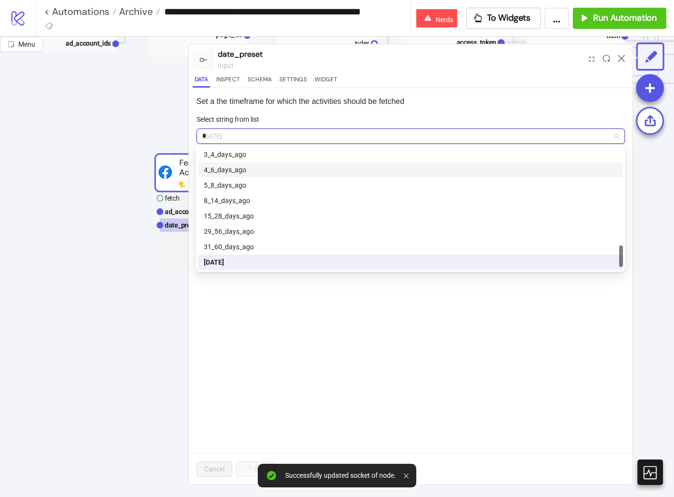
scroll to position [169, 0]
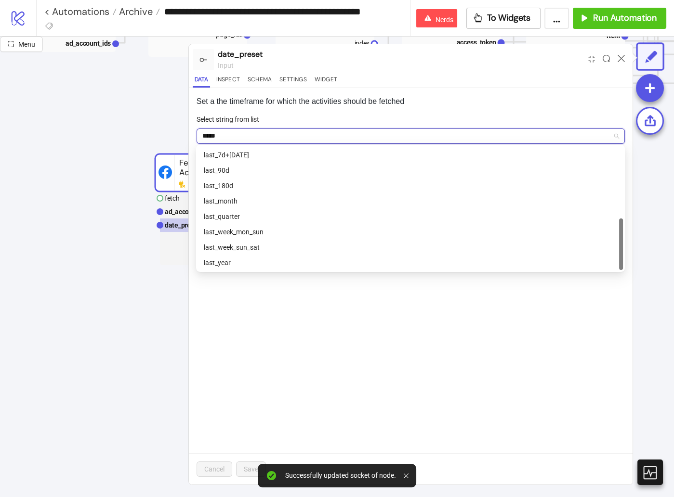
type input "******"
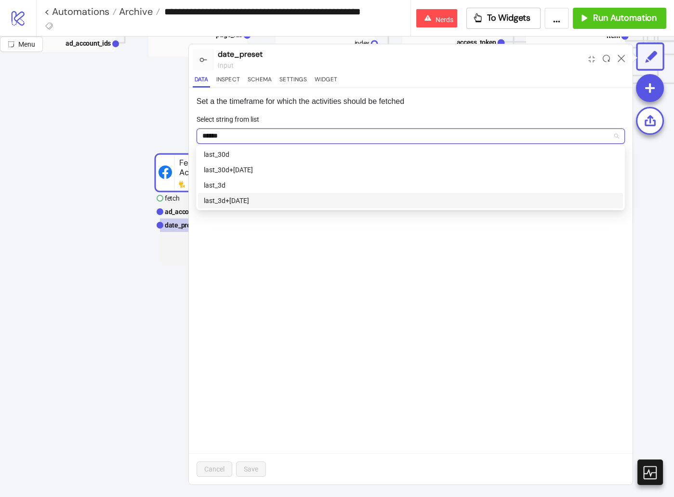
click at [302, 201] on div "last_3d+today" at bounding box center [410, 200] width 413 height 11
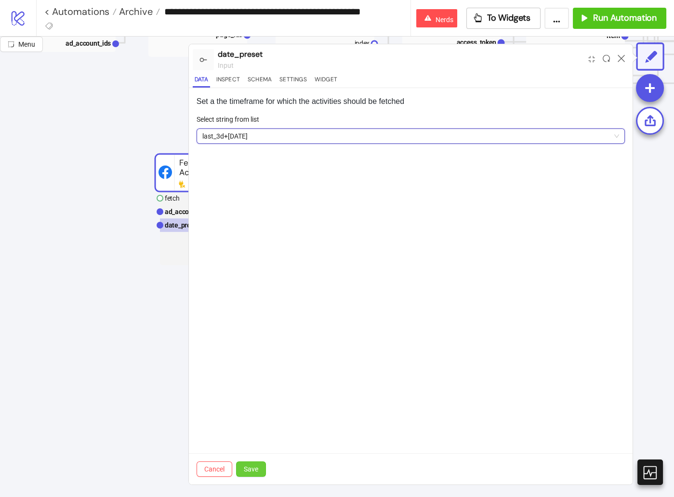
click at [248, 465] on button "Save" at bounding box center [251, 469] width 30 height 15
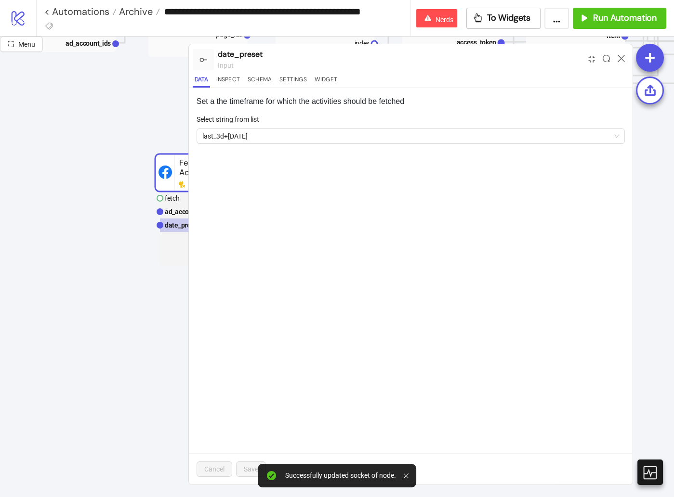
click at [589, 60] on icon "compress" at bounding box center [591, 59] width 6 height 6
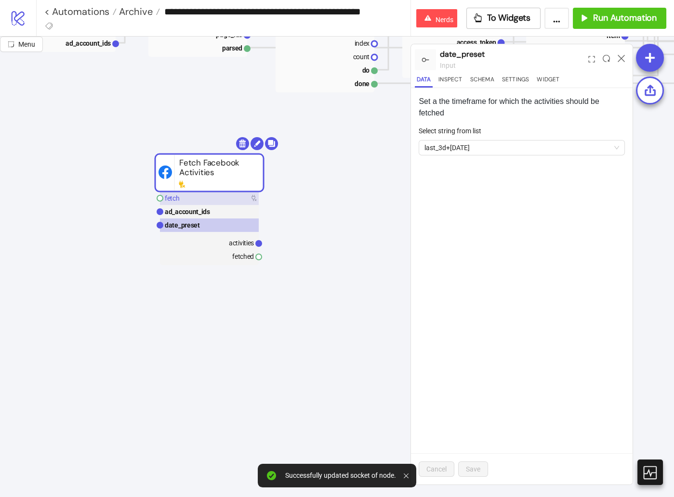
click at [219, 196] on rect at bounding box center [209, 198] width 99 height 13
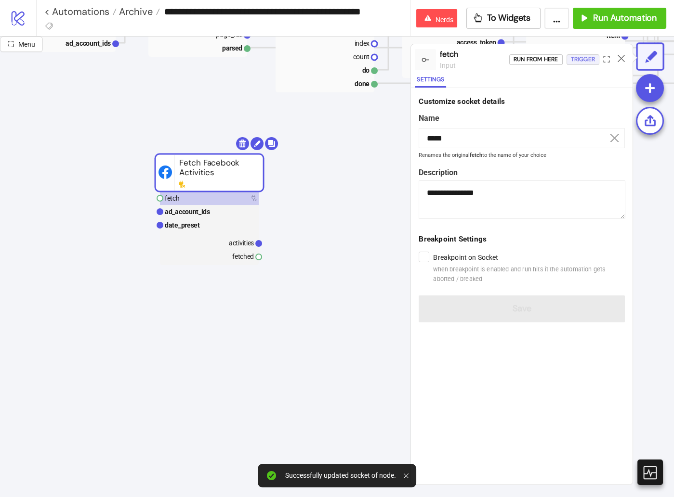
click at [583, 60] on div "Trigger" at bounding box center [583, 59] width 24 height 11
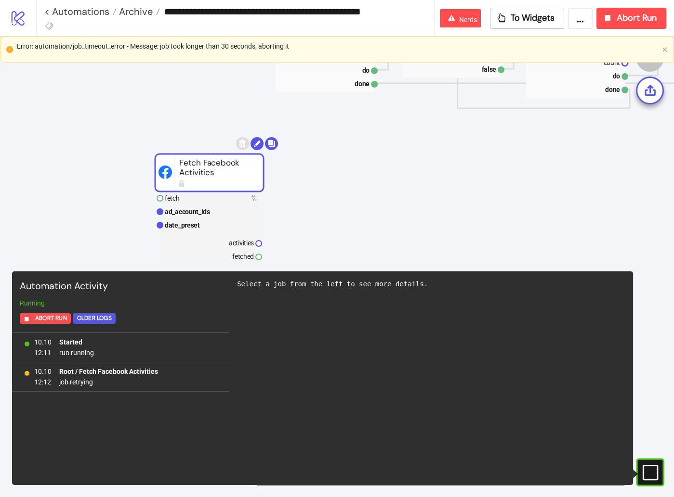
click at [402, 411] on div "Select a job from the left to see more details." at bounding box center [430, 379] width 403 height 214
click at [643, 24] on button "Abort Run" at bounding box center [631, 18] width 70 height 21
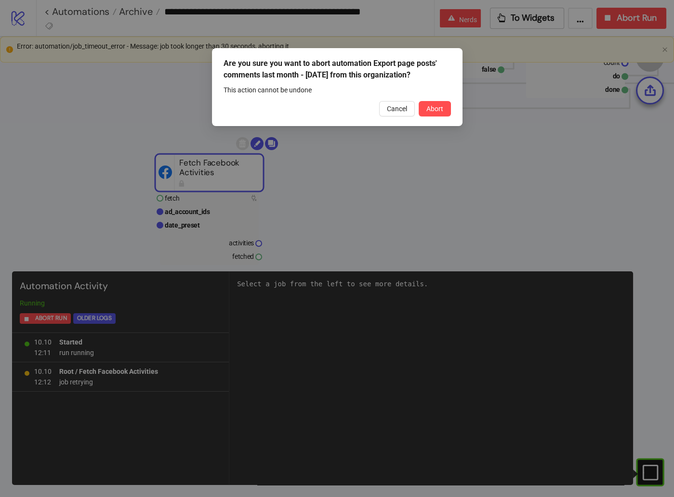
click at [432, 115] on button "Abort" at bounding box center [434, 108] width 32 height 15
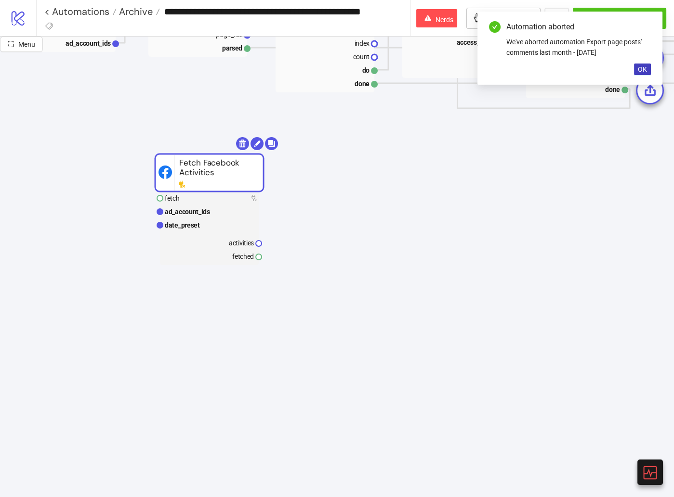
click at [251, 161] on rect at bounding box center [209, 173] width 108 height 38
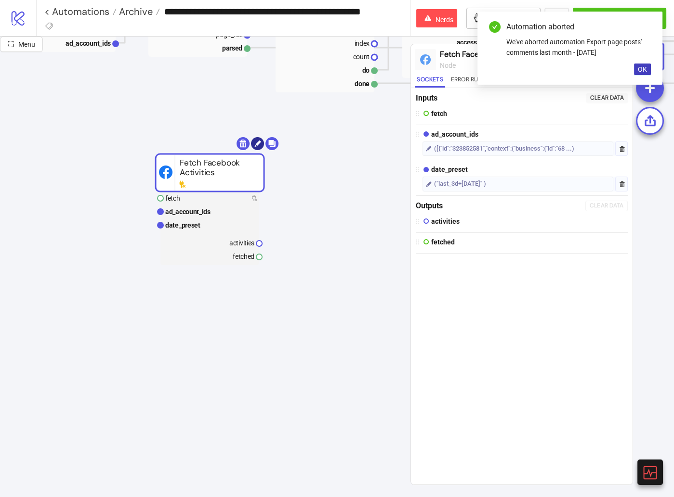
click at [261, 143] on circle at bounding box center [257, 143] width 13 height 13
click at [642, 72] on span "OK" at bounding box center [641, 69] width 9 height 8
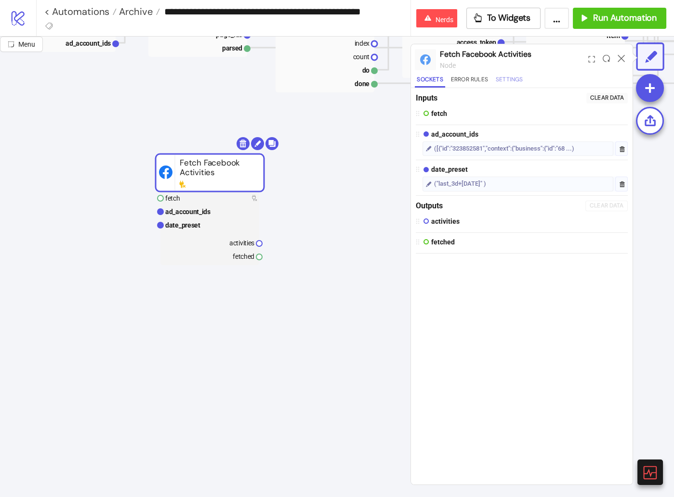
click at [507, 78] on button "Settings" at bounding box center [509, 81] width 31 height 13
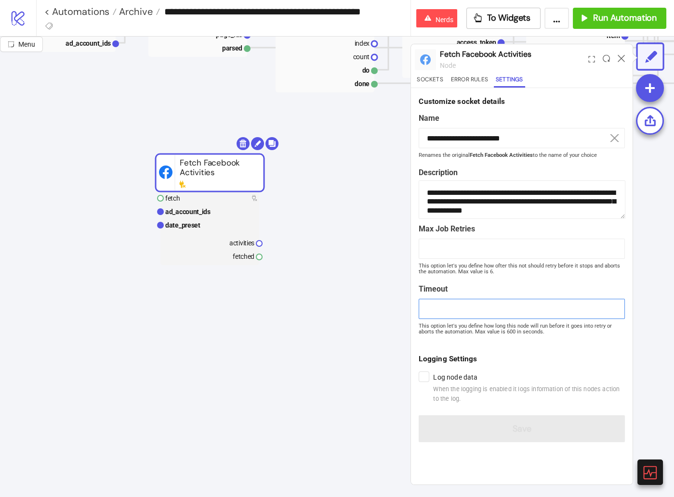
click at [472, 309] on input "**" at bounding box center [521, 309] width 206 height 20
type input "*"
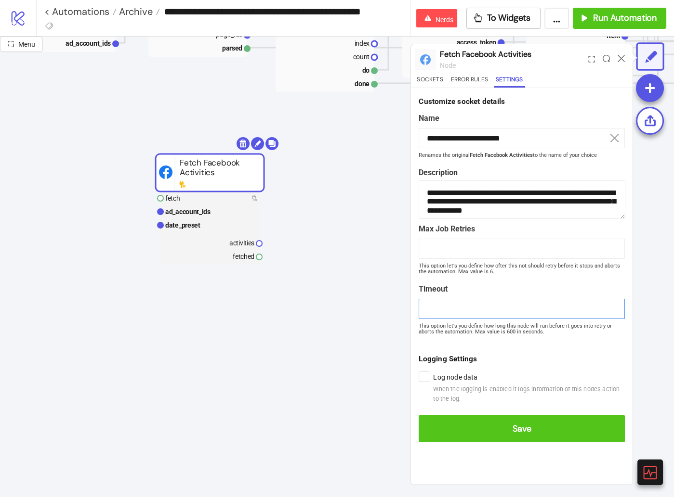
type input "*"
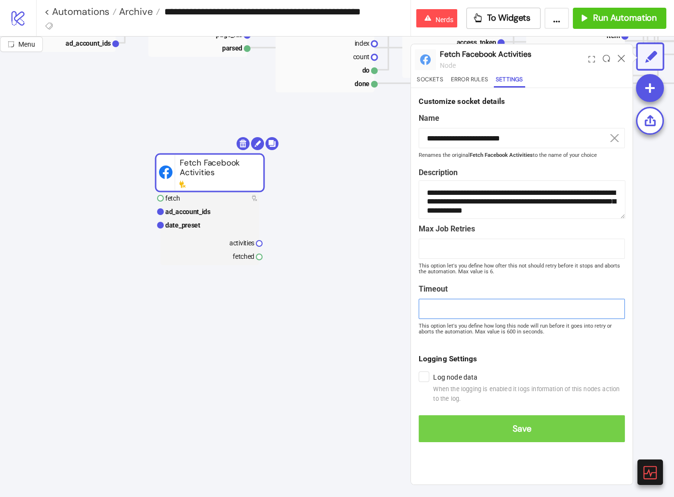
type input "***"
click at [524, 424] on span "Save" at bounding box center [521, 429] width 191 height 11
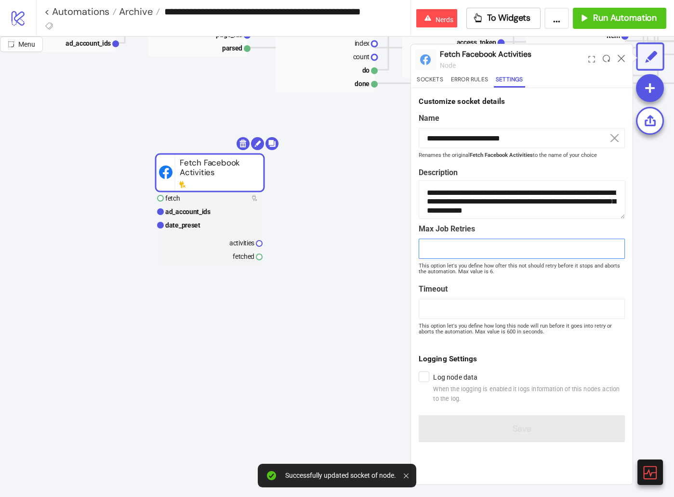
drag, startPoint x: 469, startPoint y: 247, endPoint x: 375, endPoint y: 247, distance: 94.4
click at [375, 247] on div "**********" at bounding box center [337, 267] width 674 height 461
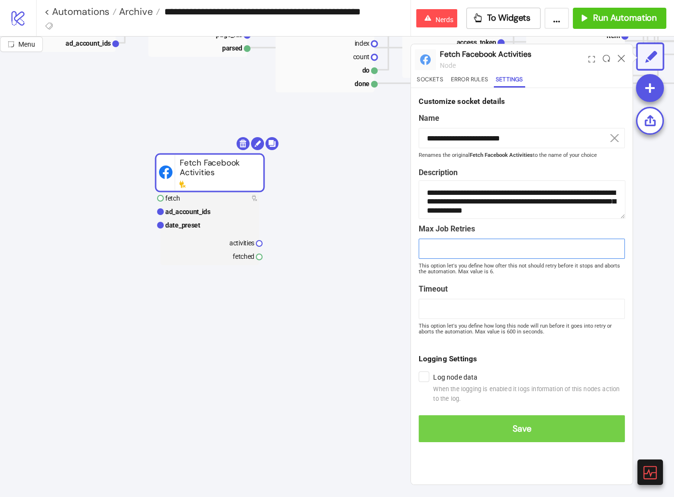
type input "*"
click at [509, 424] on span "Save" at bounding box center [521, 429] width 191 height 11
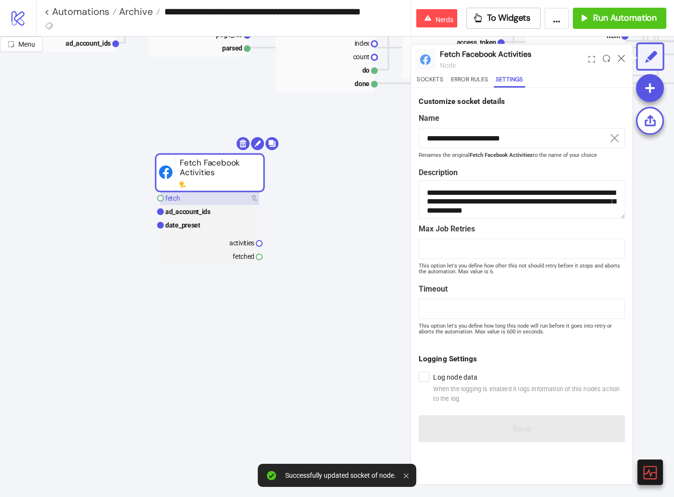
click at [203, 202] on rect at bounding box center [209, 198] width 99 height 13
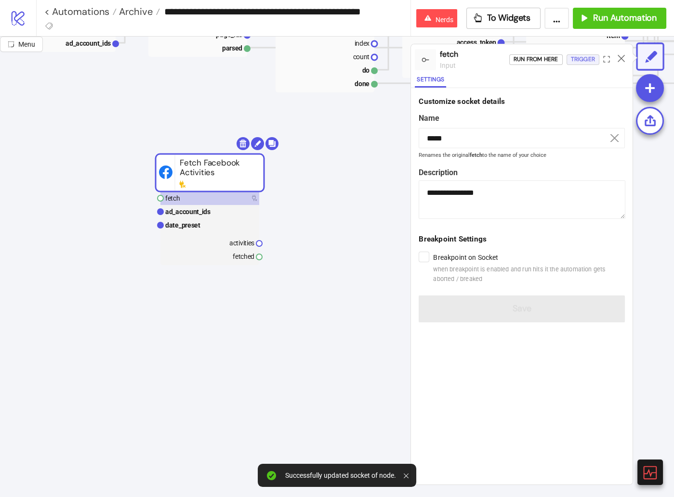
click at [571, 60] on div "Trigger" at bounding box center [583, 59] width 24 height 11
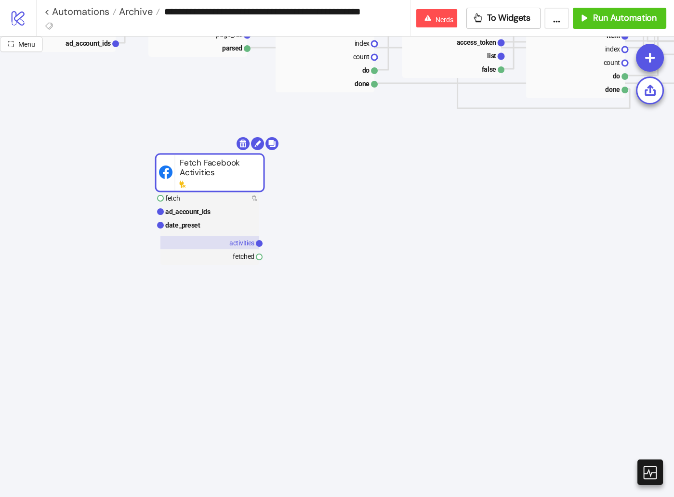
click at [253, 245] on text "activities" at bounding box center [241, 243] width 25 height 8
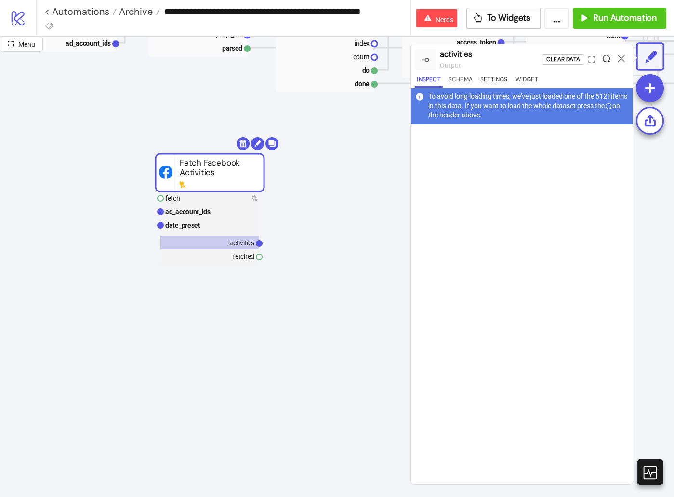
click at [610, 57] on icon at bounding box center [605, 58] width 7 height 7
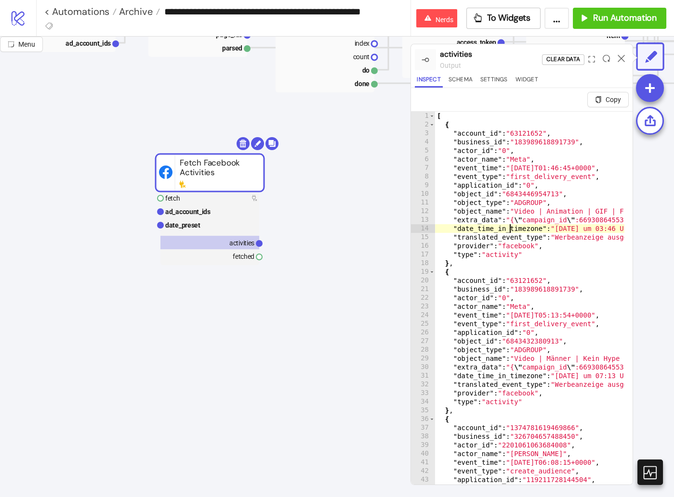
click at [590, 59] on icon "expand" at bounding box center [591, 59] width 7 height 7
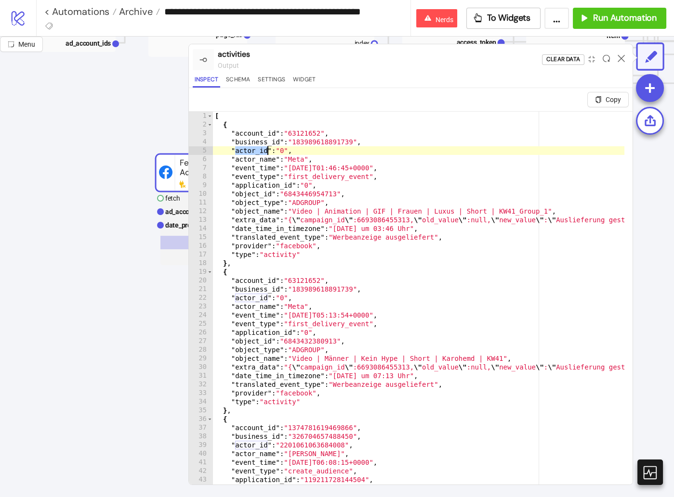
type textarea "**********"
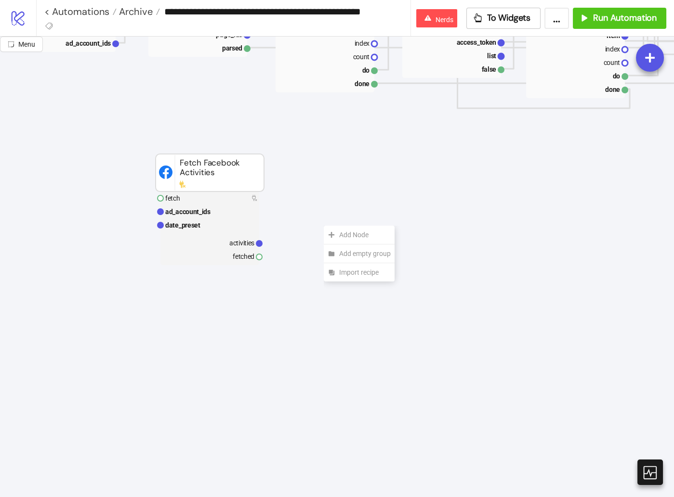
click at [324, 226] on div "Add Node" at bounding box center [359, 235] width 71 height 19
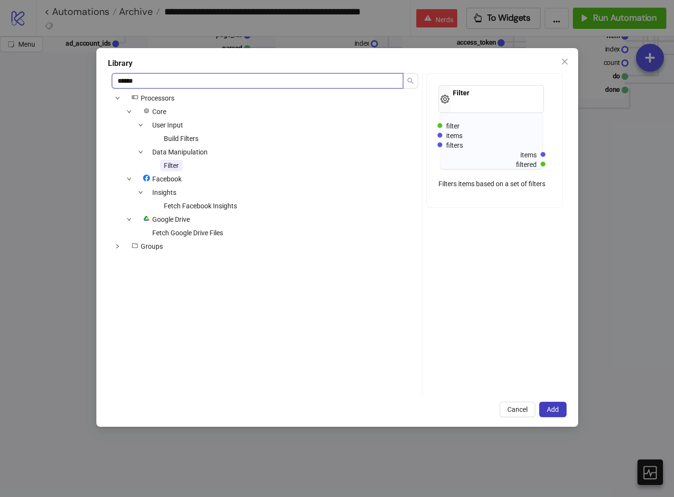
type input "******"
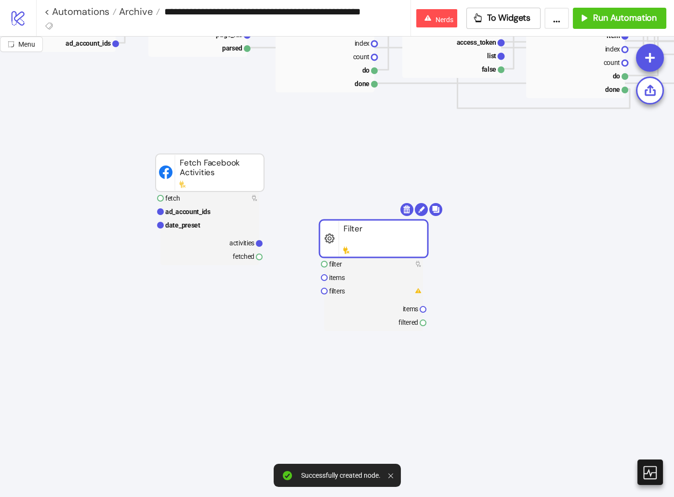
drag, startPoint x: 378, startPoint y: 235, endPoint x: 268, endPoint y: 233, distance: 110.3
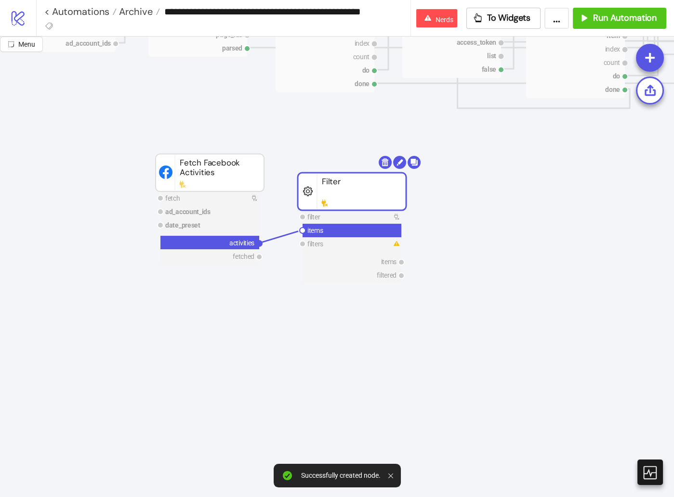
drag, startPoint x: 262, startPoint y: 241, endPoint x: 302, endPoint y: 232, distance: 40.5
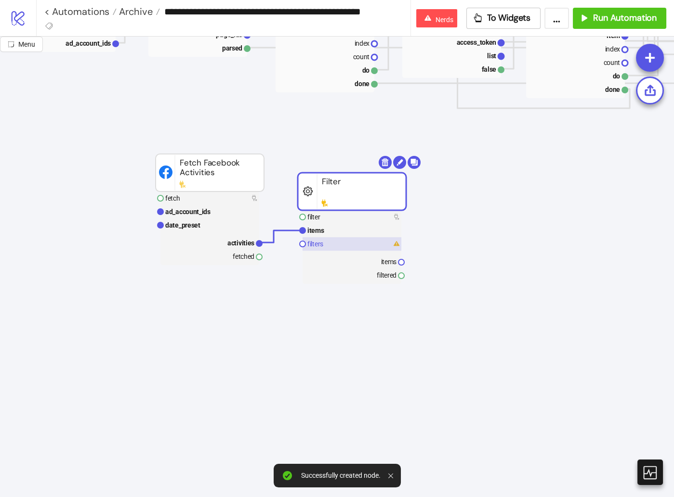
click at [316, 245] on text "filters" at bounding box center [315, 244] width 16 height 8
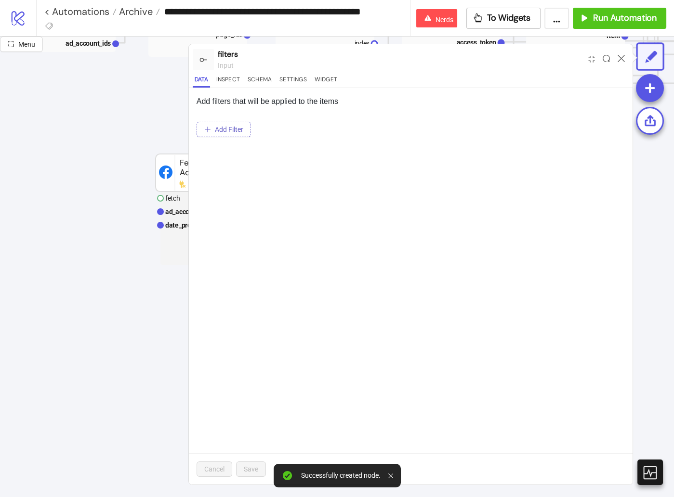
click at [222, 130] on span "Add Filter" at bounding box center [229, 130] width 28 height 8
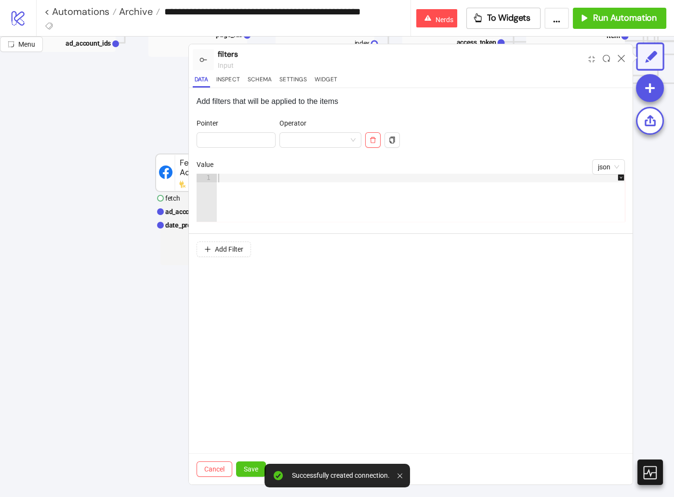
click at [239, 147] on div "Pointer" at bounding box center [235, 138] width 79 height 41
click at [240, 142] on input "Value" at bounding box center [235, 139] width 79 height 15
type input "**********"
click at [332, 144] on input "Value" at bounding box center [316, 140] width 62 height 14
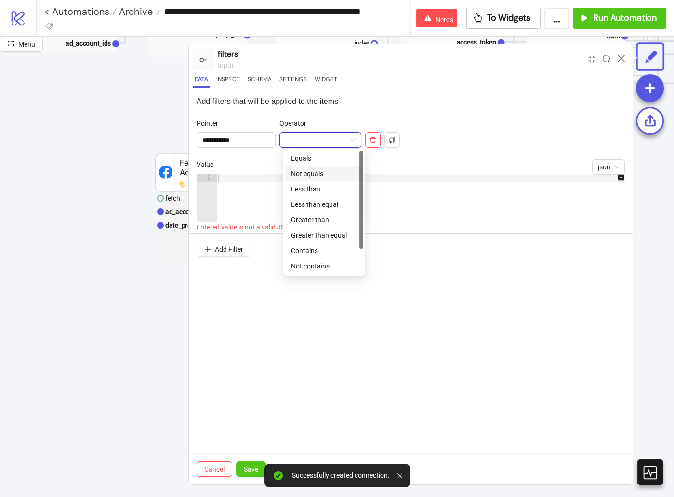
click at [330, 169] on div "Not equals" at bounding box center [324, 174] width 66 height 11
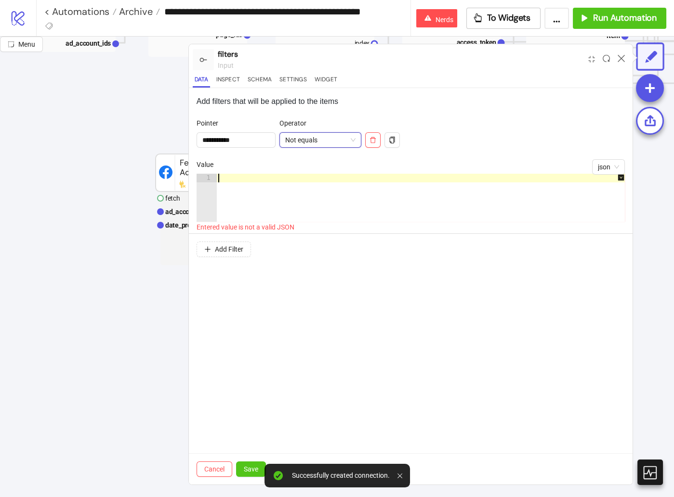
click at [299, 189] on div at bounding box center [425, 206] width 418 height 65
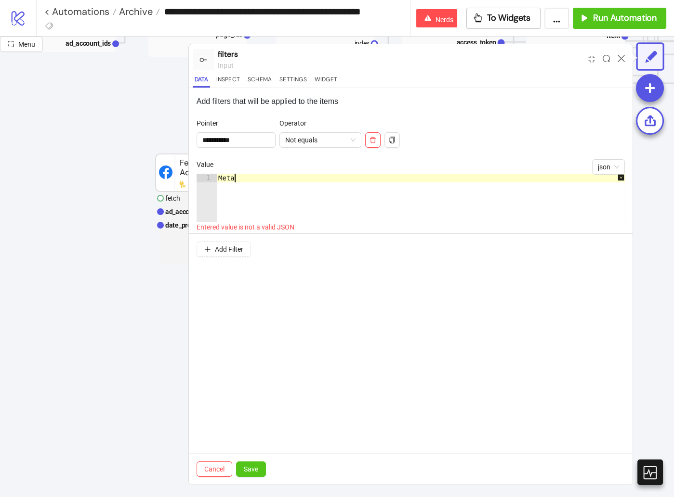
scroll to position [0, 0]
click at [609, 169] on span "json" at bounding box center [608, 167] width 21 height 14
type textarea "****"
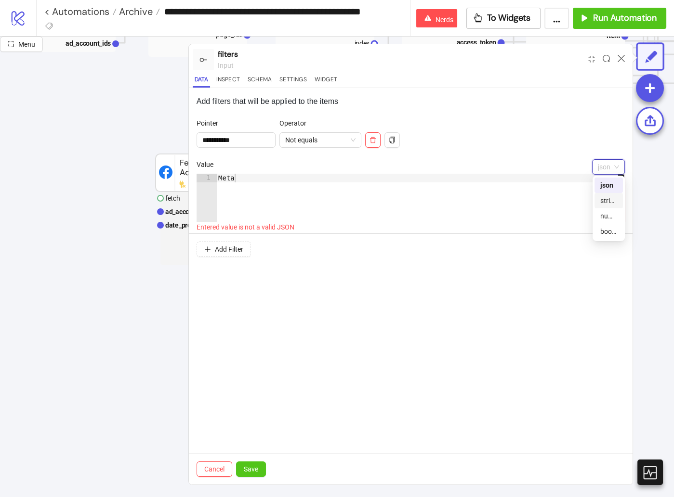
click at [607, 195] on div "string" at bounding box center [608, 200] width 17 height 11
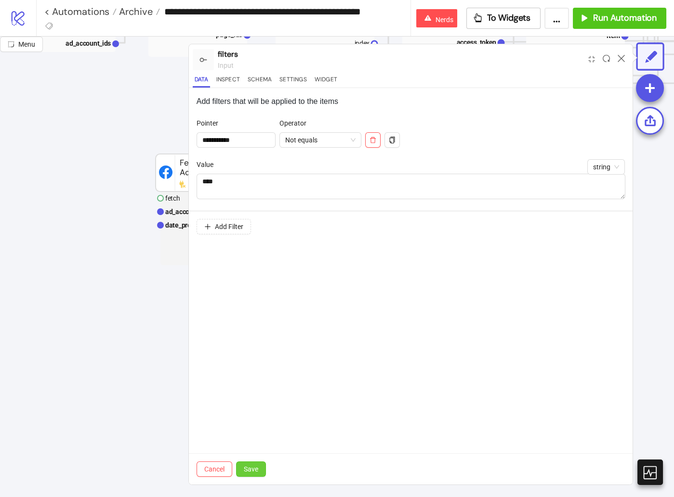
click at [250, 472] on span "Save" at bounding box center [251, 470] width 14 height 8
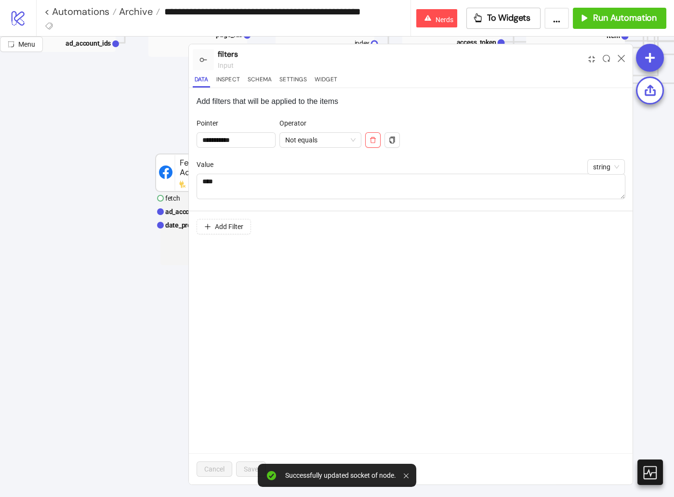
click at [595, 58] on icon "compress" at bounding box center [591, 59] width 7 height 7
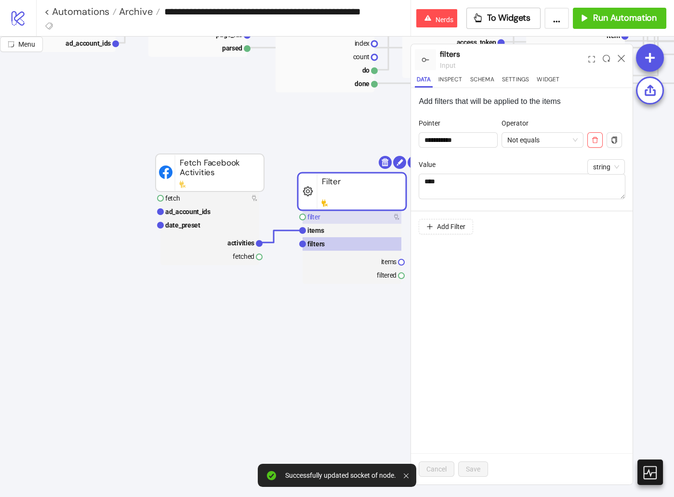
click at [341, 219] on rect at bounding box center [351, 216] width 99 height 13
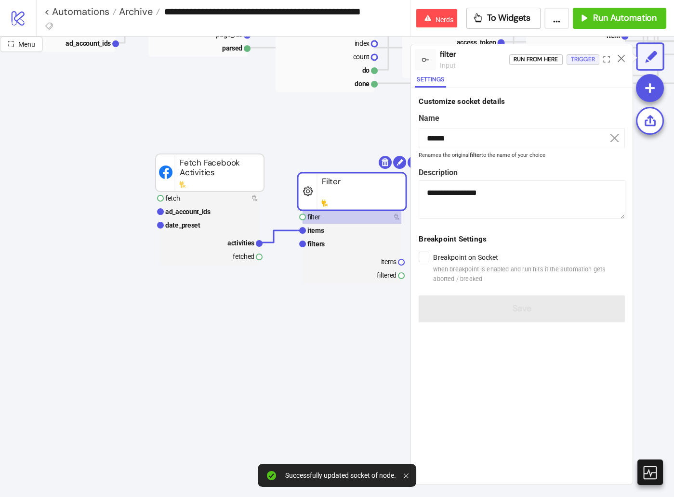
click at [579, 55] on div "Trigger" at bounding box center [583, 59] width 24 height 11
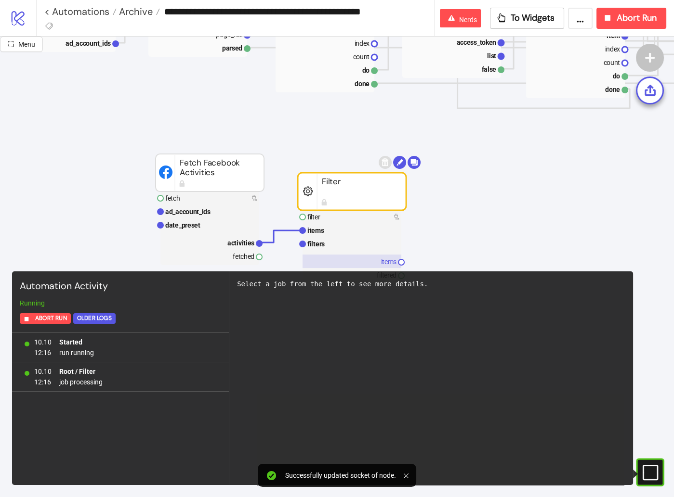
click at [348, 265] on rect at bounding box center [351, 261] width 99 height 13
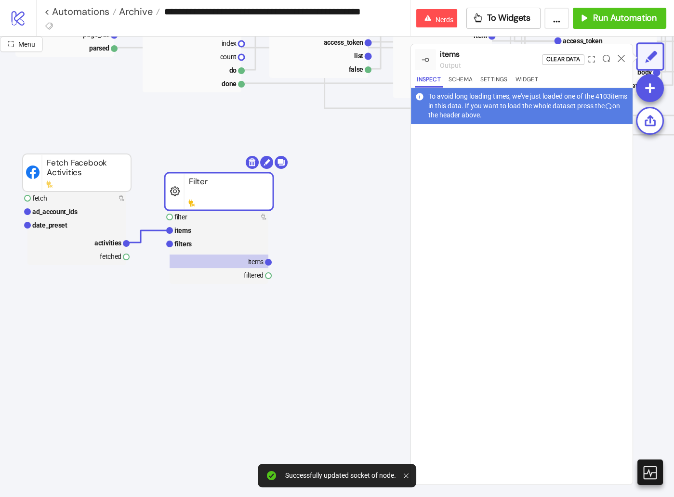
scroll to position [220, 133]
click at [607, 60] on icon at bounding box center [605, 58] width 7 height 7
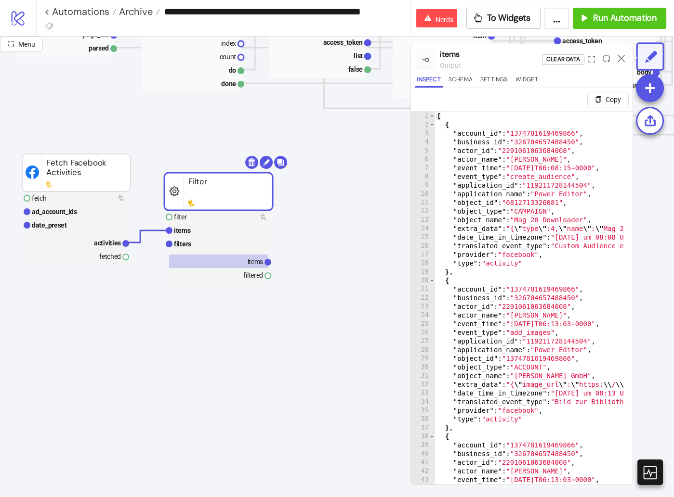
type textarea "**********"
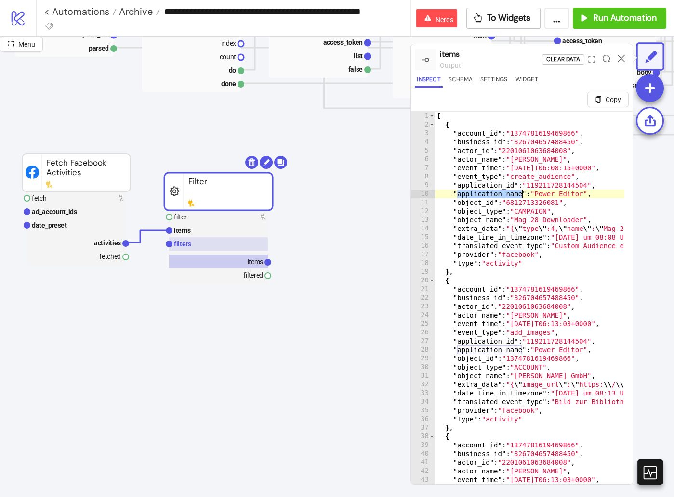
click at [209, 242] on rect at bounding box center [218, 243] width 99 height 13
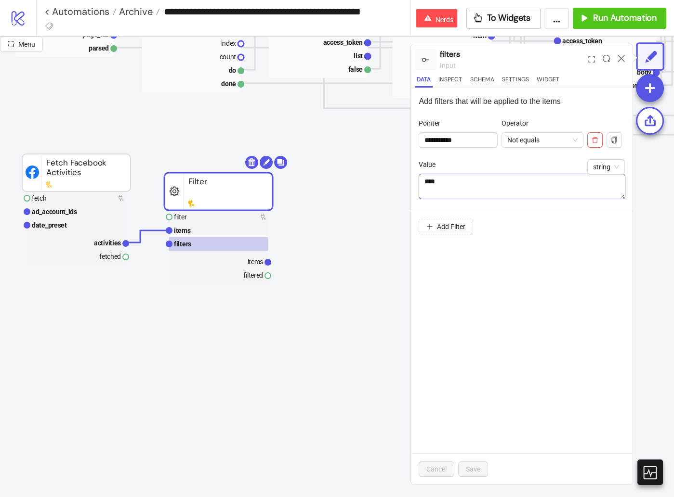
drag, startPoint x: 459, startPoint y: 224, endPoint x: 573, endPoint y: 178, distance: 123.4
click at [560, 203] on form "**********" at bounding box center [521, 176] width 206 height 124
click at [617, 139] on icon "copy" at bounding box center [614, 140] width 7 height 7
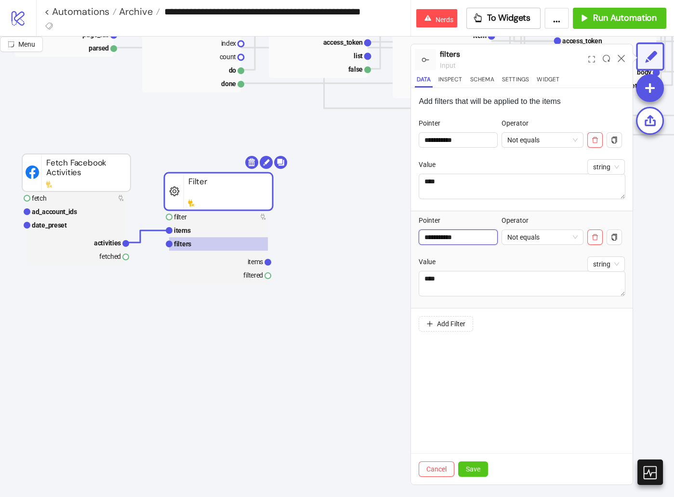
click at [468, 236] on input "**********" at bounding box center [457, 237] width 79 height 15
click at [468, 239] on input "**********" at bounding box center [457, 237] width 79 height 15
type input "**********"
click at [476, 275] on textarea "****" at bounding box center [521, 284] width 207 height 26
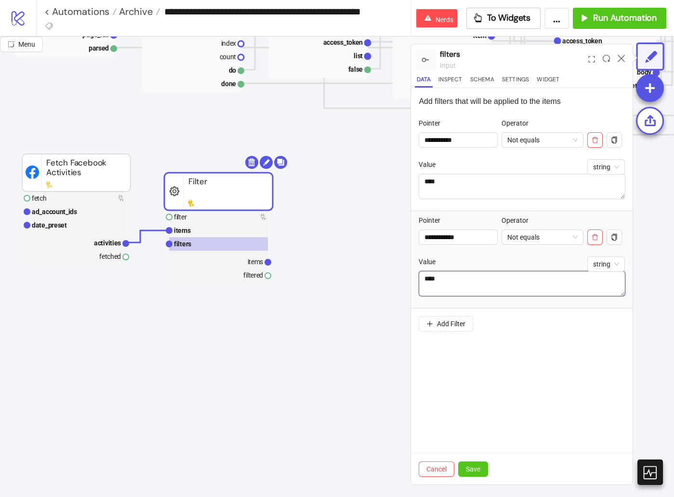
paste textarea "**********"
type textarea "**********"
click at [472, 469] on span "Save" at bounding box center [473, 470] width 14 height 8
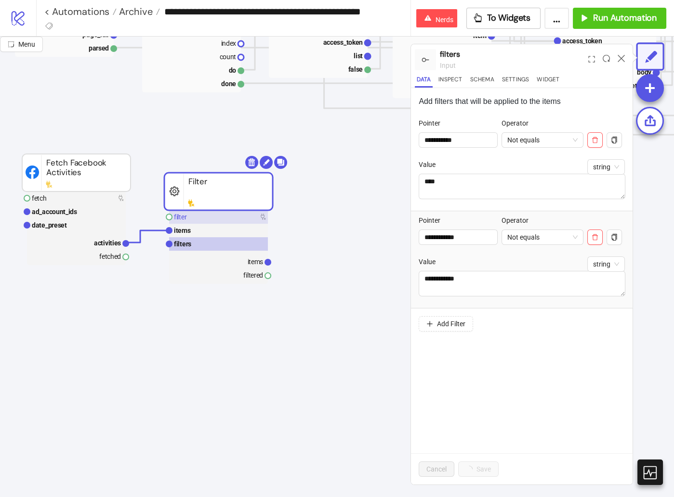
click at [239, 216] on rect at bounding box center [218, 216] width 99 height 13
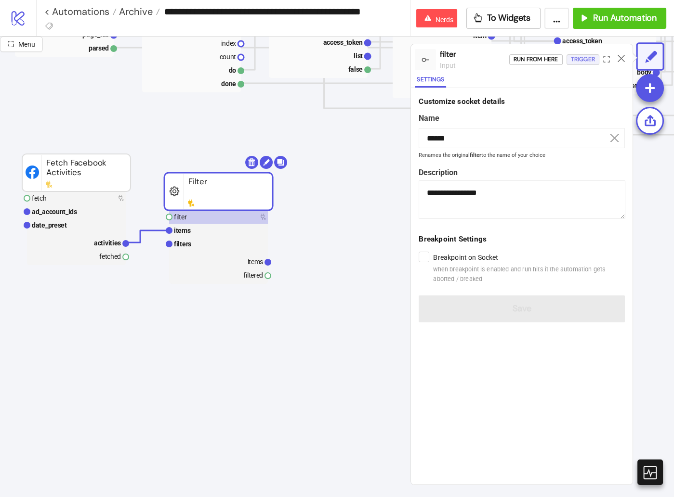
click at [595, 62] on div "Trigger" at bounding box center [583, 59] width 24 height 11
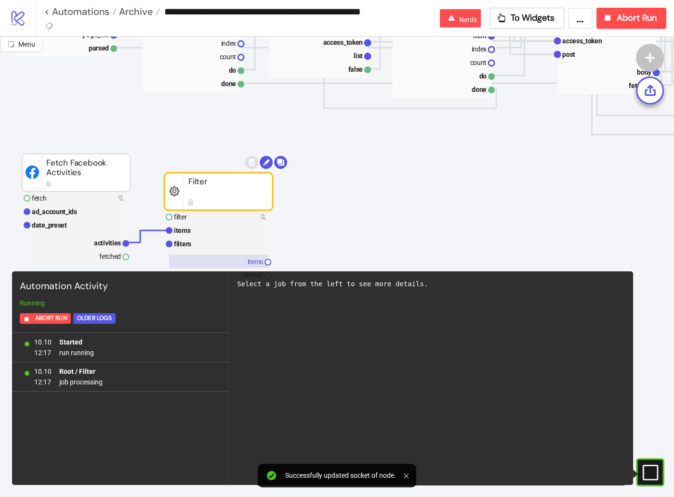
click at [212, 258] on rect at bounding box center [218, 261] width 99 height 13
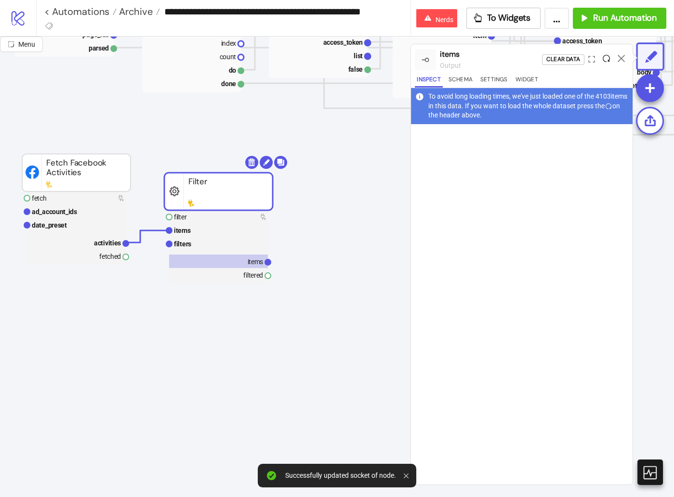
click at [604, 57] on icon at bounding box center [605, 58] width 7 height 7
click at [207, 247] on rect at bounding box center [218, 243] width 99 height 13
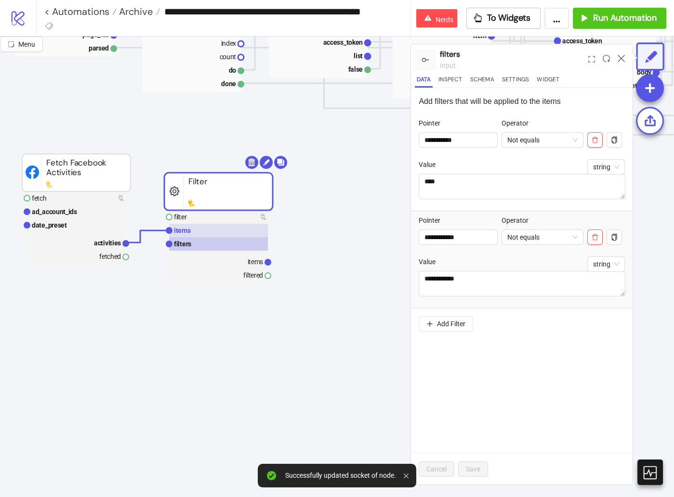
click at [214, 231] on rect at bounding box center [218, 230] width 99 height 13
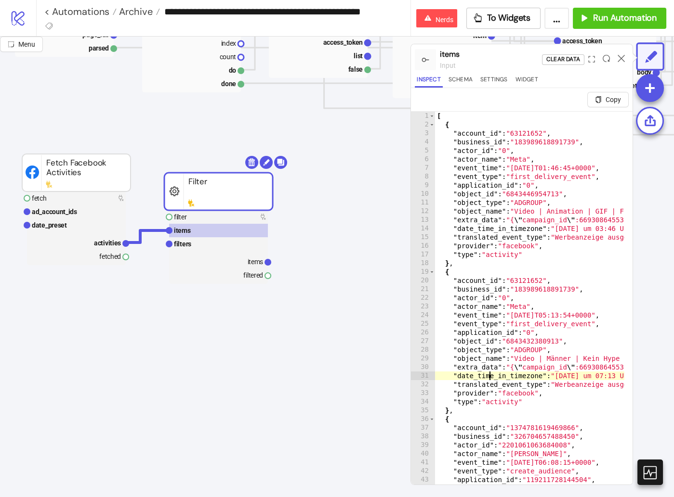
type textarea "**********"
click at [227, 244] on rect at bounding box center [218, 243] width 99 height 13
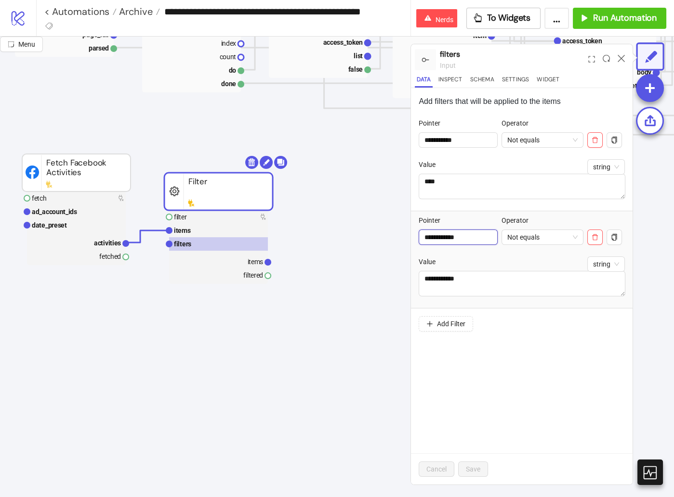
click at [477, 233] on input "**********" at bounding box center [457, 237] width 79 height 15
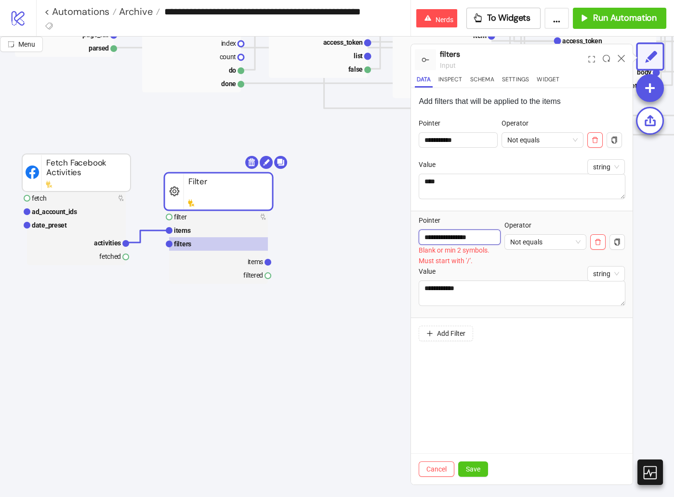
type input "**********"
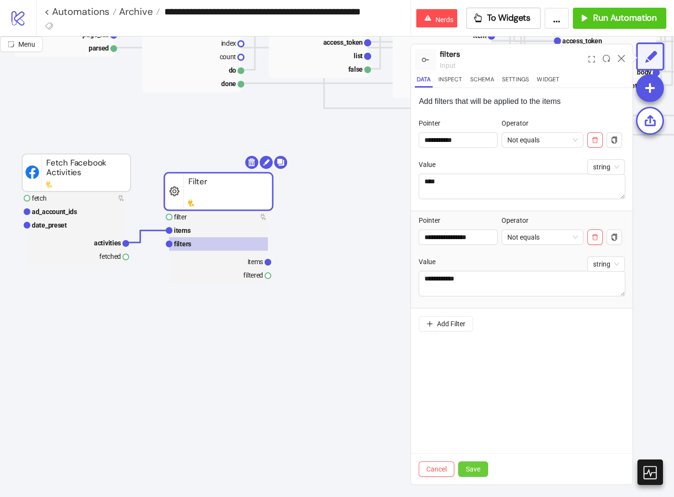
click at [466, 472] on span "Save" at bounding box center [473, 470] width 14 height 8
click at [238, 221] on rect at bounding box center [218, 216] width 99 height 13
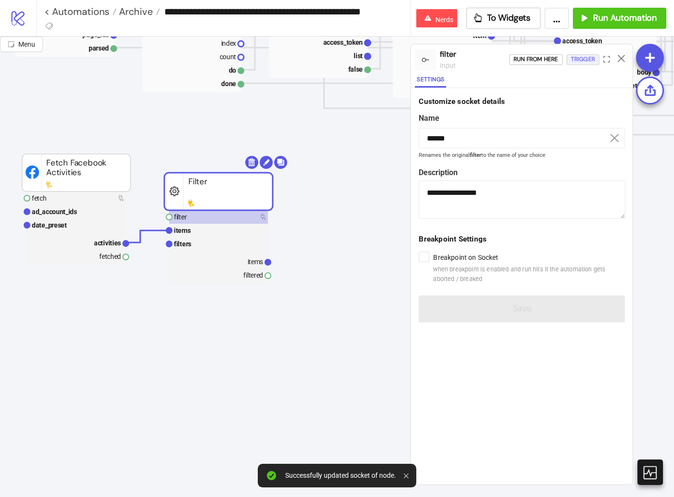
click at [576, 59] on div "Trigger" at bounding box center [583, 59] width 24 height 11
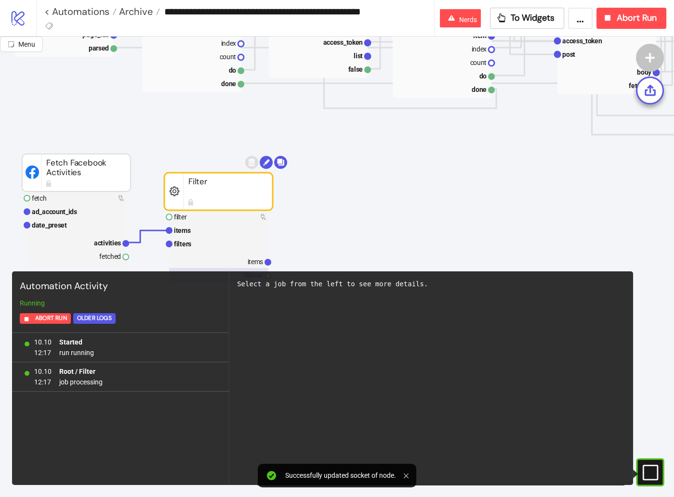
click at [230, 268] on rect at bounding box center [218, 274] width 99 height 13
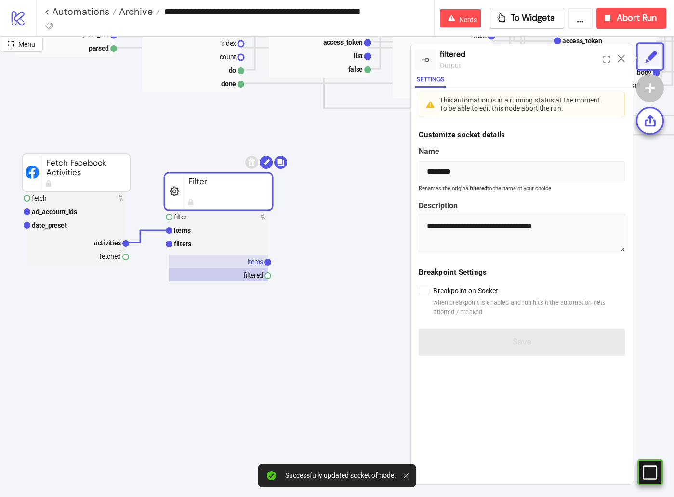
click at [242, 255] on rect at bounding box center [218, 261] width 99 height 13
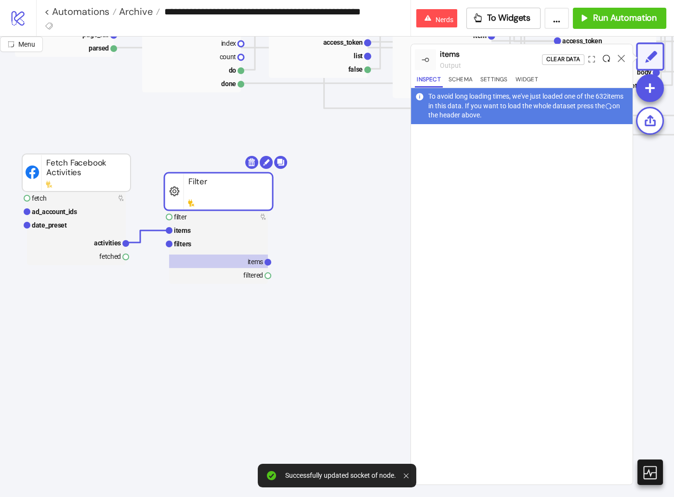
click at [607, 57] on icon at bounding box center [605, 58] width 7 height 7
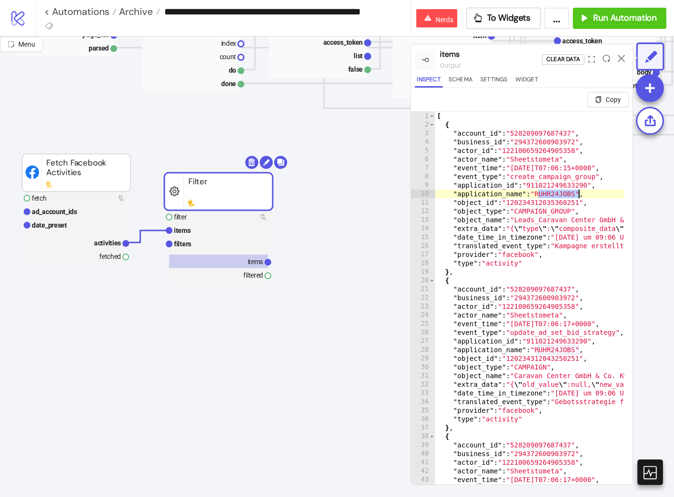
drag, startPoint x: 559, startPoint y: 193, endPoint x: 617, endPoint y: 185, distance: 58.7
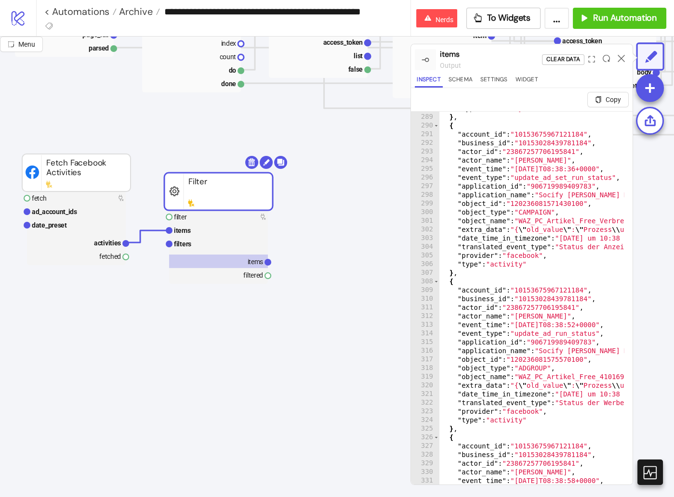
scroll to position [414, 0]
click at [592, 63] on div at bounding box center [591, 60] width 14 height 26
click at [592, 60] on icon "expand" at bounding box center [591, 59] width 7 height 7
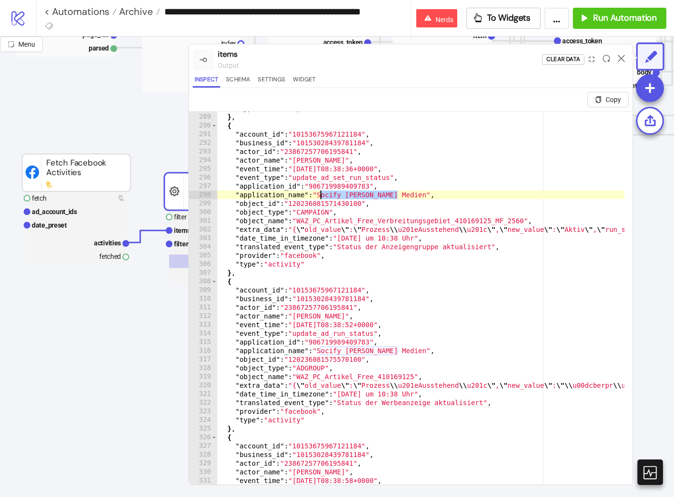
drag, startPoint x: 397, startPoint y: 192, endPoint x: 321, endPoint y: 194, distance: 76.1
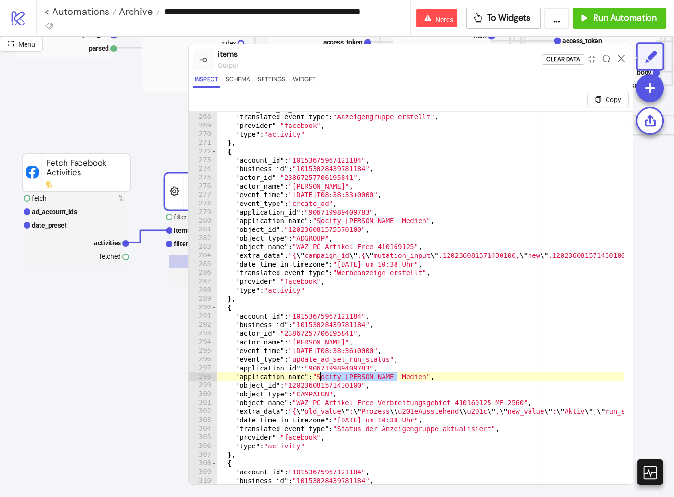
scroll to position [383, 0]
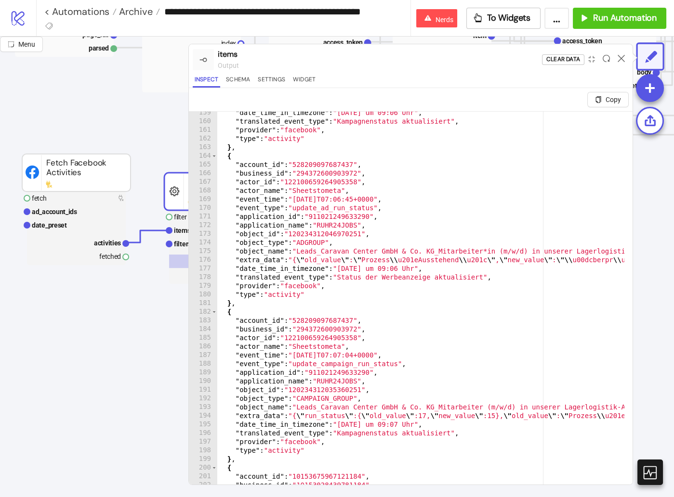
scroll to position [0, 0]
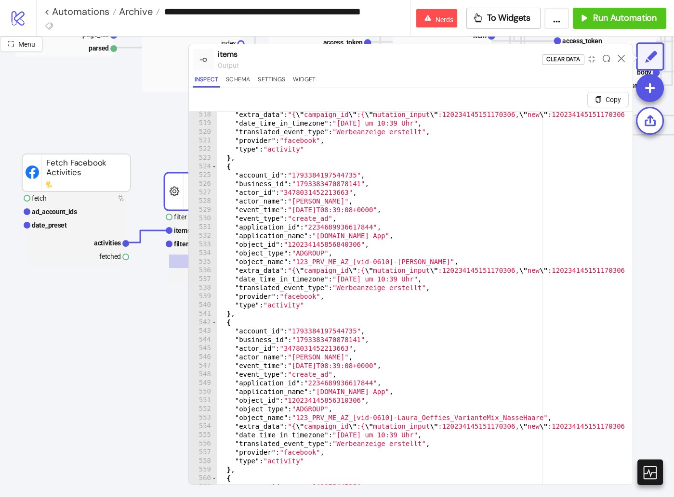
scroll to position [1084, 0]
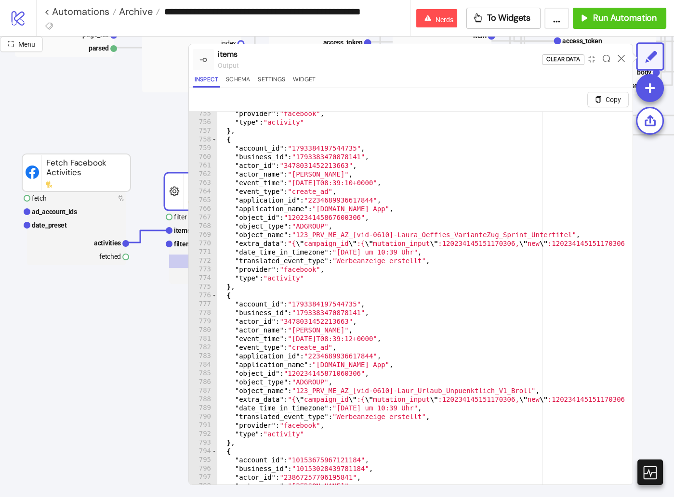
type textarea "**********"
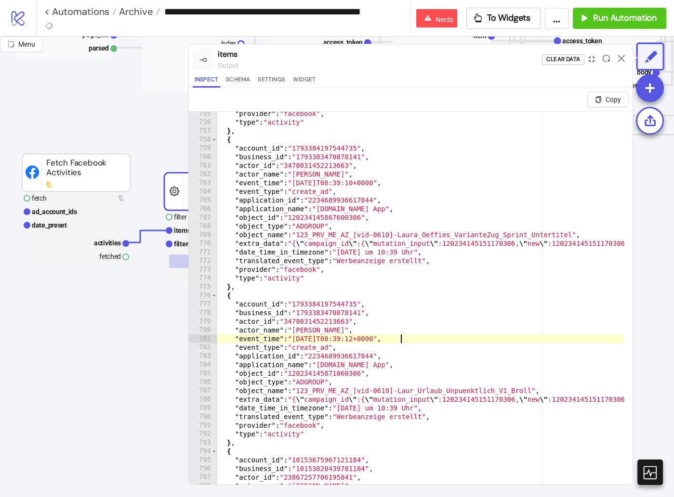
click at [594, 57] on icon "compress" at bounding box center [591, 59] width 6 height 6
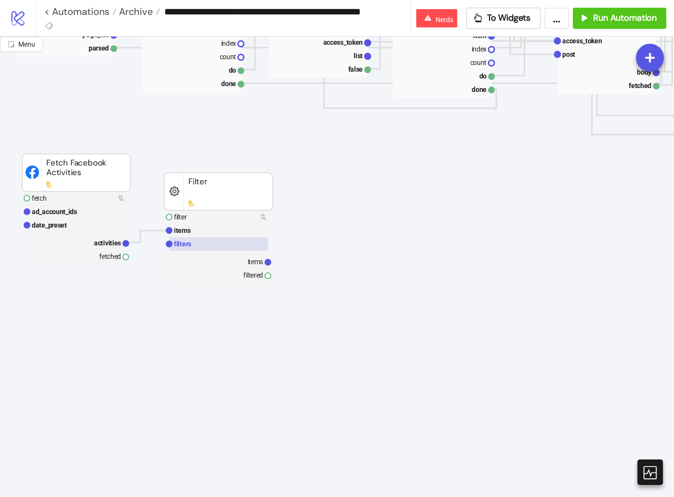
click at [229, 240] on rect at bounding box center [218, 243] width 99 height 13
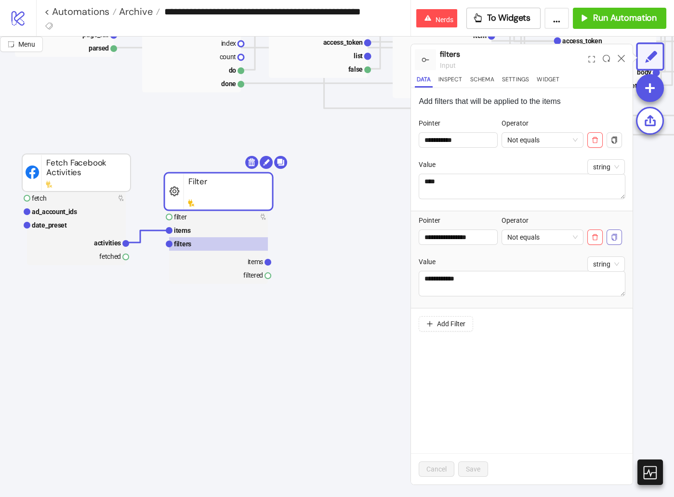
click at [619, 242] on button "button" at bounding box center [613, 237] width 15 height 15
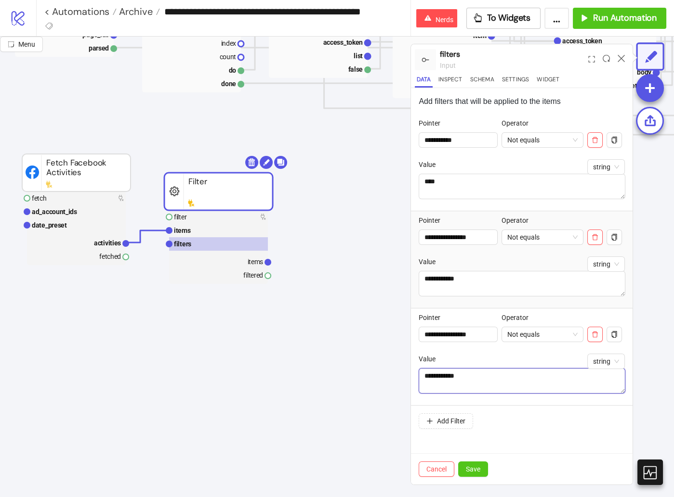
click at [490, 372] on textarea "**********" at bounding box center [521, 381] width 207 height 26
click at [548, 319] on div "Operator" at bounding box center [542, 319] width 82 height 14
click at [552, 332] on span "Not equals" at bounding box center [542, 334] width 70 height 14
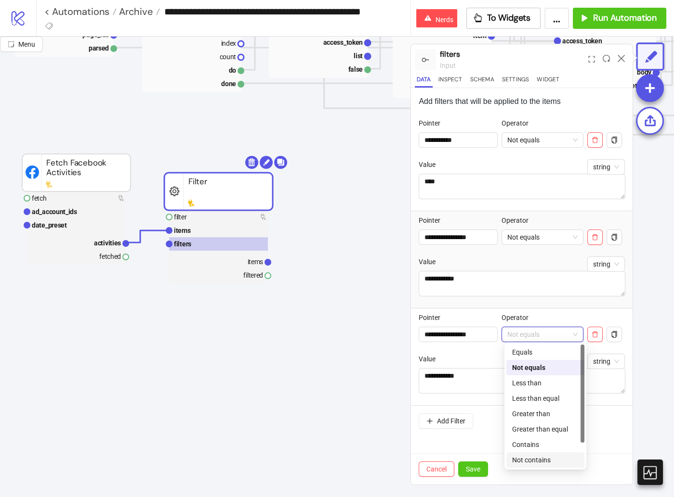
click at [538, 459] on div "Not contains" at bounding box center [545, 460] width 66 height 11
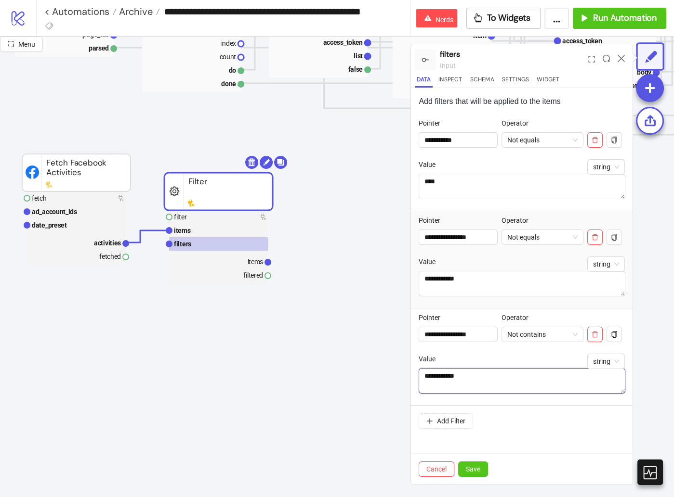
click at [498, 385] on textarea "**********" at bounding box center [521, 381] width 207 height 26
click at [498, 380] on textarea "**********" at bounding box center [521, 381] width 207 height 26
paste textarea
type textarea "**********"
click at [617, 331] on icon "copy" at bounding box center [614, 334] width 7 height 7
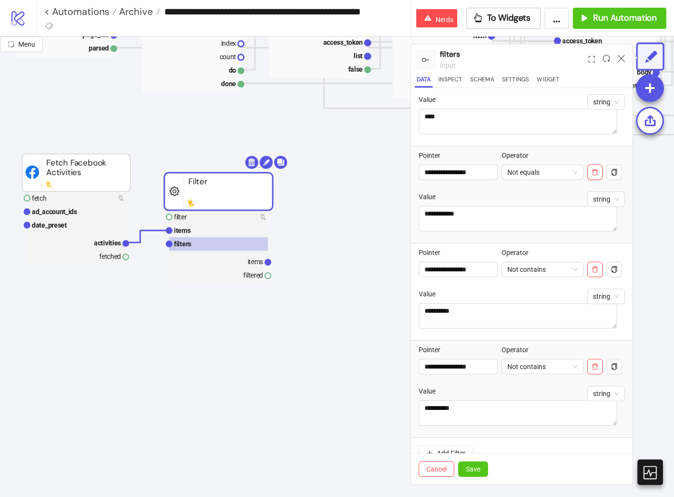
scroll to position [74, 0]
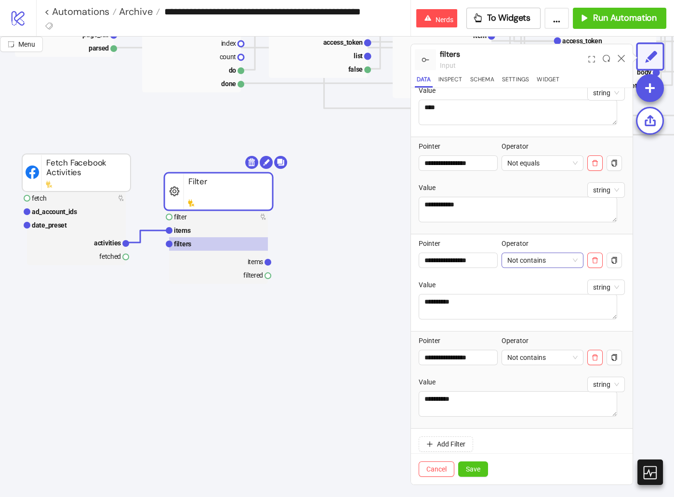
click at [544, 260] on span "Not contains" at bounding box center [542, 260] width 70 height 14
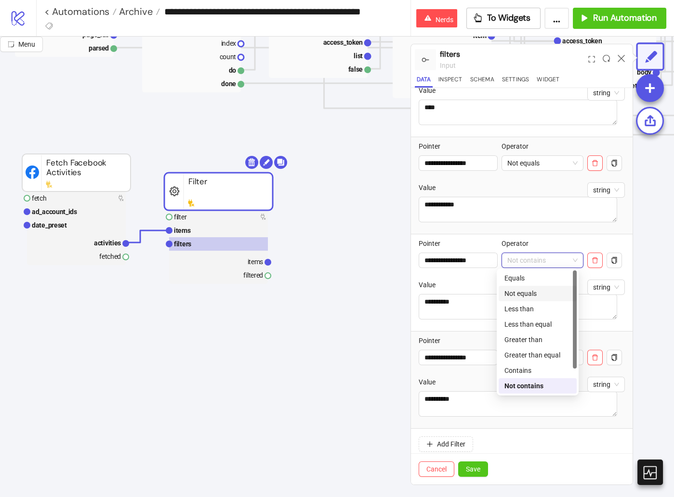
click at [541, 290] on div "Not equals" at bounding box center [537, 293] width 66 height 11
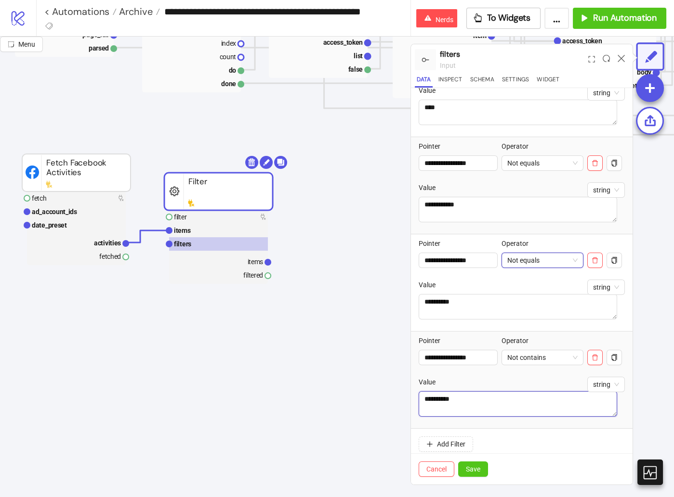
click at [520, 393] on textarea "**********" at bounding box center [517, 404] width 198 height 26
type textarea "******"
click at [476, 466] on span "Save" at bounding box center [473, 470] width 14 height 8
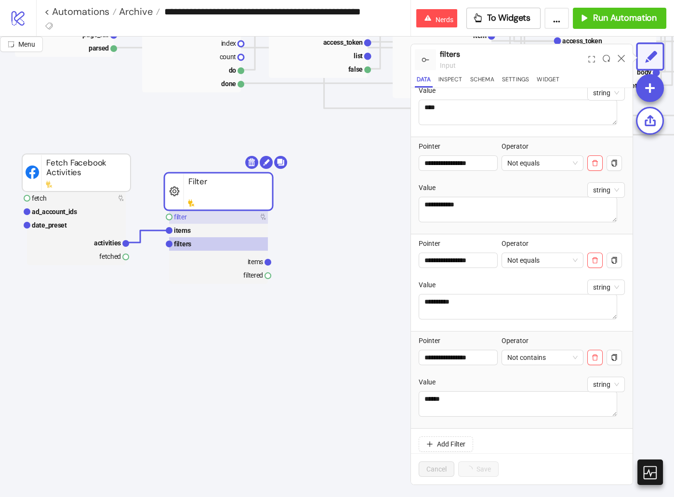
click at [238, 212] on rect at bounding box center [218, 216] width 99 height 13
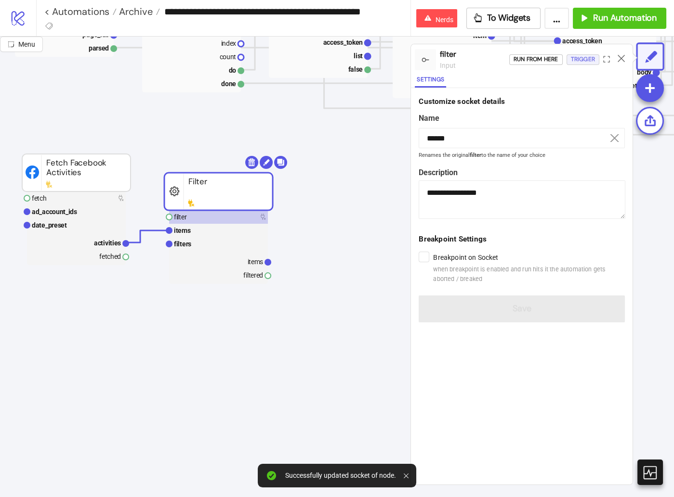
click at [578, 55] on div "Trigger" at bounding box center [583, 59] width 24 height 11
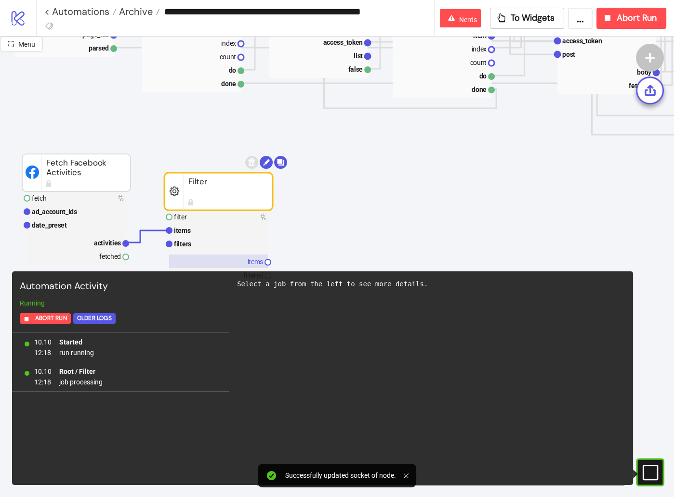
click at [239, 265] on rect at bounding box center [218, 261] width 99 height 13
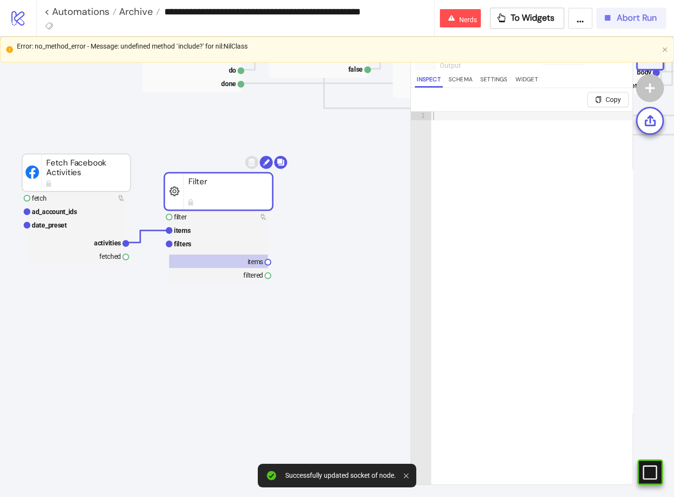
click at [629, 8] on button "Abort Run" at bounding box center [631, 18] width 70 height 21
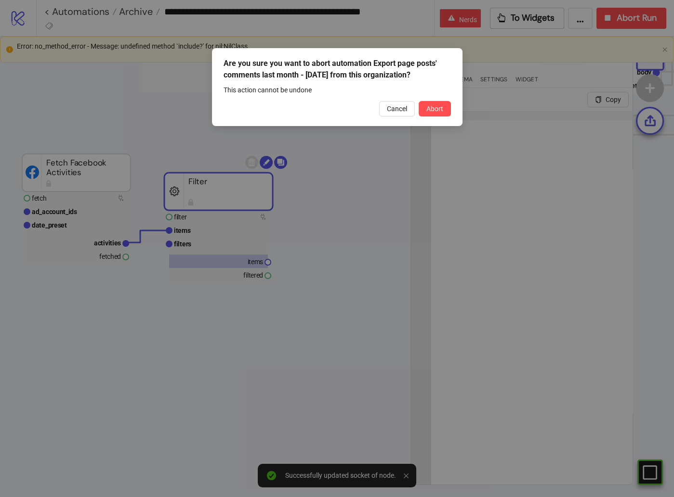
click at [445, 104] on button "Abort" at bounding box center [434, 108] width 32 height 15
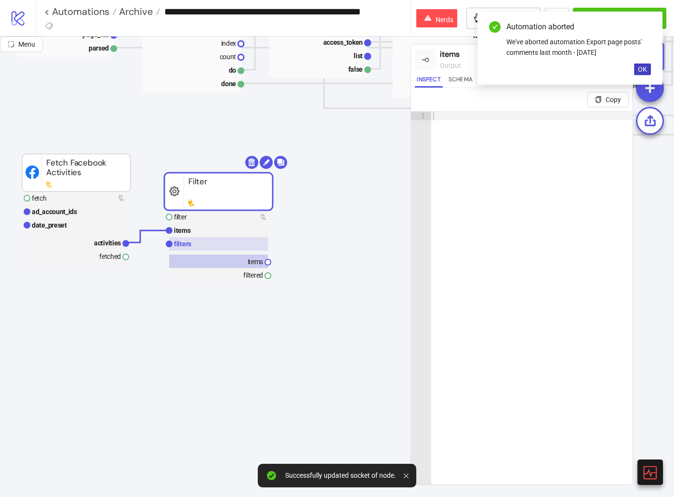
click at [237, 246] on rect at bounding box center [218, 243] width 99 height 13
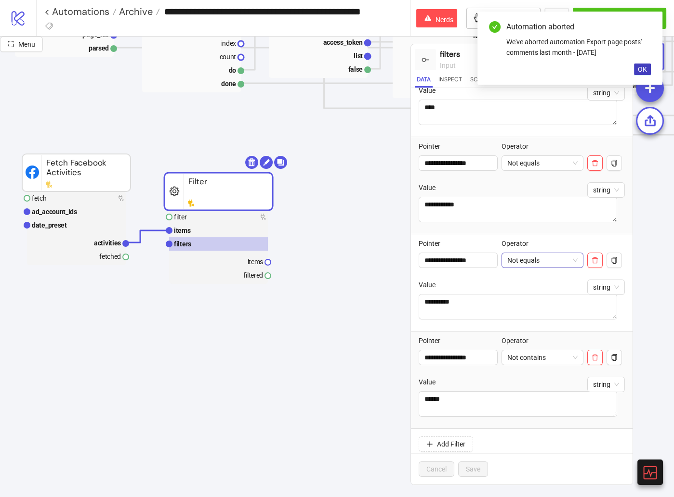
click at [546, 261] on span "Not equals" at bounding box center [542, 260] width 70 height 14
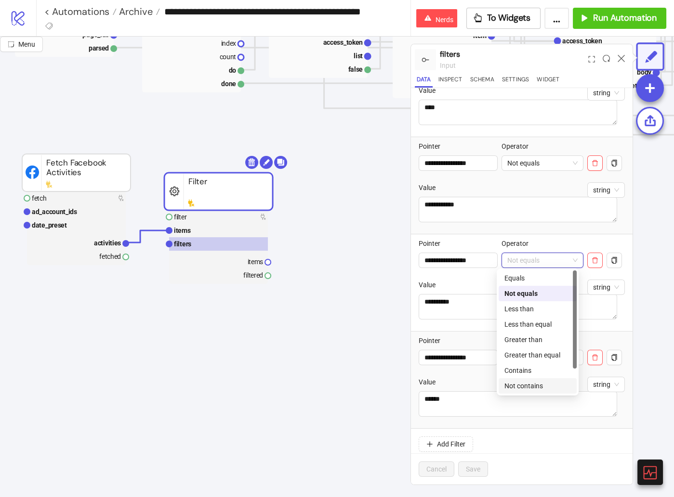
click at [539, 382] on div "Not contains" at bounding box center [537, 386] width 66 height 11
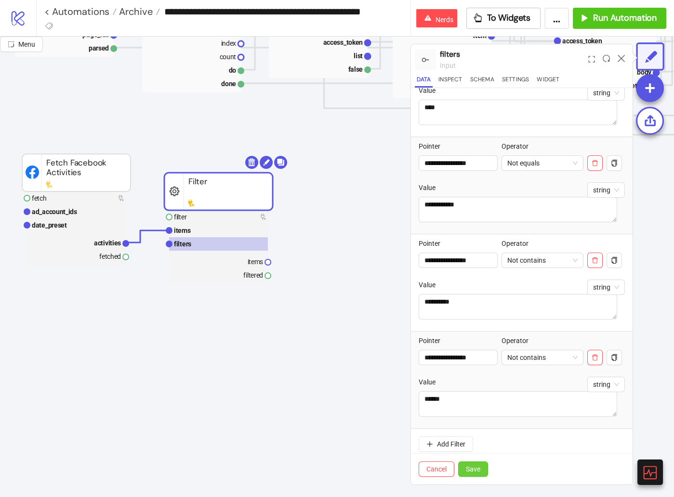
click at [463, 468] on button "Save" at bounding box center [473, 469] width 30 height 15
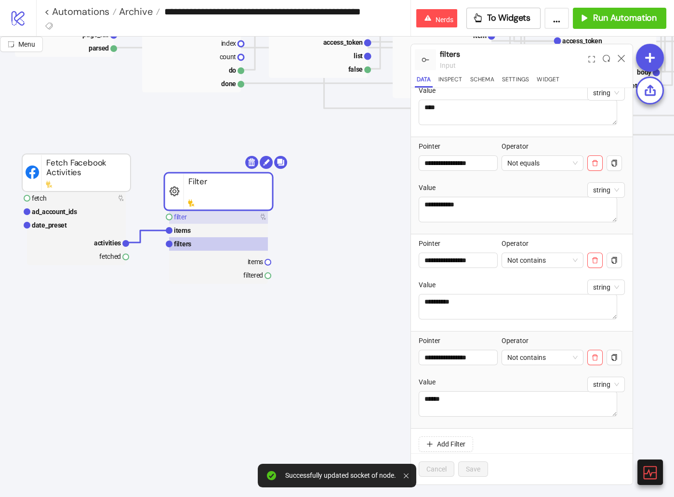
click at [229, 216] on rect at bounding box center [218, 216] width 99 height 13
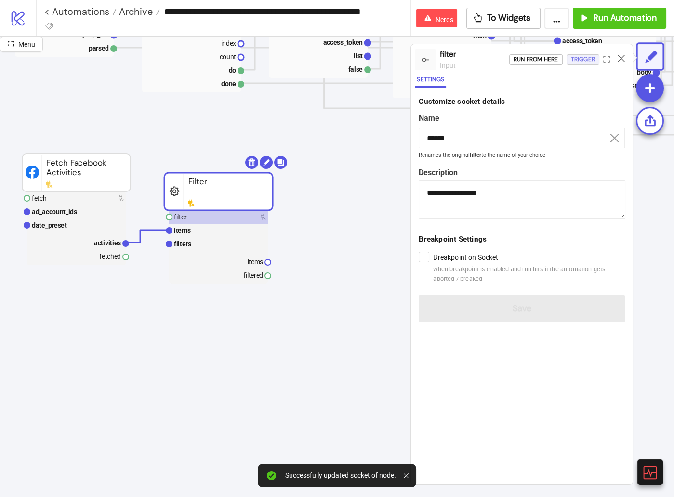
click at [584, 61] on div "Trigger" at bounding box center [583, 59] width 24 height 11
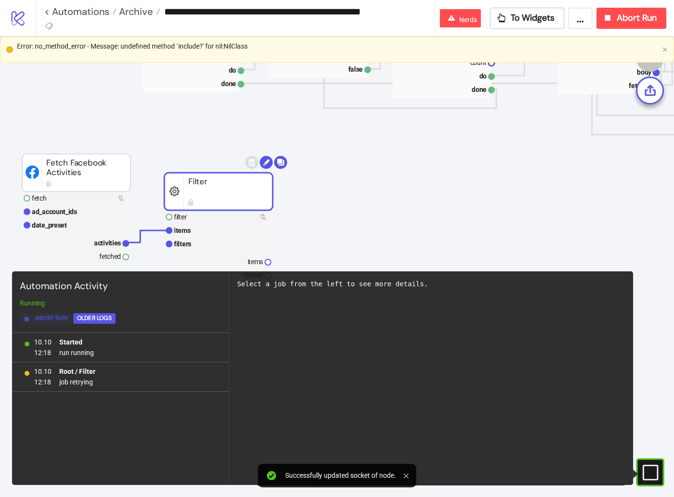
click at [44, 322] on span "Abort Run" at bounding box center [51, 318] width 32 height 11
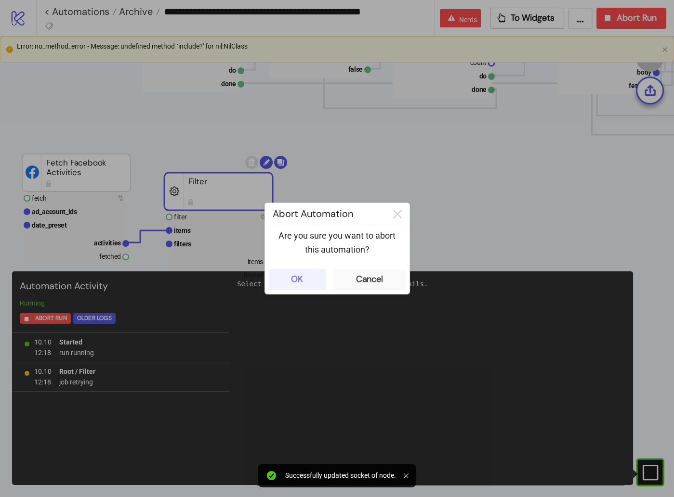
click at [294, 282] on div "OK" at bounding box center [297, 279] width 12 height 11
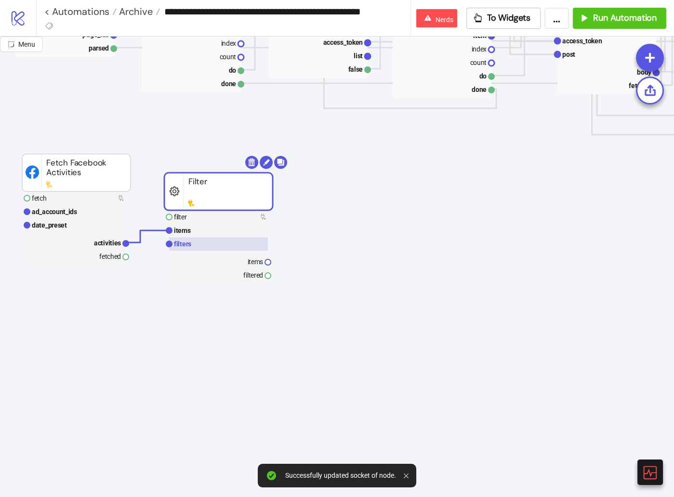
click at [211, 240] on rect at bounding box center [218, 243] width 99 height 13
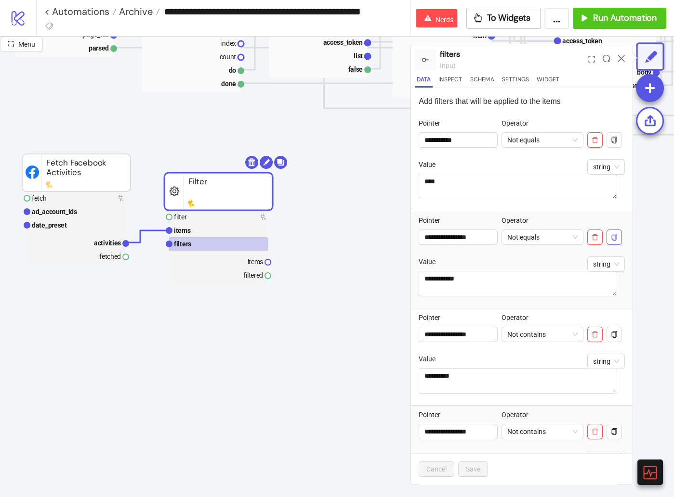
click at [611, 241] on button "button" at bounding box center [613, 237] width 15 height 15
click at [508, 284] on textarea "**********" at bounding box center [517, 284] width 198 height 26
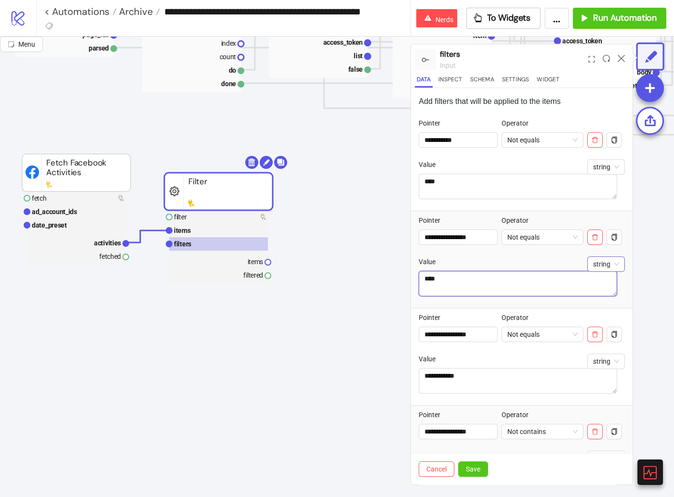
click at [614, 267] on div "string" at bounding box center [606, 264] width 38 height 15
type textarea "****"
click at [602, 285] on div "json" at bounding box center [598, 282] width 22 height 11
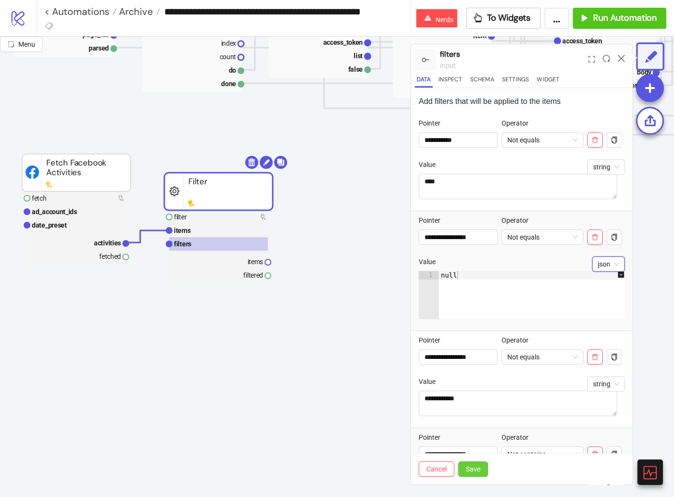
click at [472, 471] on span "Save" at bounding box center [473, 470] width 14 height 8
click at [221, 212] on rect at bounding box center [218, 216] width 99 height 13
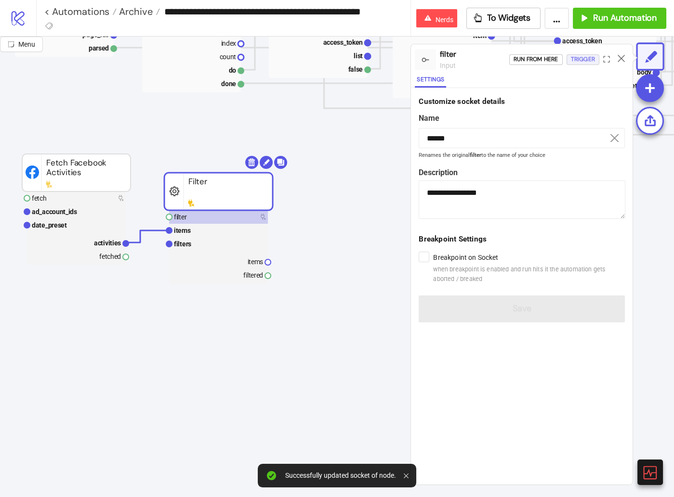
click at [587, 59] on div "Trigger" at bounding box center [583, 59] width 24 height 11
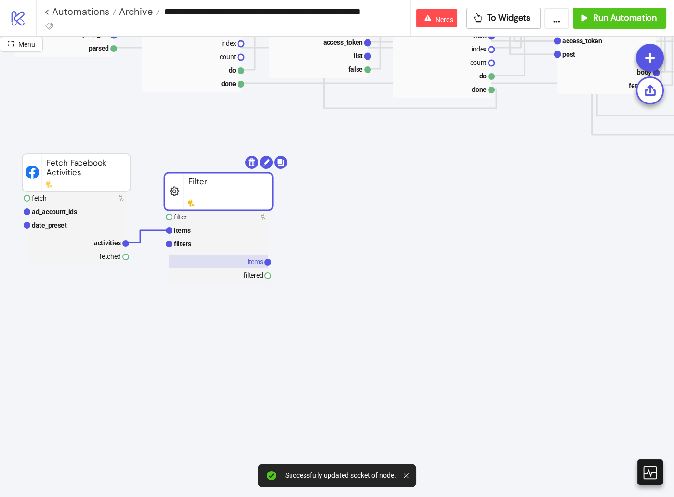
click at [227, 262] on rect at bounding box center [218, 261] width 99 height 13
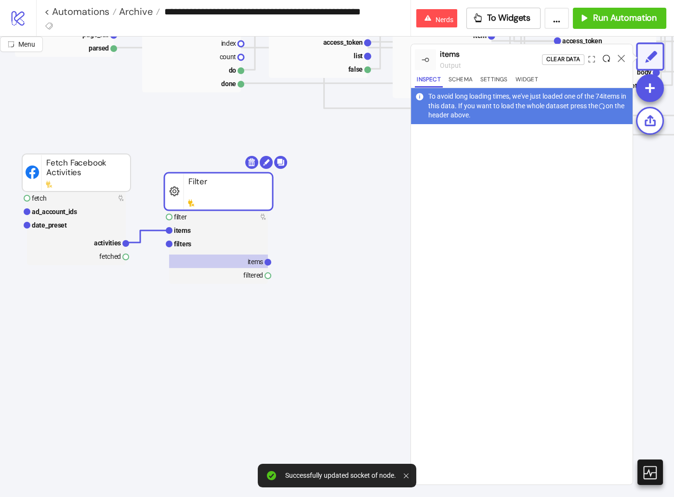
click at [606, 58] on icon at bounding box center [605, 58] width 7 height 7
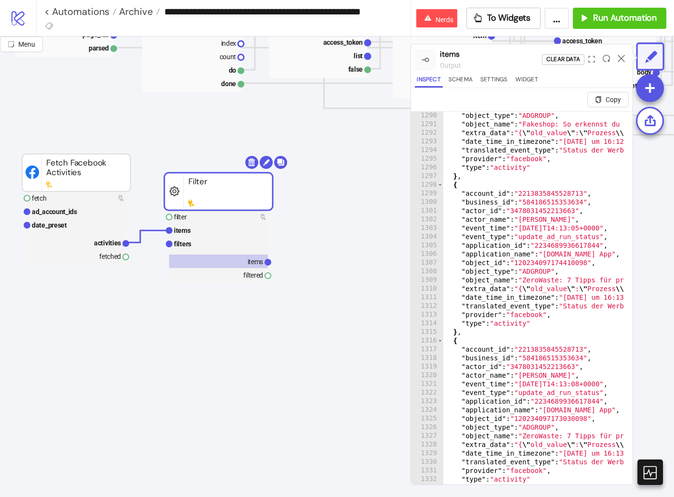
scroll to position [11171, 0]
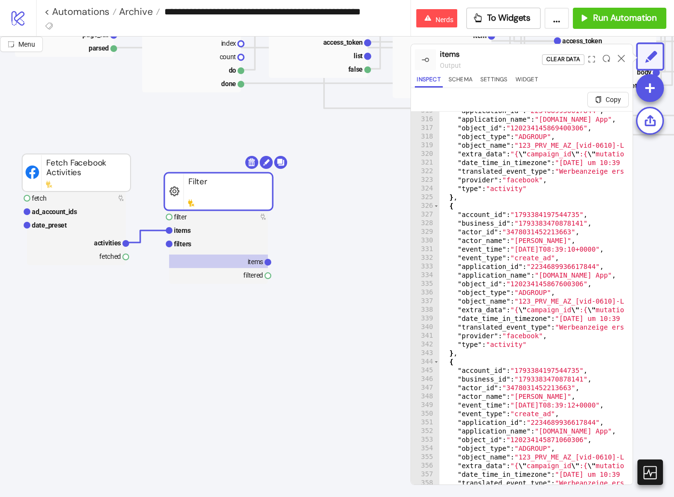
scroll to position [0, 0]
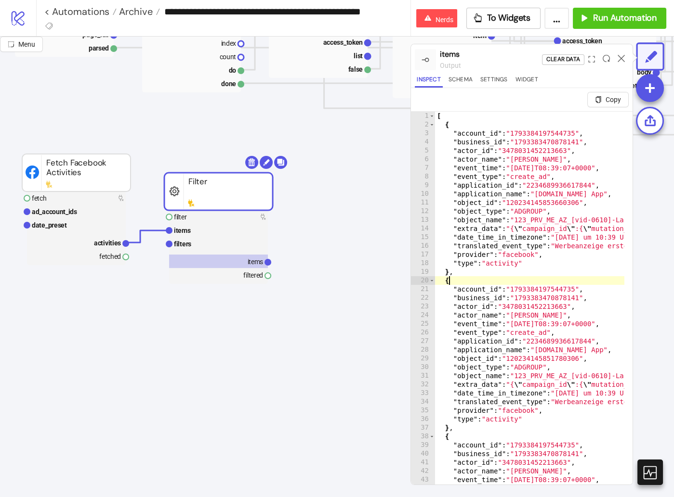
type textarea "**********"
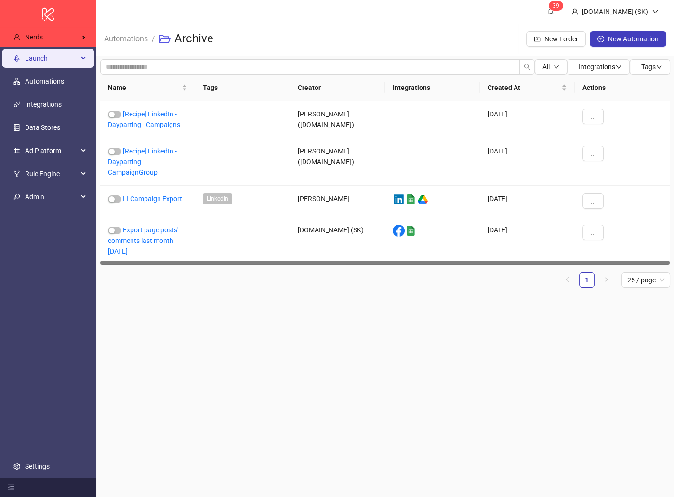
click at [65, 65] on span "Launch" at bounding box center [51, 58] width 53 height 19
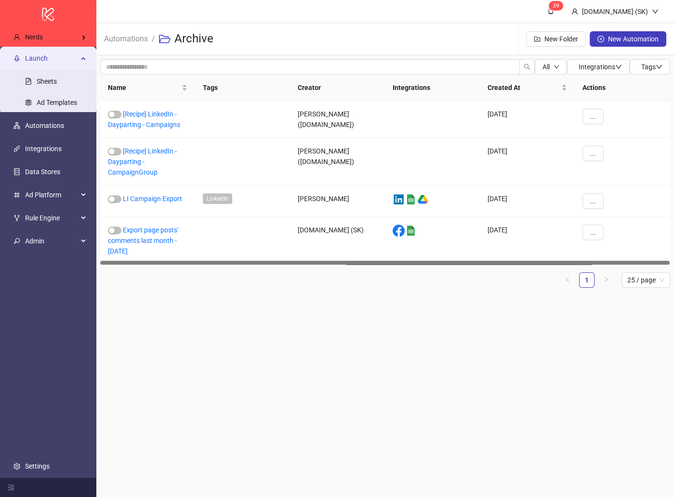
click at [57, 80] on link "Sheets" at bounding box center [47, 82] width 20 height 8
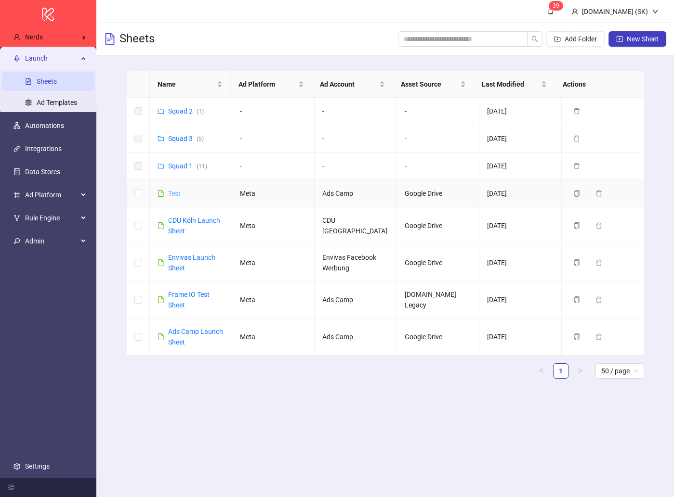
click at [173, 196] on link "Test" at bounding box center [174, 194] width 13 height 8
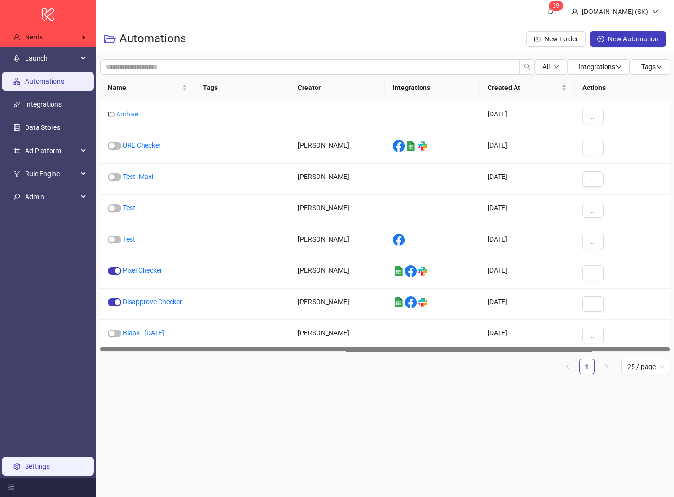
click at [50, 463] on link "Settings" at bounding box center [37, 467] width 25 height 8
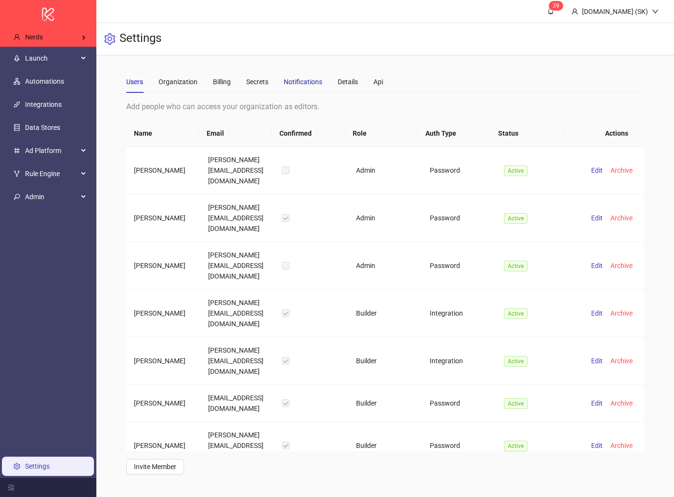
click at [312, 79] on div "Notifications" at bounding box center [303, 82] width 39 height 11
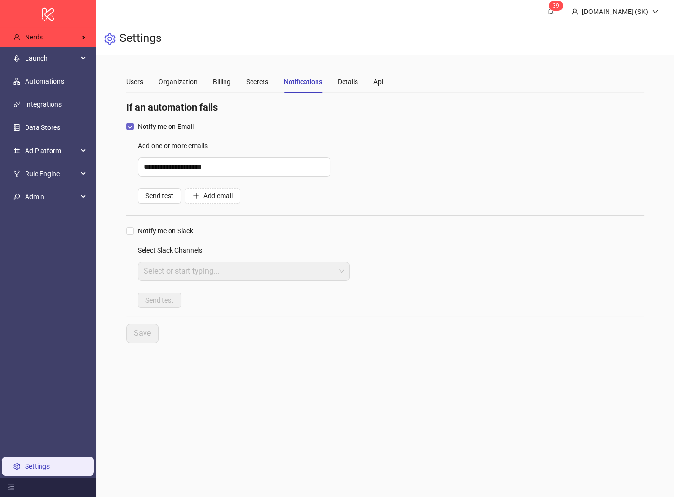
click at [177, 125] on span "Notify me on Email" at bounding box center [166, 126] width 64 height 11
click at [131, 339] on button "Save" at bounding box center [142, 333] width 32 height 19
click at [170, 130] on span "Notify me on Email" at bounding box center [166, 126] width 64 height 11
click at [153, 328] on button "Save" at bounding box center [142, 333] width 32 height 19
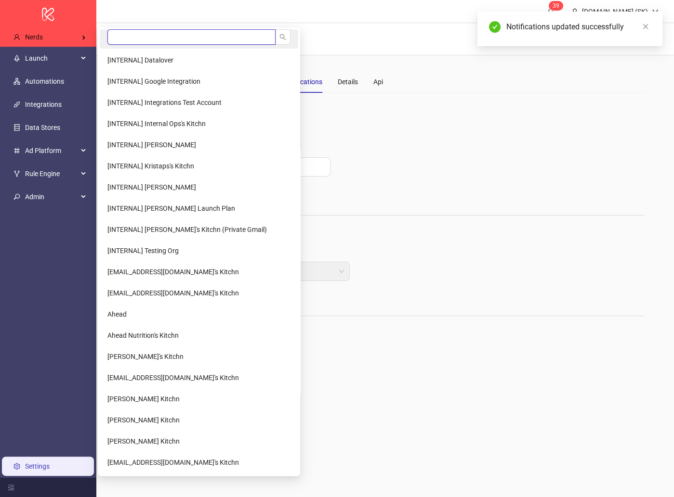
click at [140, 36] on input "search" at bounding box center [191, 36] width 168 height 15
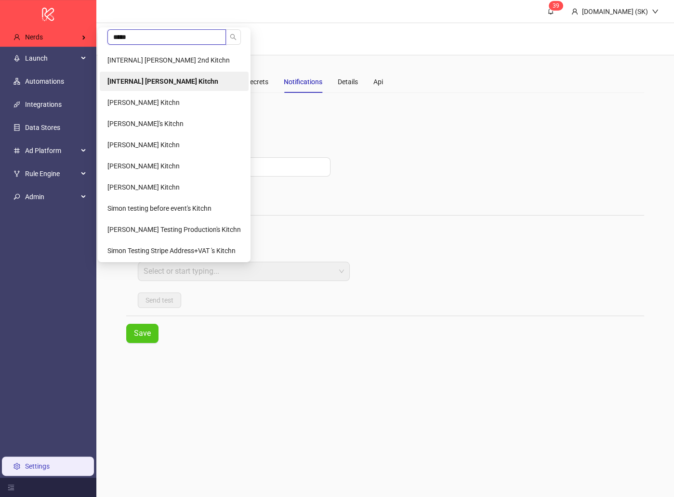
type input "*****"
click at [153, 77] on li "[INTERNAL] [PERSON_NAME] Kitchn" at bounding box center [174, 81] width 149 height 19
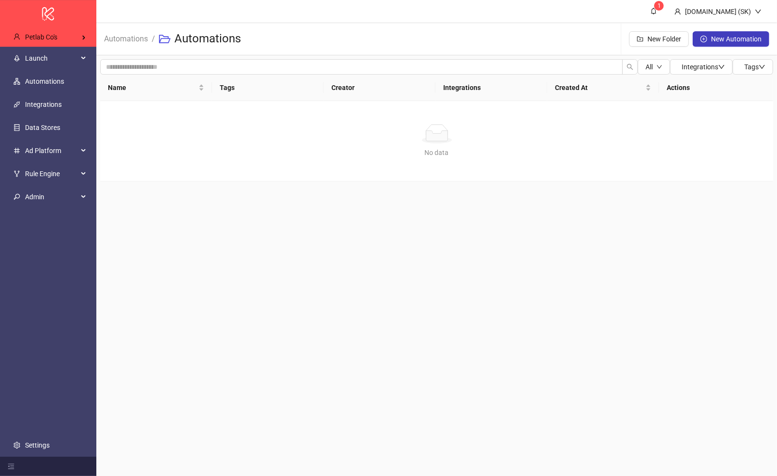
click at [252, 227] on main "1 Kitchn.io (SK) Automations / Automations New Folder New Automation All Integr…" at bounding box center [436, 238] width 680 height 476
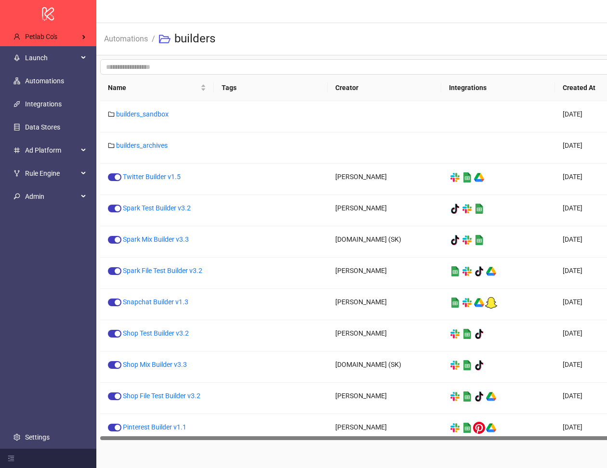
click at [348, 20] on header "[DOMAIN_NAME] (SK)" at bounding box center [441, 11] width 691 height 23
